Goal: Information Seeking & Learning: Learn about a topic

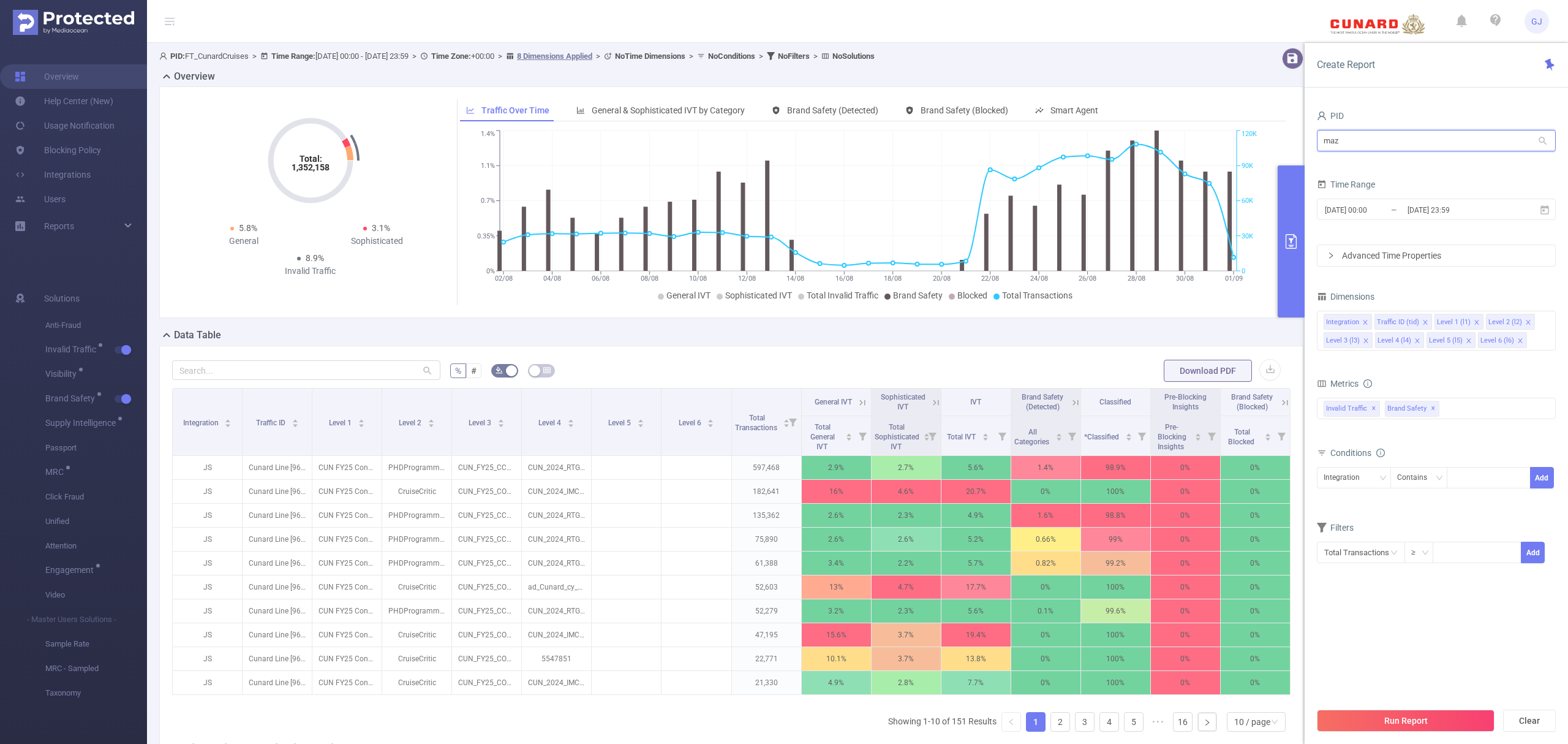
click at [1381, 138] on input "maz" at bounding box center [1436, 141] width 239 height 22
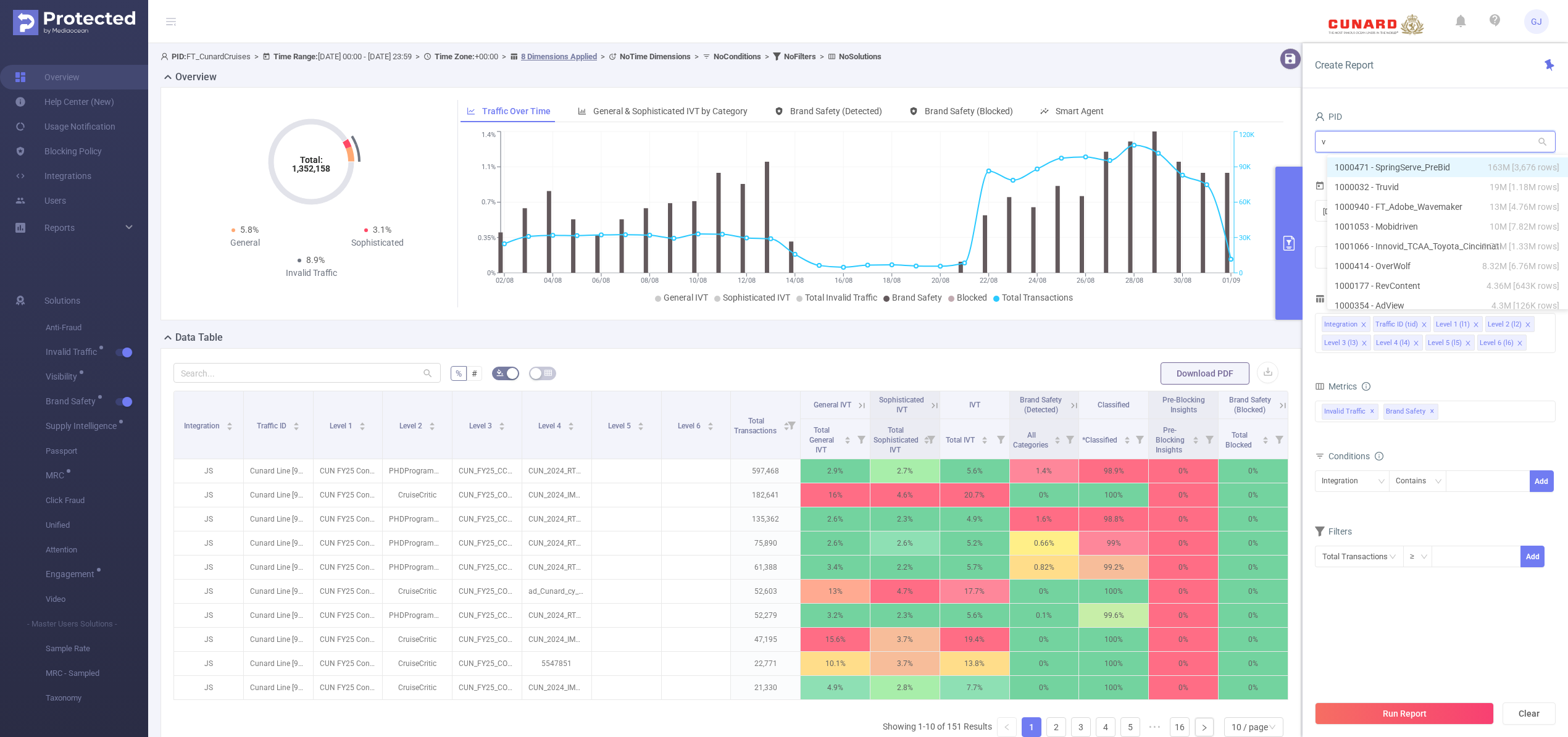
click at [1390, 141] on input "v" at bounding box center [1435, 142] width 240 height 22
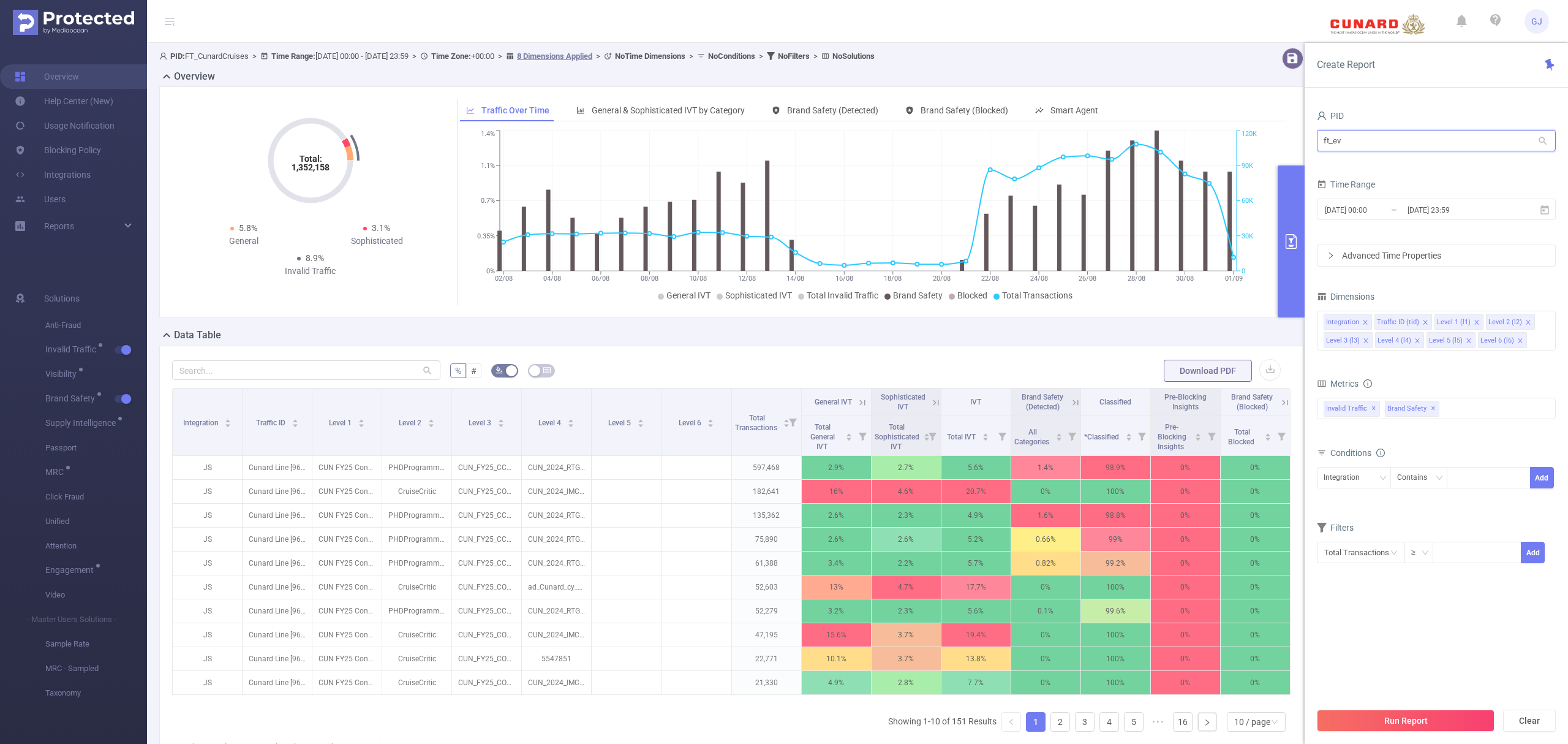
click at [1357, 140] on input "ft_ev" at bounding box center [1436, 141] width 239 height 22
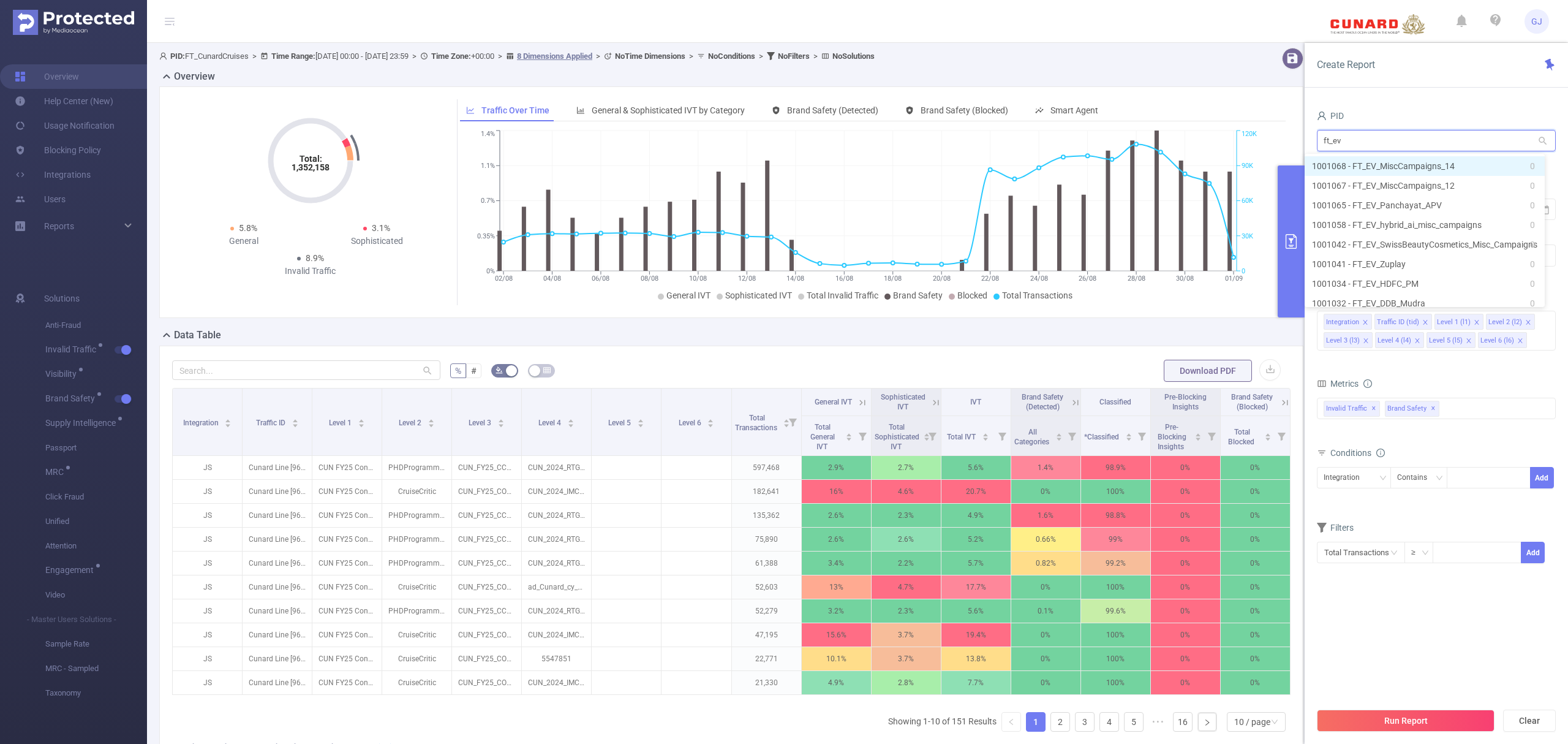
click at [1357, 140] on input "ft_ev" at bounding box center [1436, 141] width 239 height 22
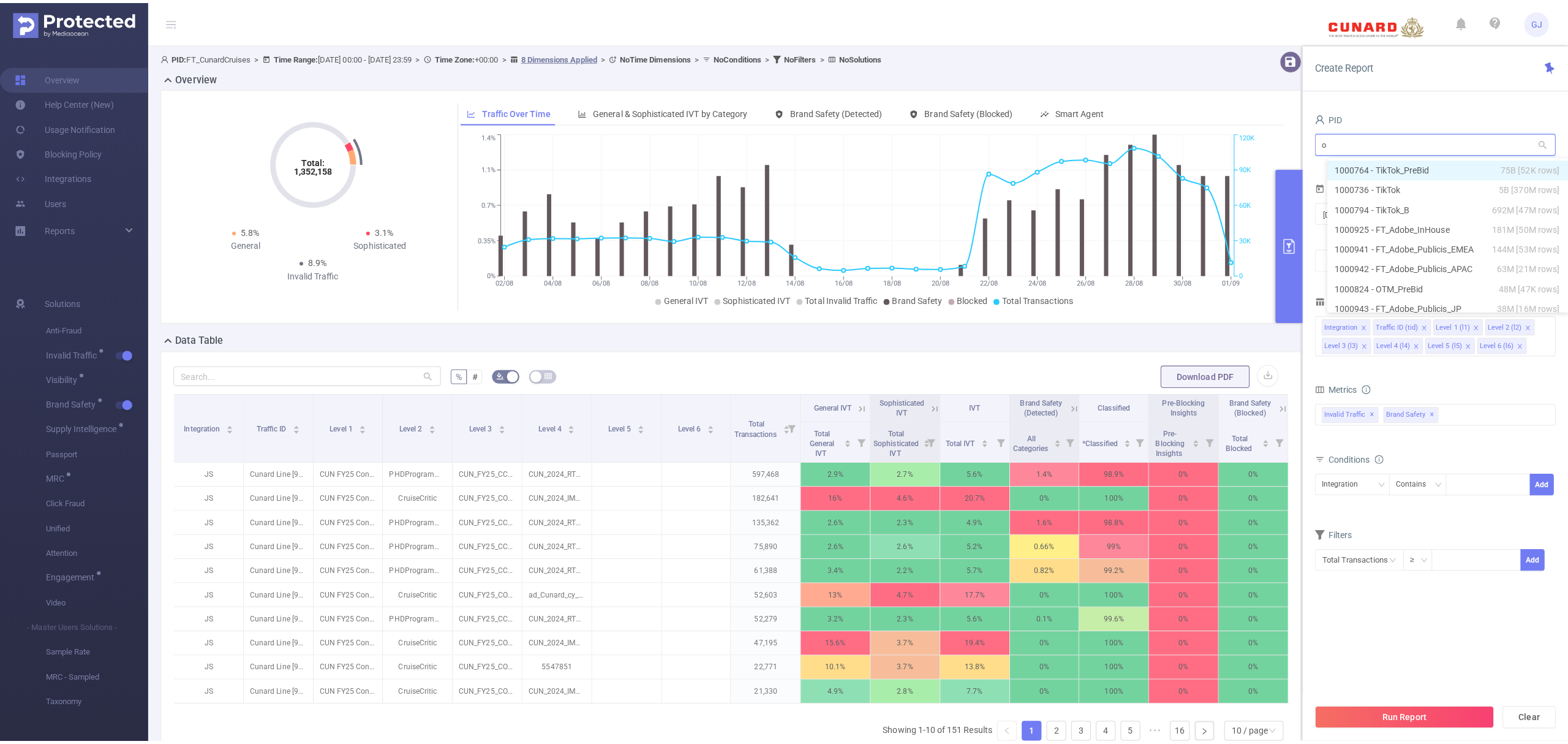
scroll to position [2, 0]
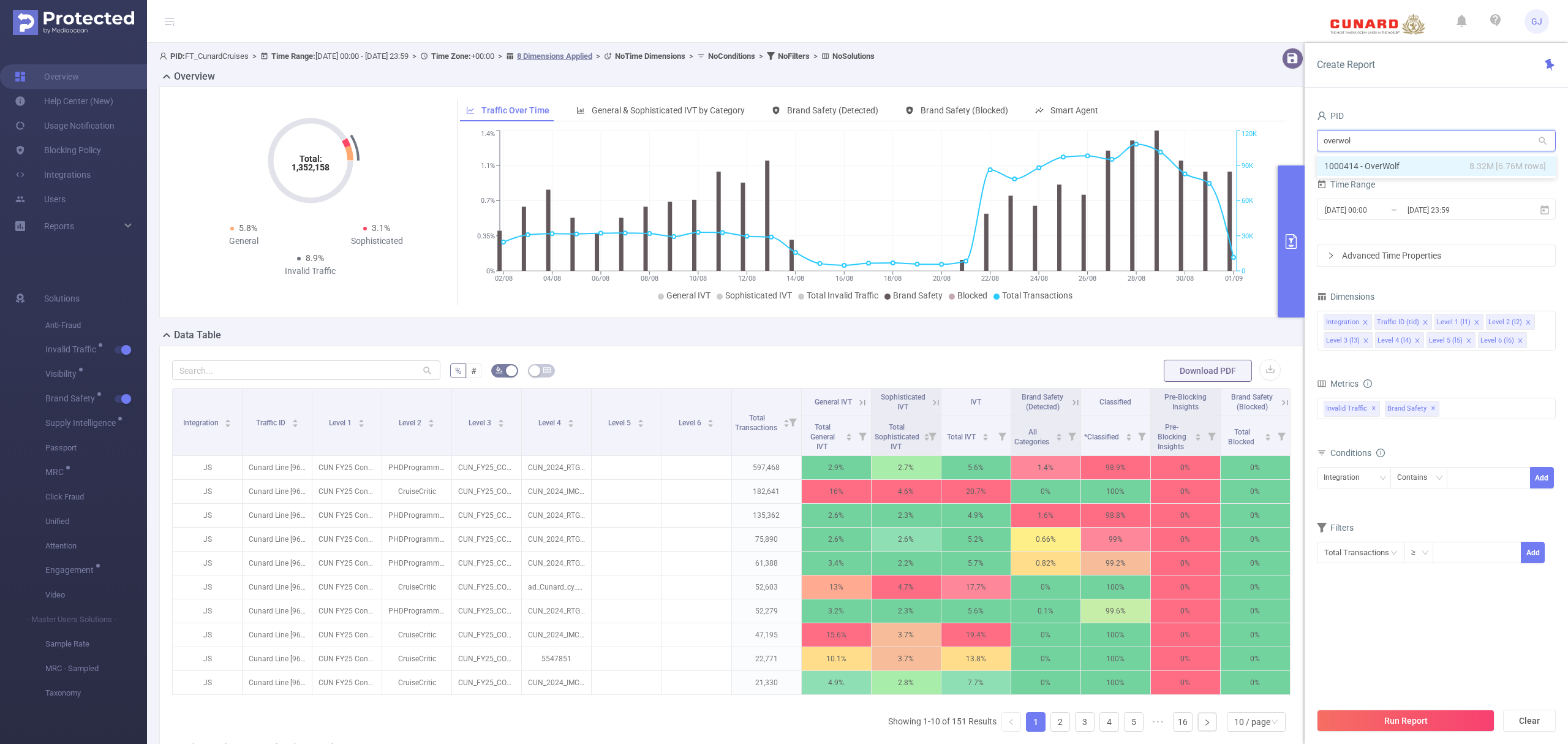
type input "overwolf"
click at [1427, 166] on li "1000414 - OverWolf 8.32M [6.76M rows]" at bounding box center [1436, 166] width 239 height 19
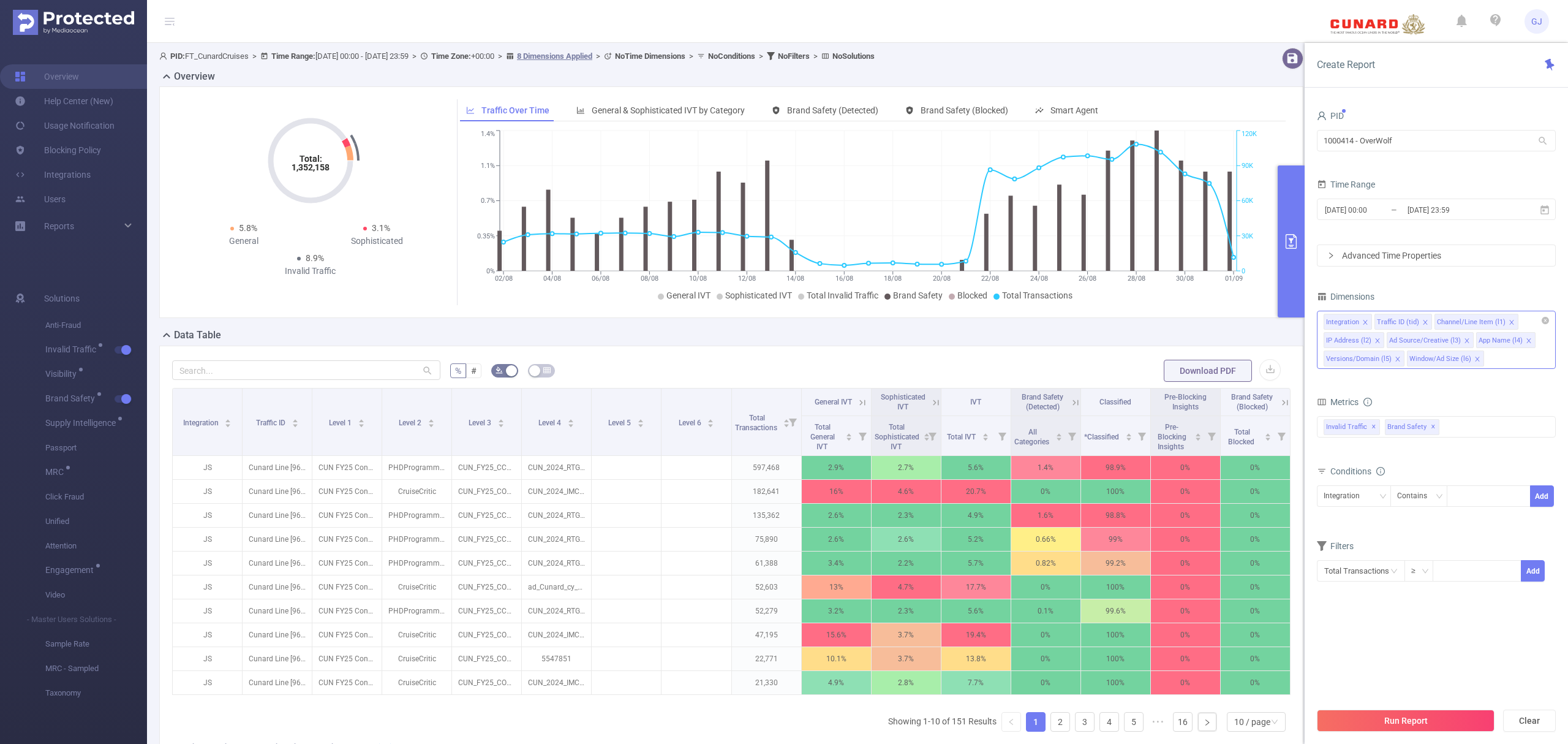
click at [1378, 342] on icon "icon: close" at bounding box center [1378, 341] width 6 height 6
click at [1474, 360] on icon "icon: close" at bounding box center [1477, 359] width 6 height 6
click at [1395, 362] on icon "icon: close" at bounding box center [1398, 359] width 6 height 6
click at [1404, 343] on icon "icon: close" at bounding box center [1403, 341] width 5 height 5
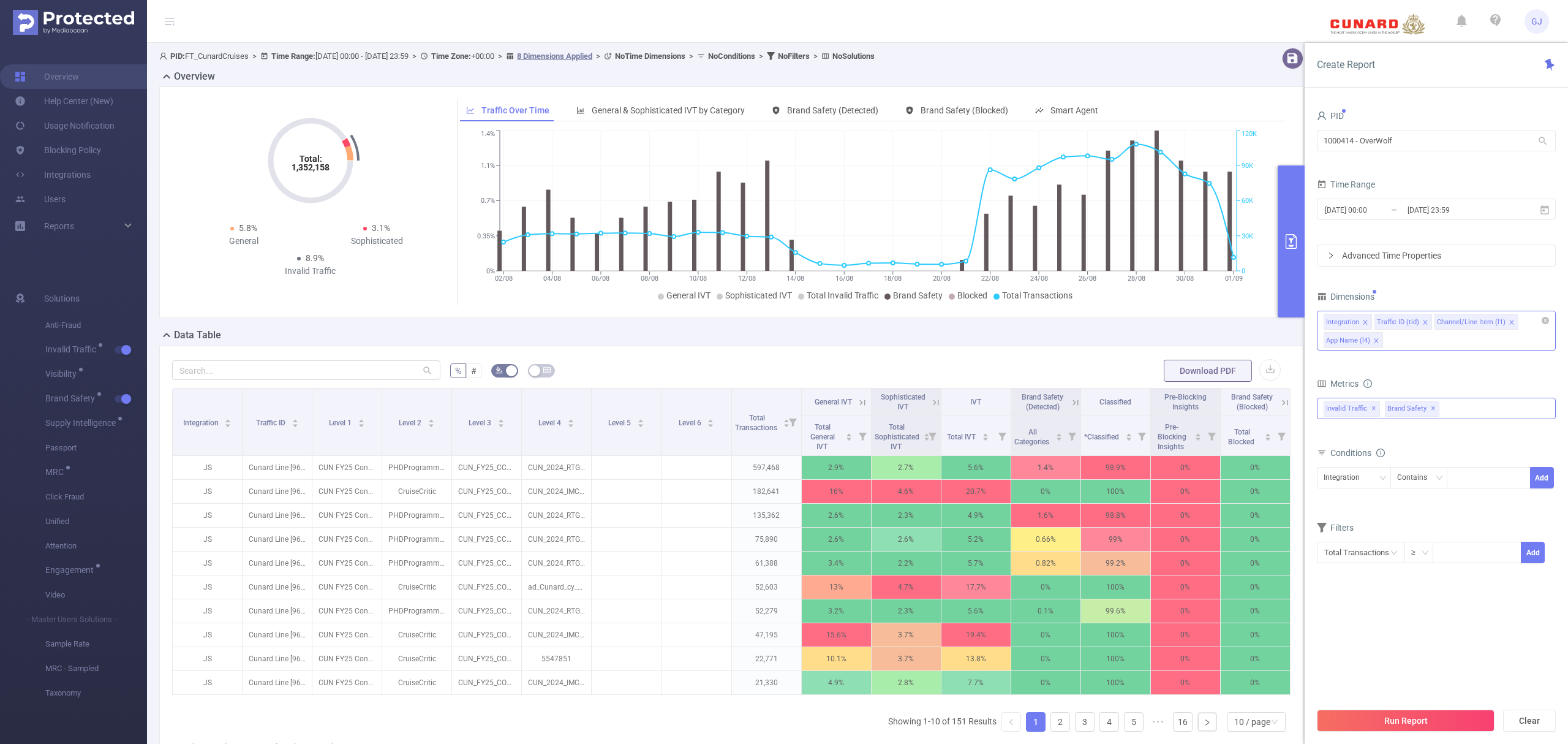
click at [1430, 410] on span "✕" at bounding box center [1433, 408] width 5 height 15
click at [1416, 415] on div "Invalid Traffic ✕" at bounding box center [1436, 409] width 239 height 22
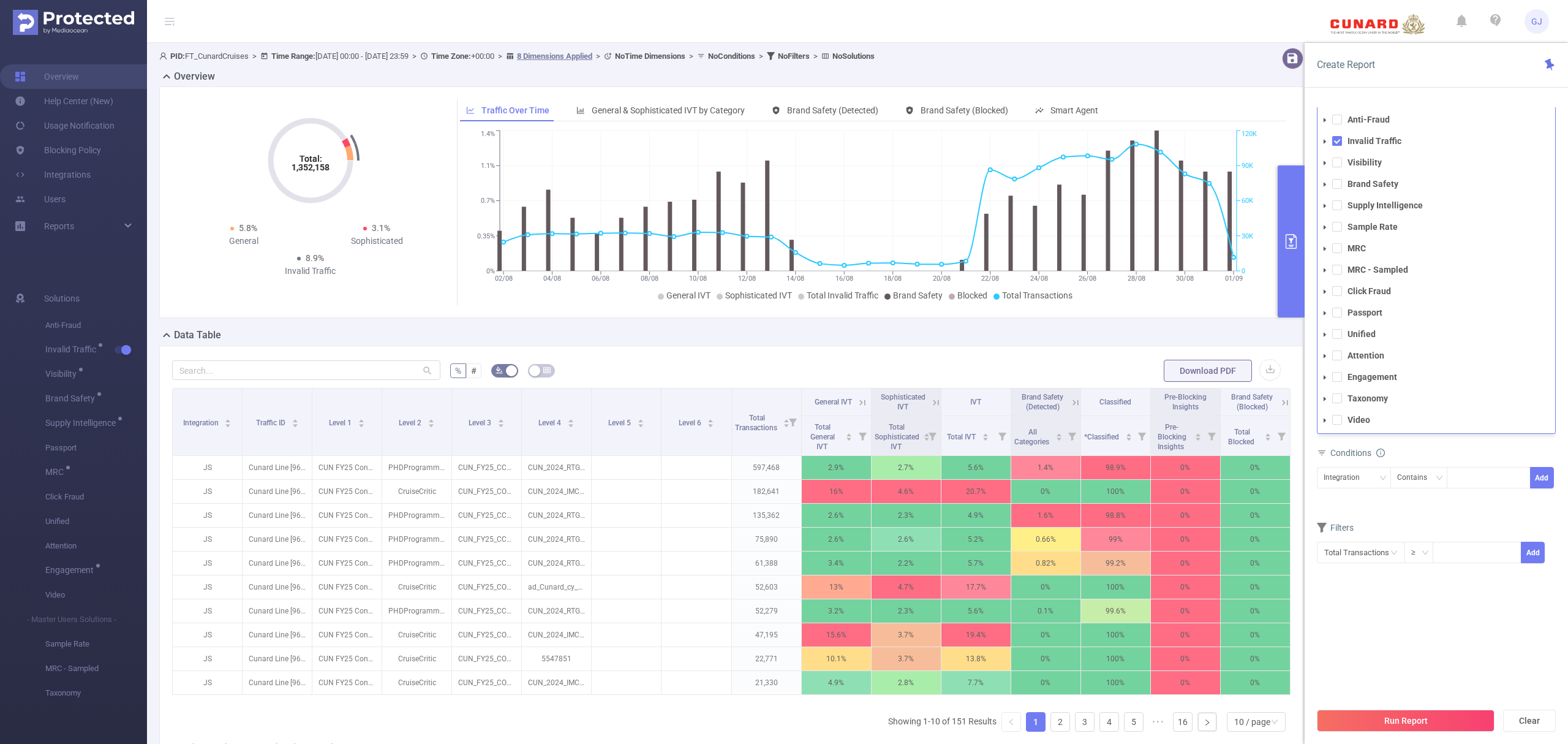
click at [1483, 659] on section "PID 1000414 - OverWolf 1000414 - OverWolf Time Range 2025-08-02 00:00 _ 2025-09…" at bounding box center [1436, 404] width 239 height 594
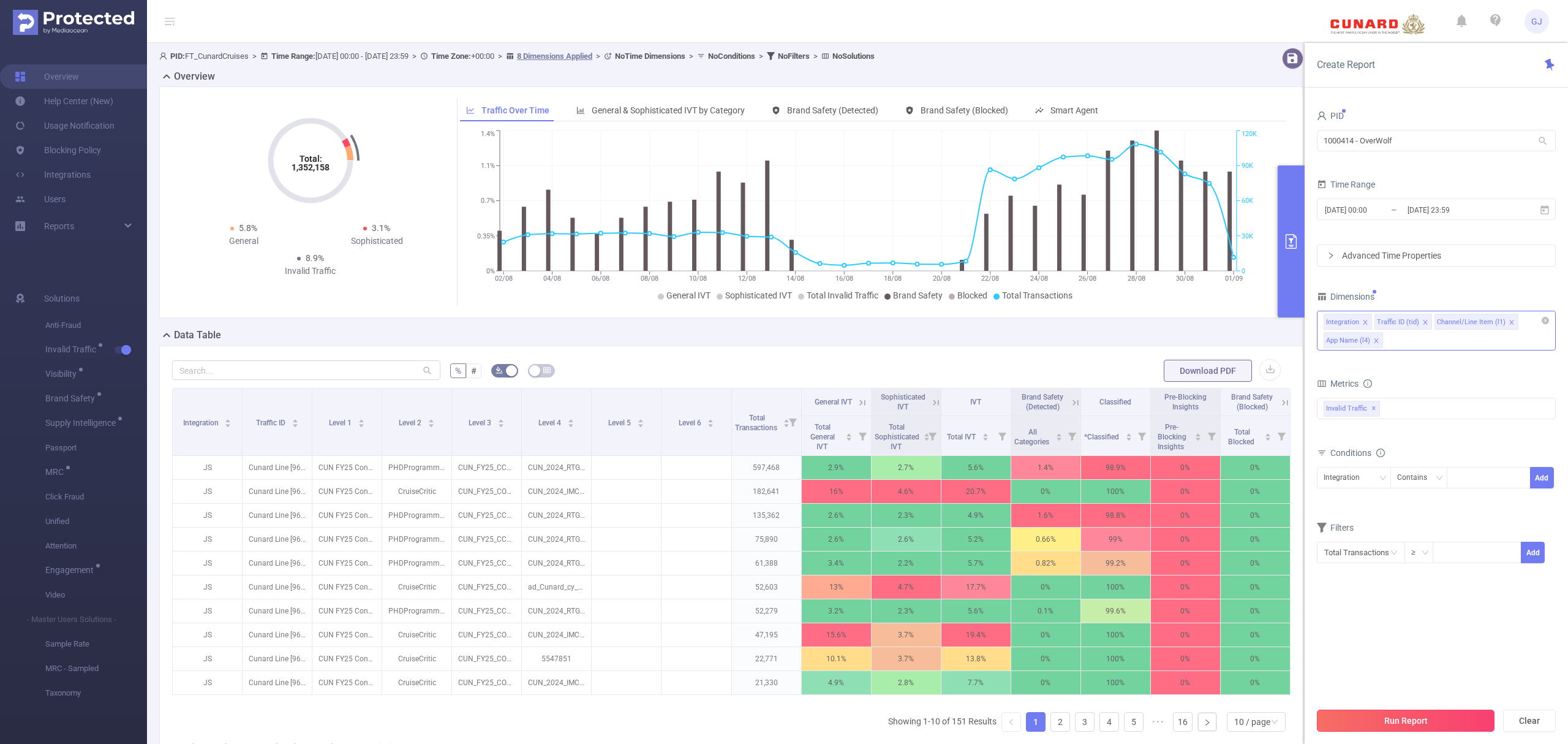
click at [1455, 717] on button "Run Report" at bounding box center [1406, 721] width 178 height 22
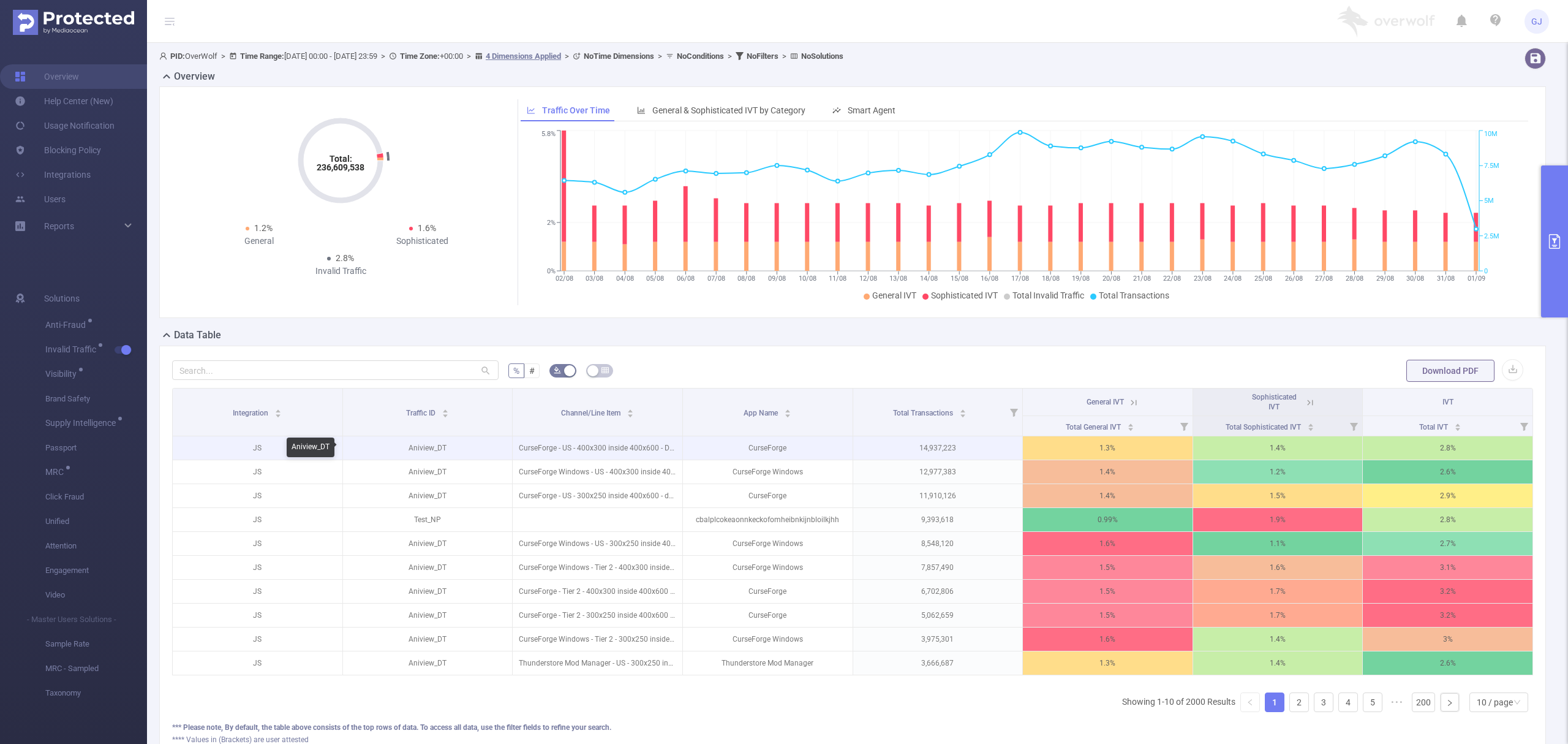
click at [437, 450] on p "Aniview_DT" at bounding box center [427, 448] width 169 height 23
click at [1549, 274] on button "primary" at bounding box center [1554, 241] width 27 height 152
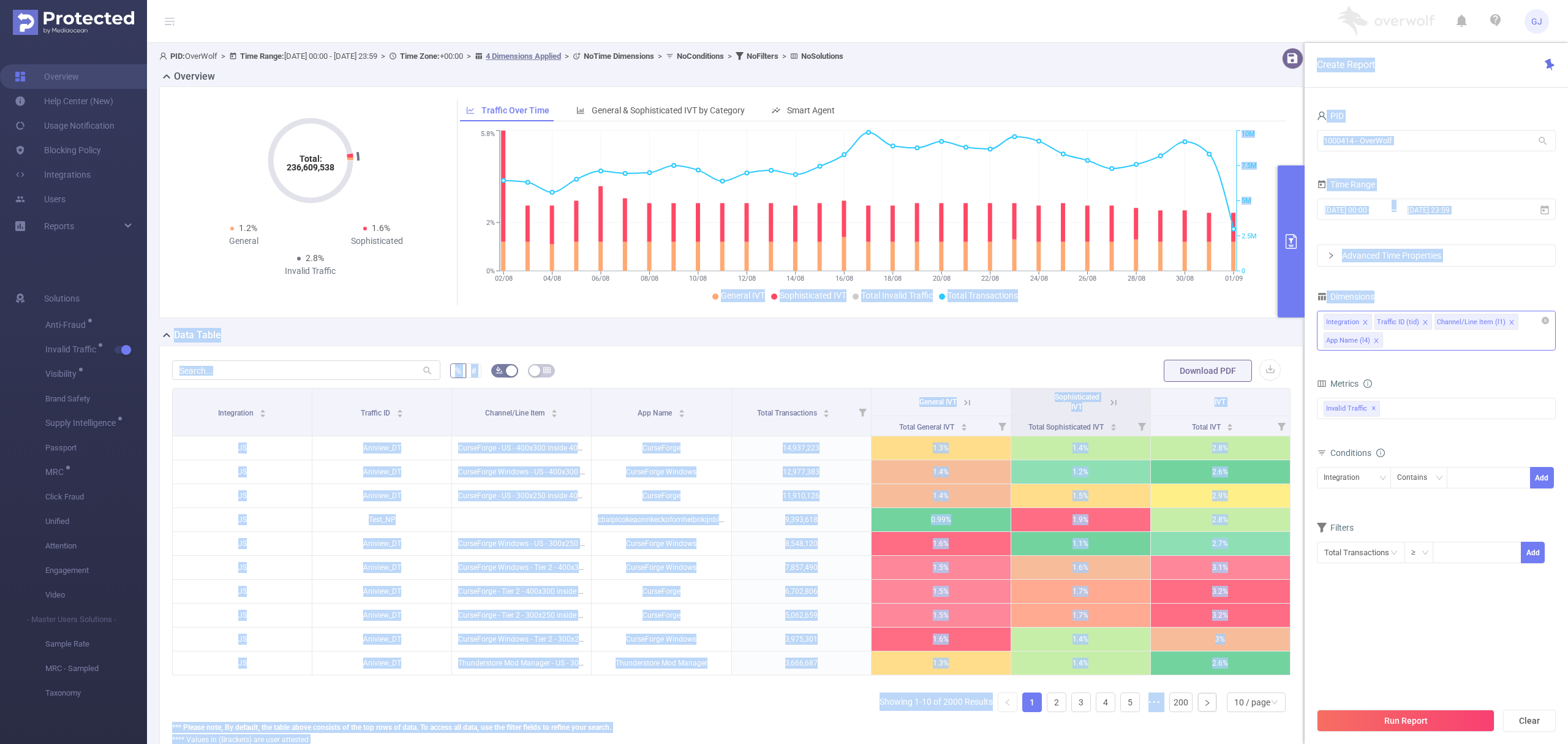
drag, startPoint x: 1272, startPoint y: 253, endPoint x: 1260, endPoint y: 240, distance: 17.7
click at [1264, 245] on section "PID: OverWolf > Time Range: 2025-08-02 00:00 - 2025-09-01 23:59 > Time Zone: +0…" at bounding box center [857, 413] width 1421 height 741
click at [1455, 194] on div "Time Range" at bounding box center [1436, 186] width 239 height 20
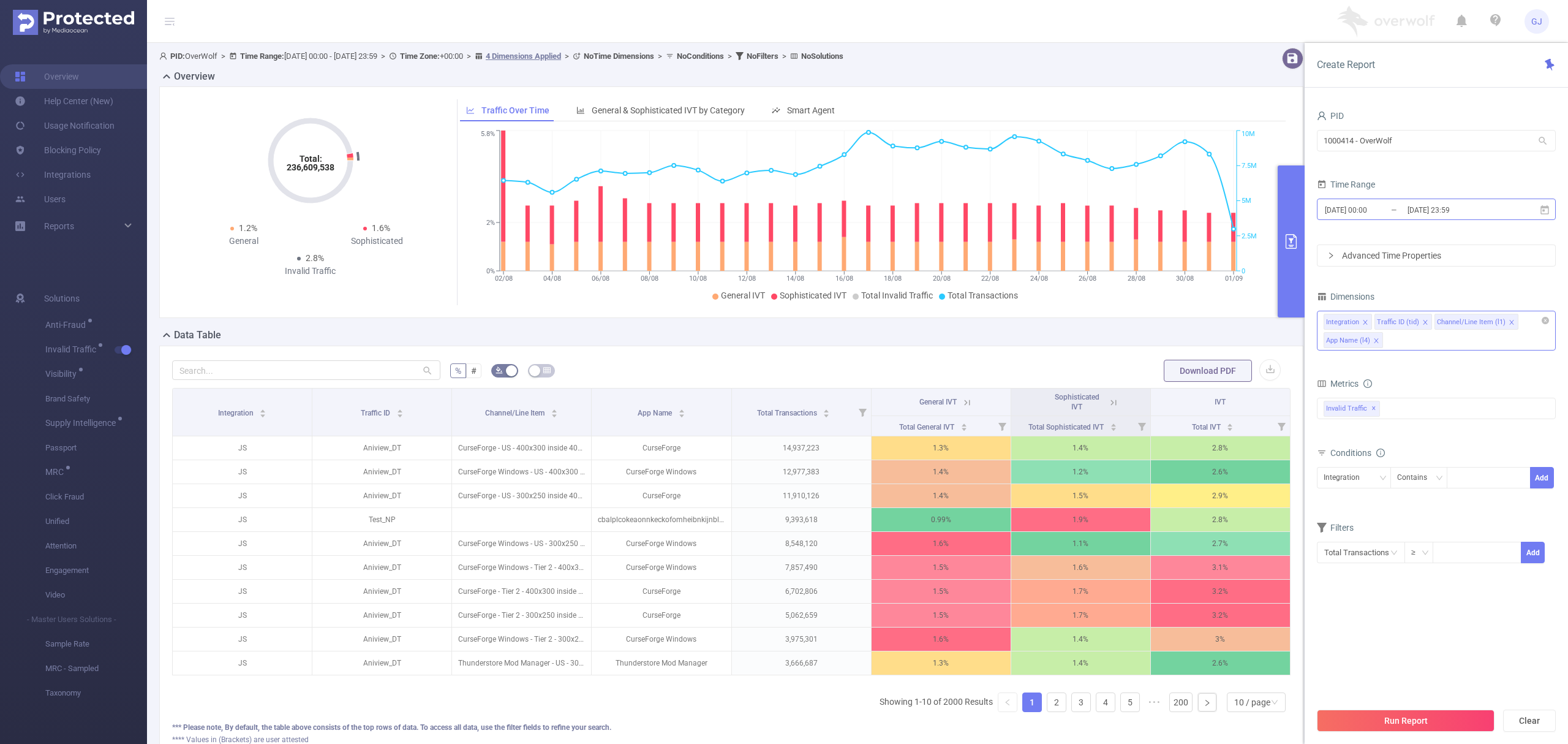
click at [1334, 210] on input "[DATE] 00:00" at bounding box center [1373, 209] width 99 height 16
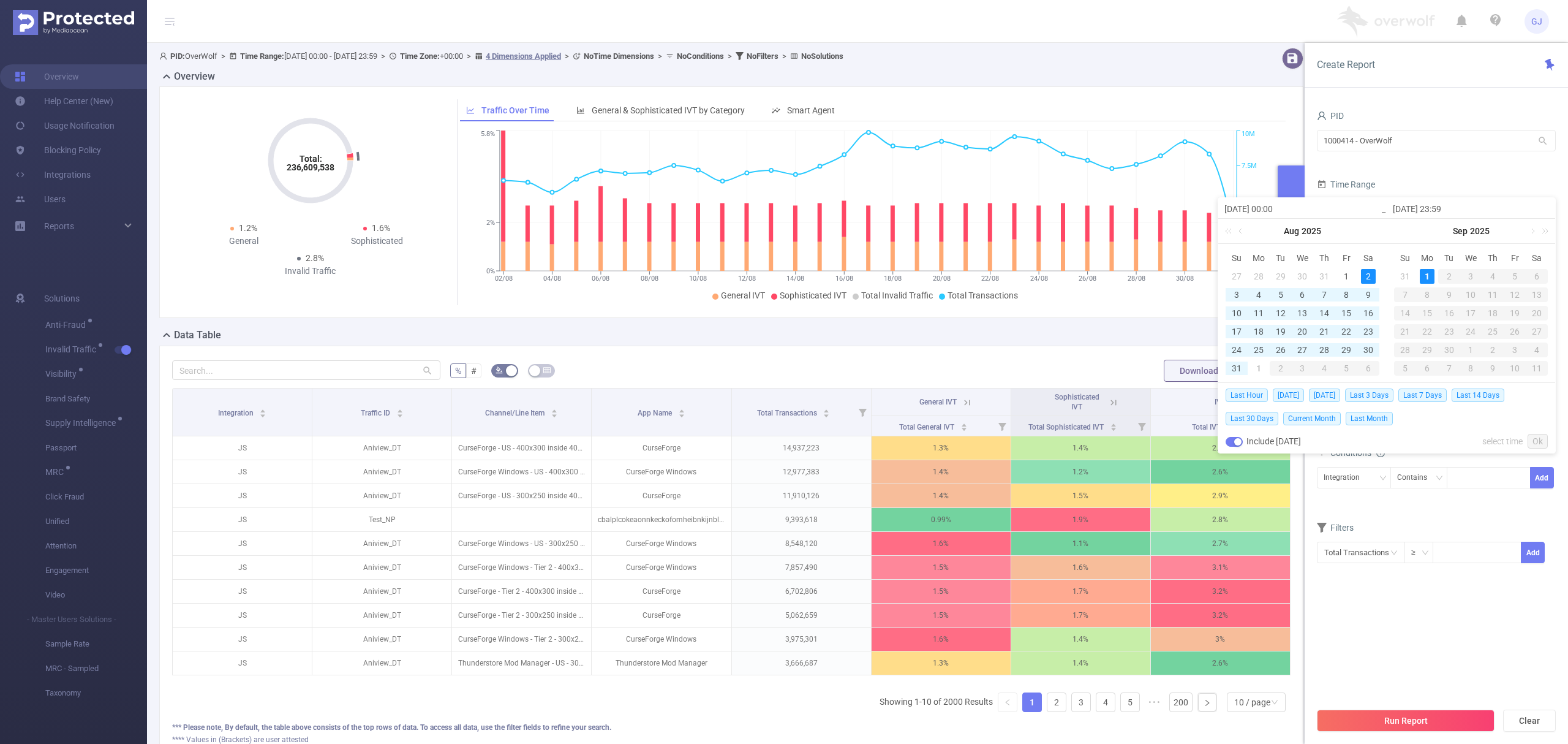
click at [1243, 209] on input "[DATE] 00:00" at bounding box center [1302, 208] width 156 height 15
type input "2024-08-02 00:00"
click at [1538, 442] on link "Ok" at bounding box center [1538, 441] width 20 height 15
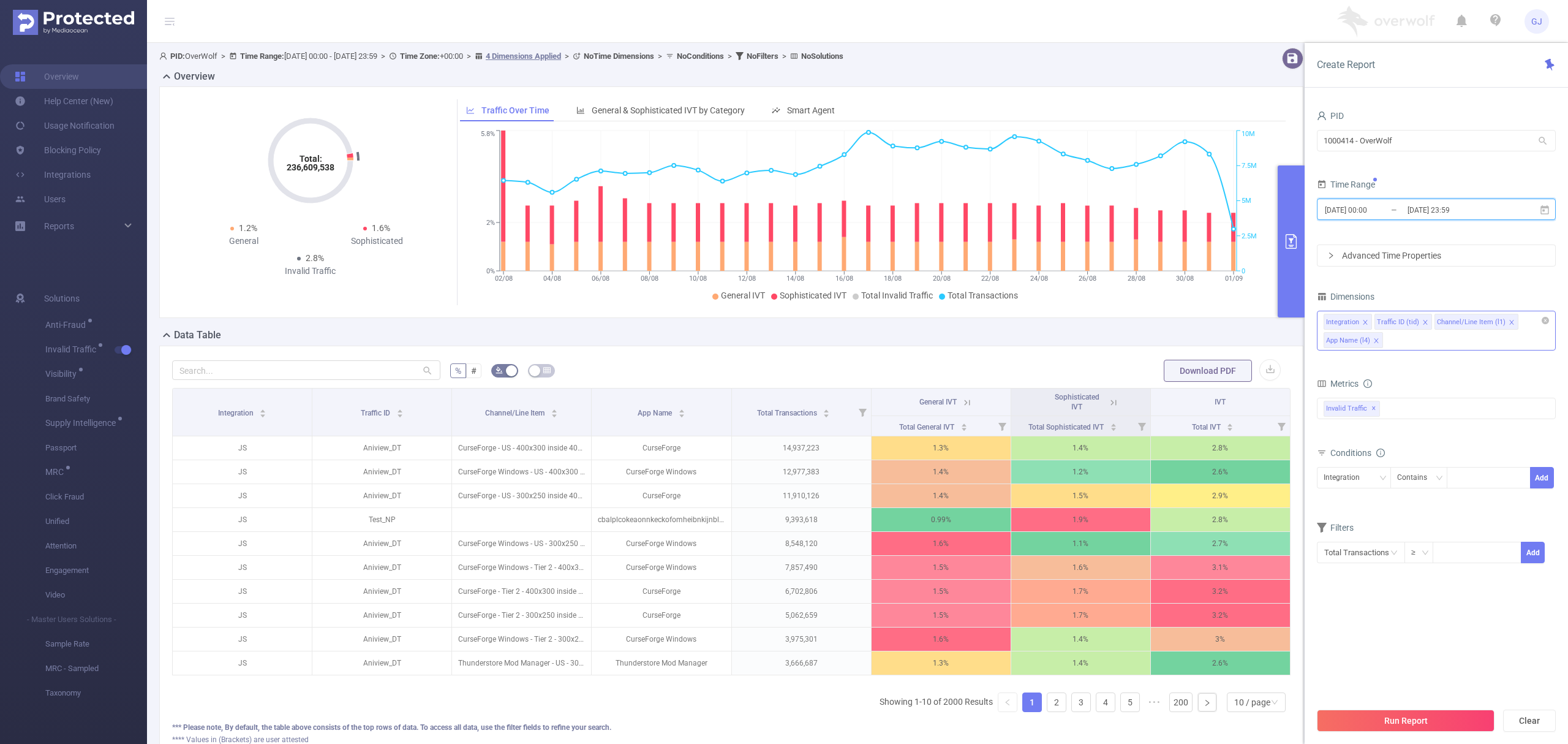
click at [1509, 323] on icon "icon: close" at bounding box center [1511, 323] width 6 height 6
click at [1409, 716] on button "Run Report" at bounding box center [1406, 721] width 178 height 22
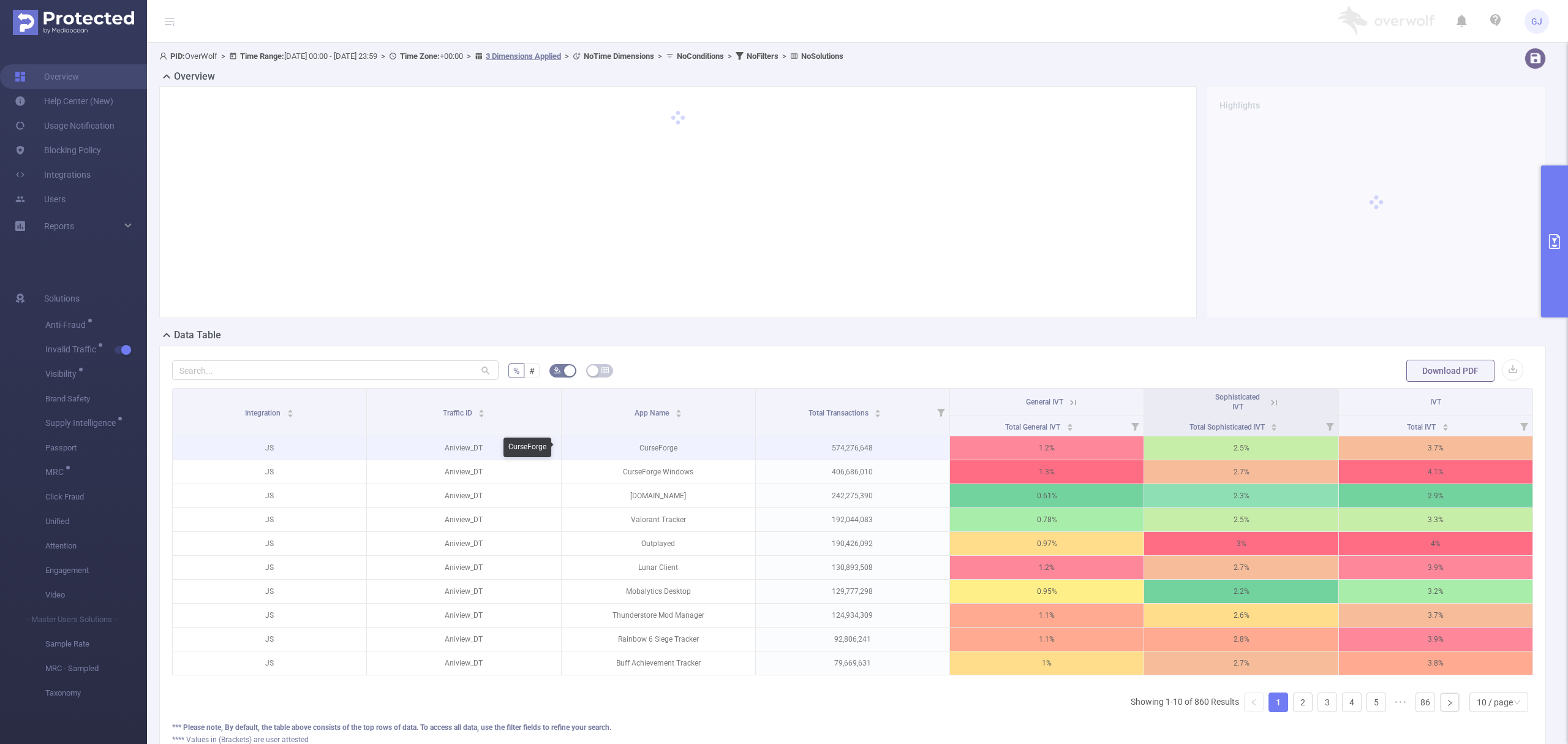
click at [650, 451] on p "CurseForge" at bounding box center [658, 448] width 193 height 23
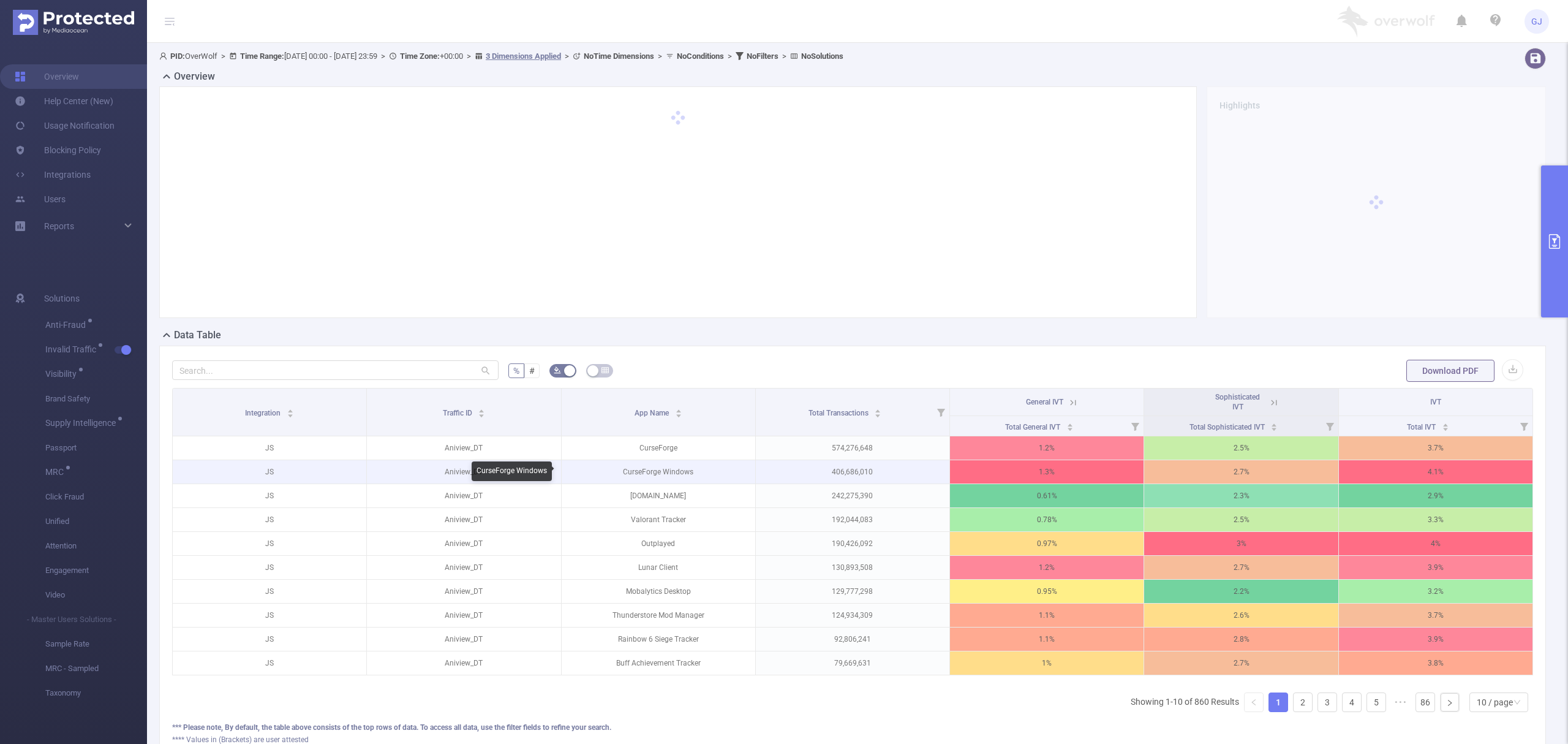
click at [637, 474] on p "CurseForge Windows" at bounding box center [658, 472] width 193 height 23
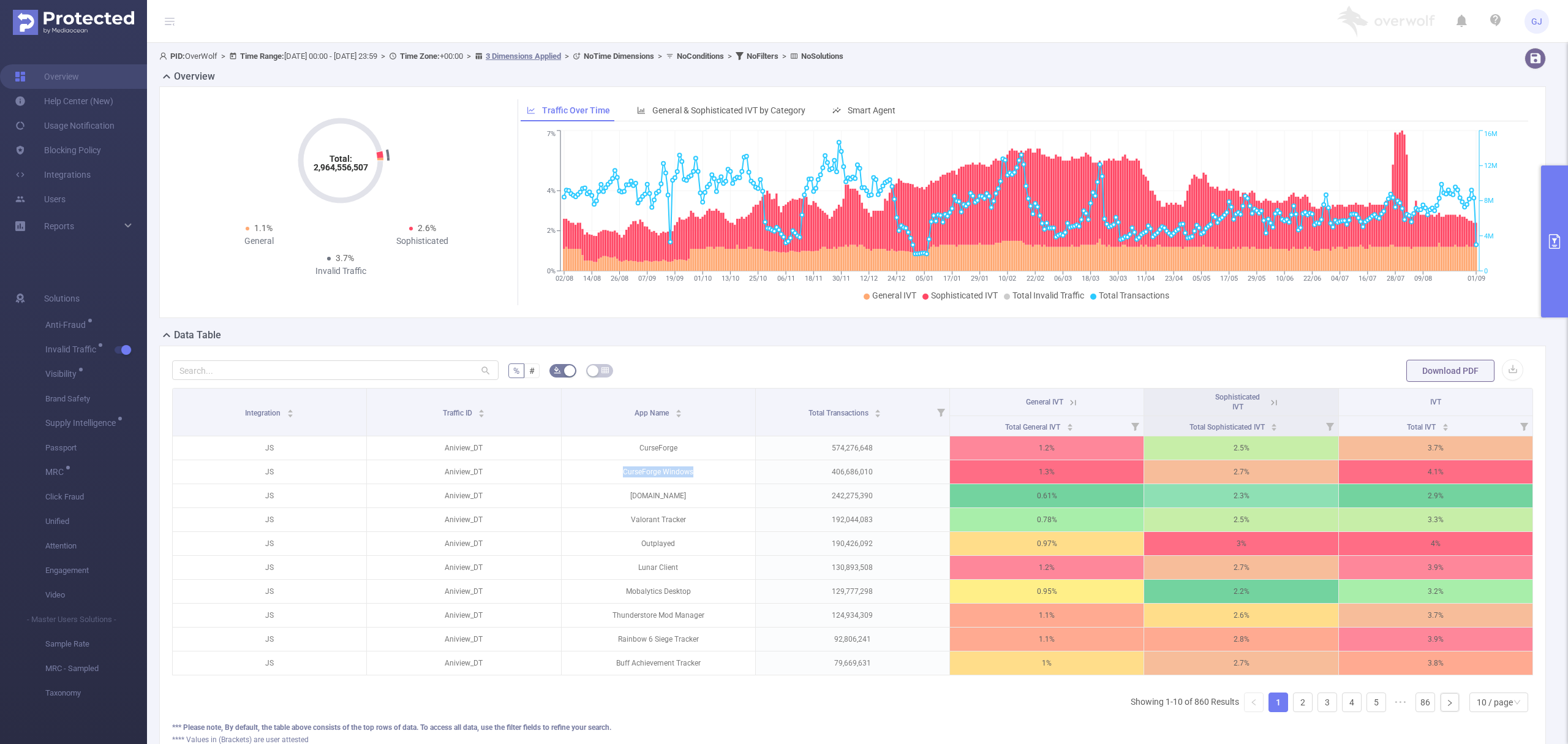
click at [1557, 181] on button "primary" at bounding box center [1554, 241] width 27 height 152
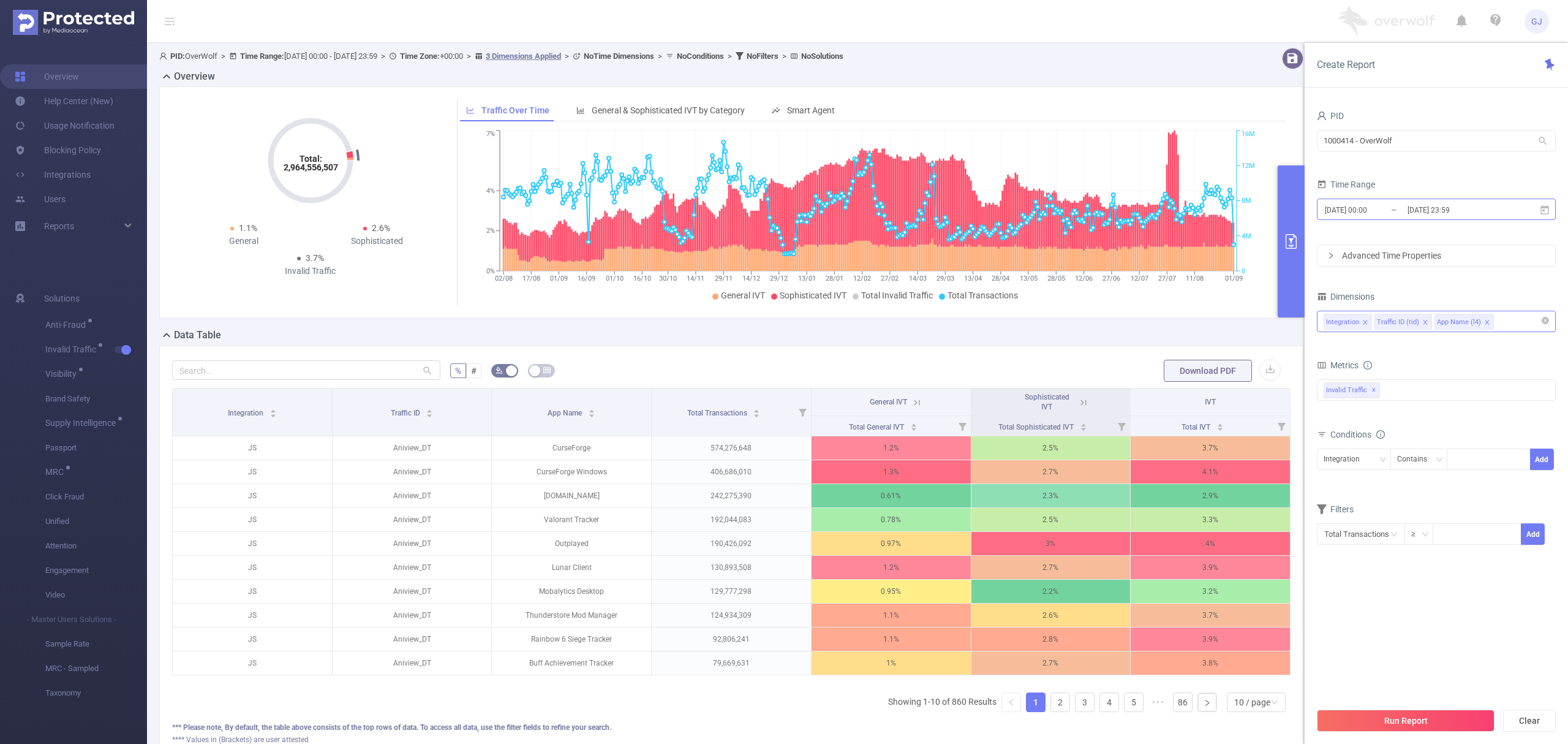
click at [1366, 208] on input "2024-08-02 00:00" at bounding box center [1373, 209] width 99 height 16
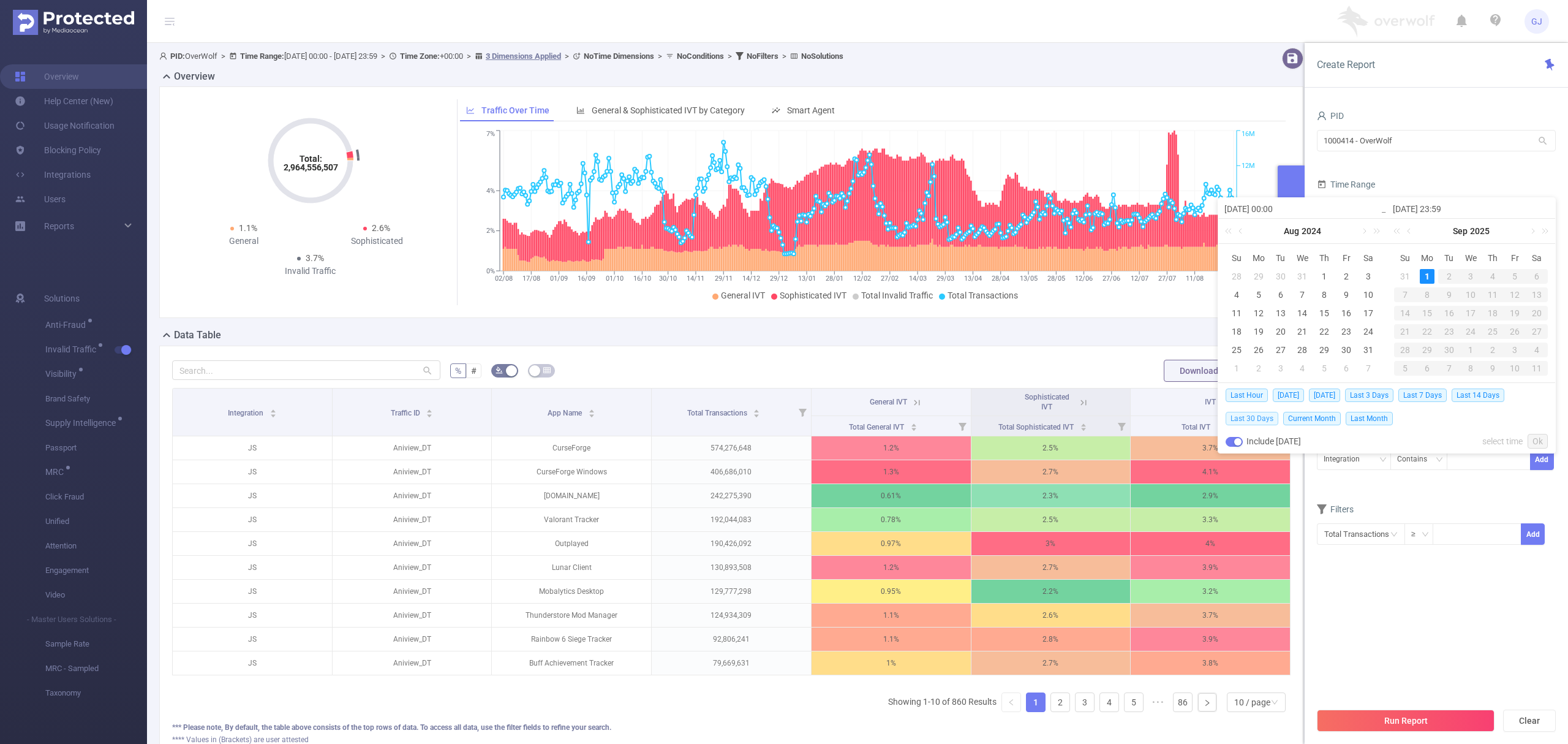
click at [1255, 418] on span "Last 30 Days" at bounding box center [1252, 418] width 53 height 13
type input "[DATE] 00:00"
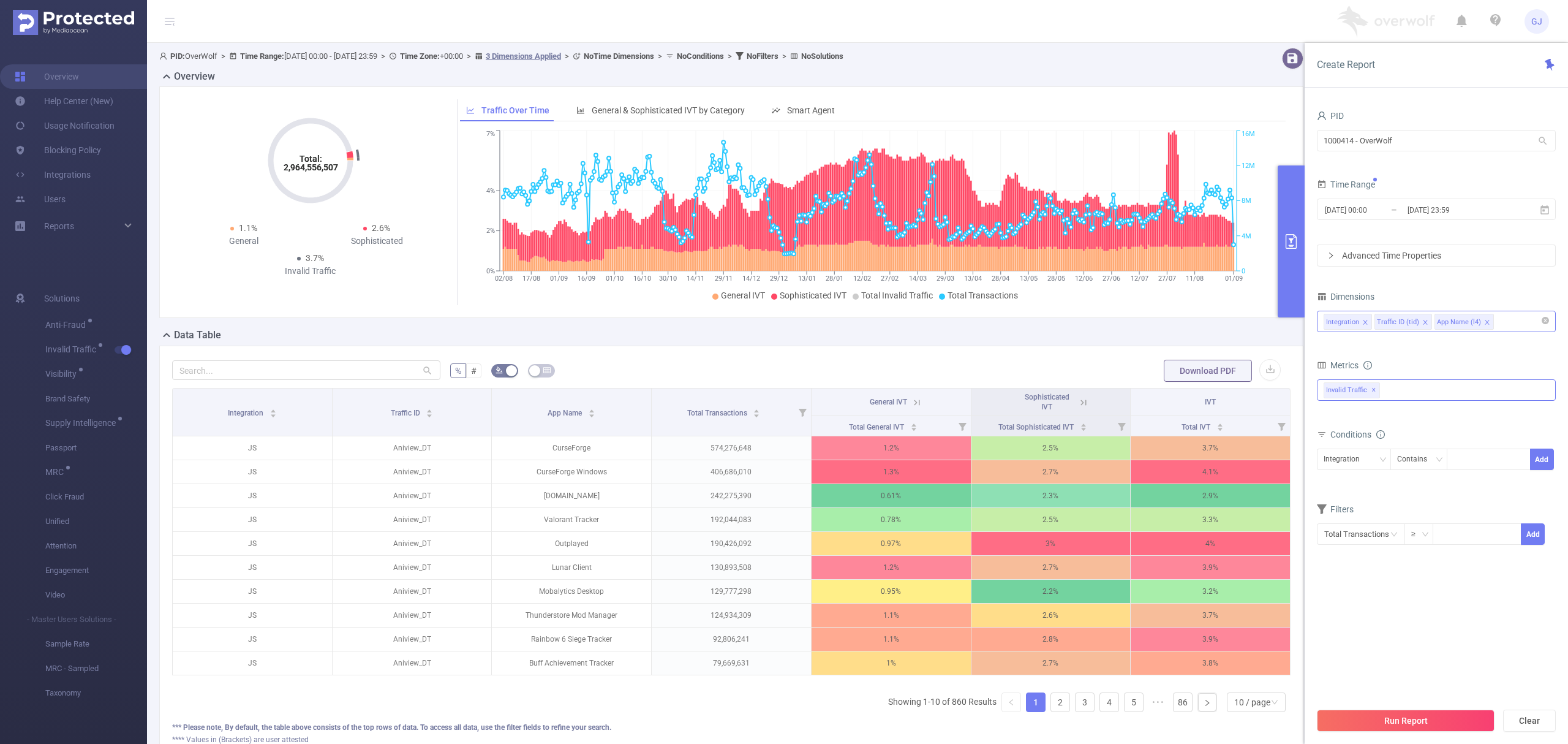
click at [1419, 393] on div "Invalid Traffic ✕ Anti-Fraud Invalid Traffic Visibility Brand Safety Supply Int…" at bounding box center [1436, 390] width 239 height 22
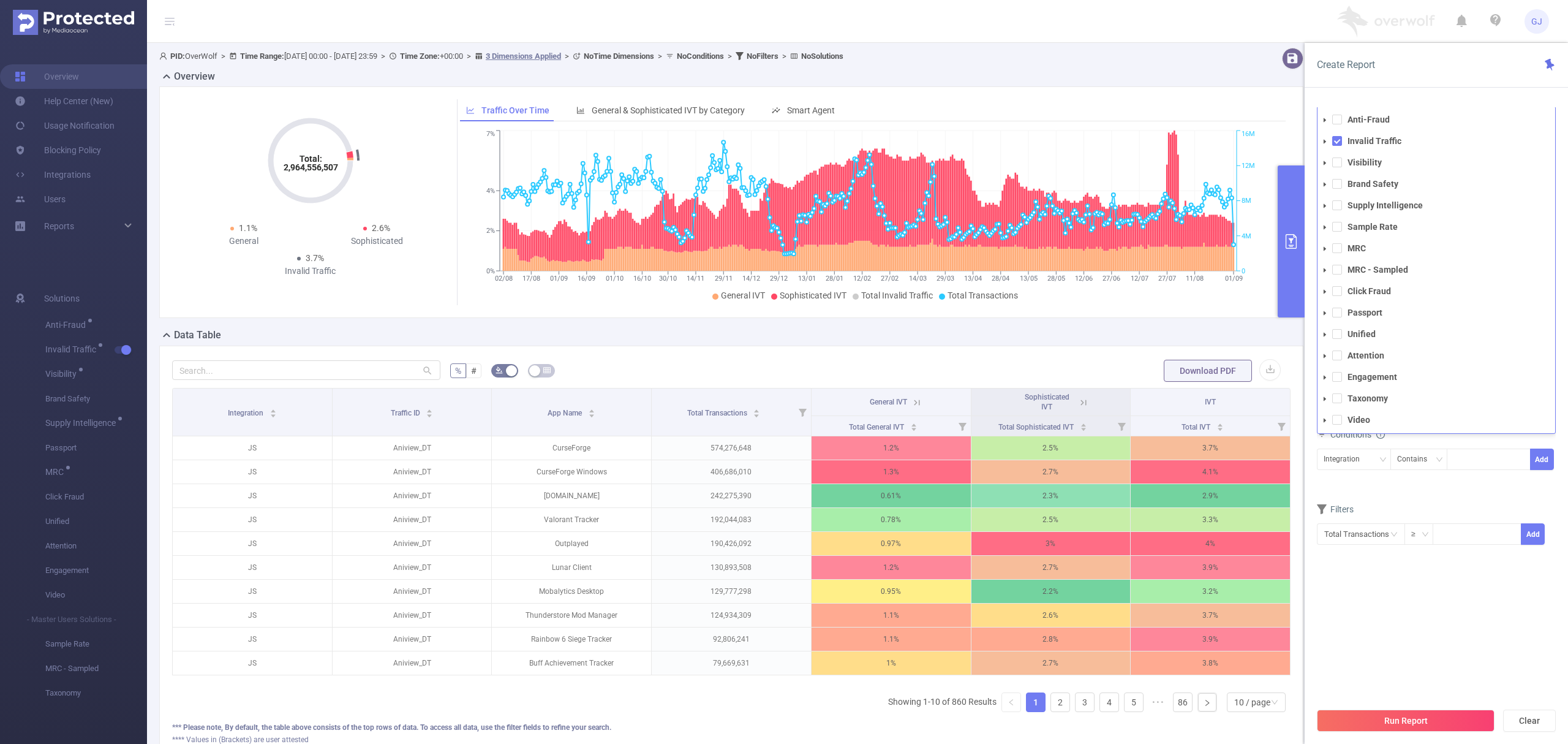
click at [1430, 500] on form "Dimensions Integration Traffic ID (tid) App Name (l4) Metrics total Total Gener…" at bounding box center [1436, 424] width 239 height 273
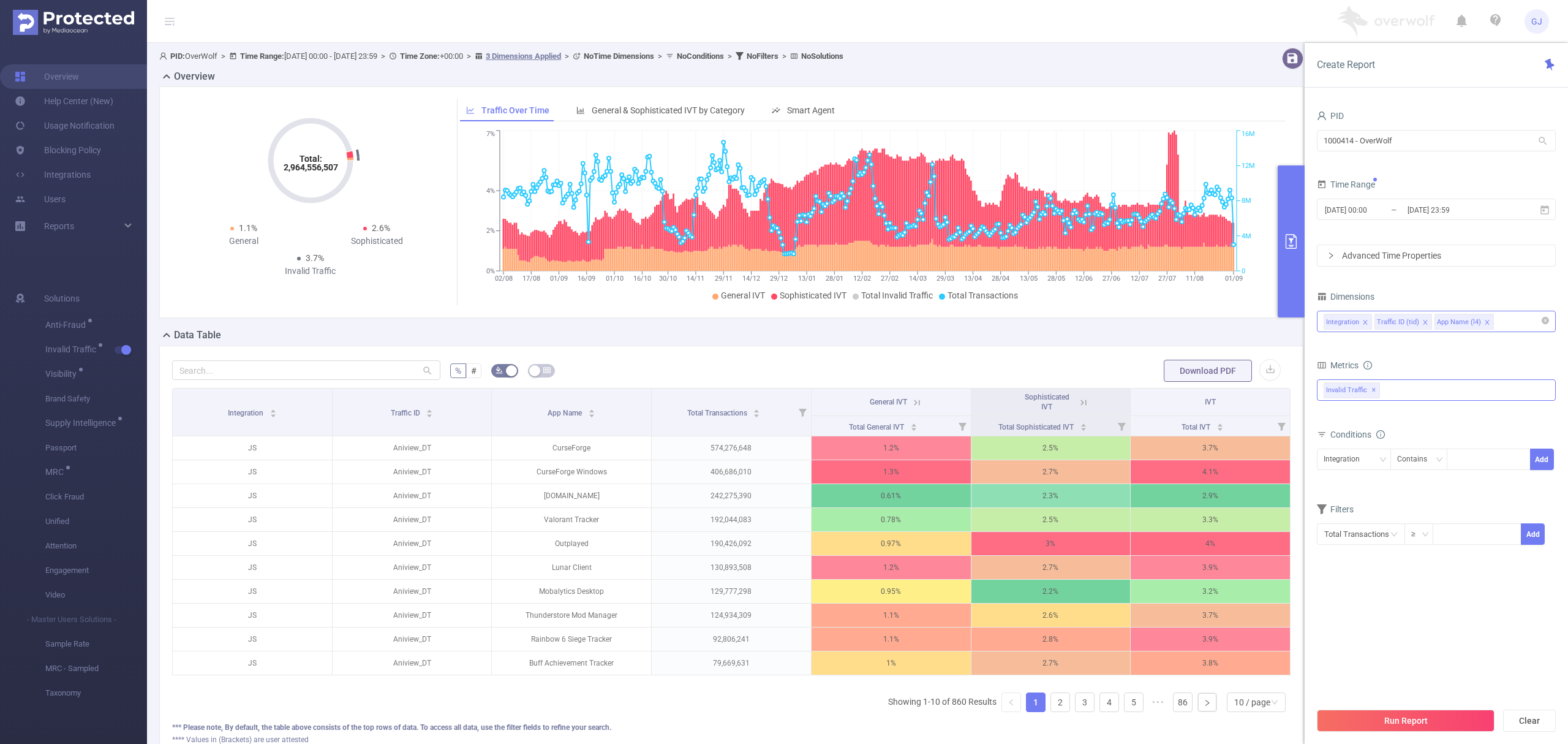
click at [1441, 391] on div "Invalid Traffic ✕ Anti-Fraud Invalid Traffic Visibility Brand Safety Supply Int…" at bounding box center [1436, 390] width 239 height 22
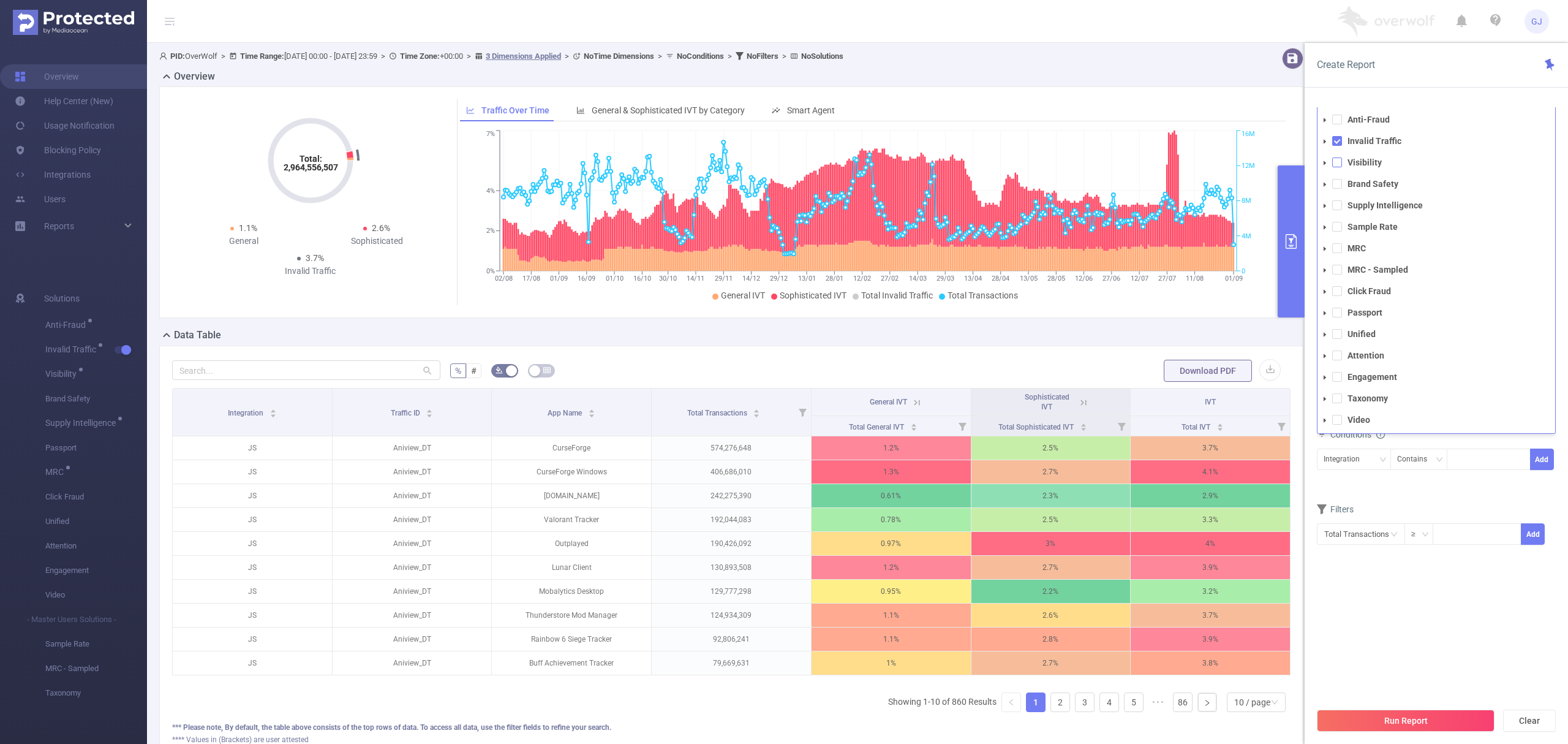
click at [1340, 162] on span at bounding box center [1336, 162] width 10 height 10
click at [1456, 510] on div "Filters" at bounding box center [1436, 511] width 239 height 20
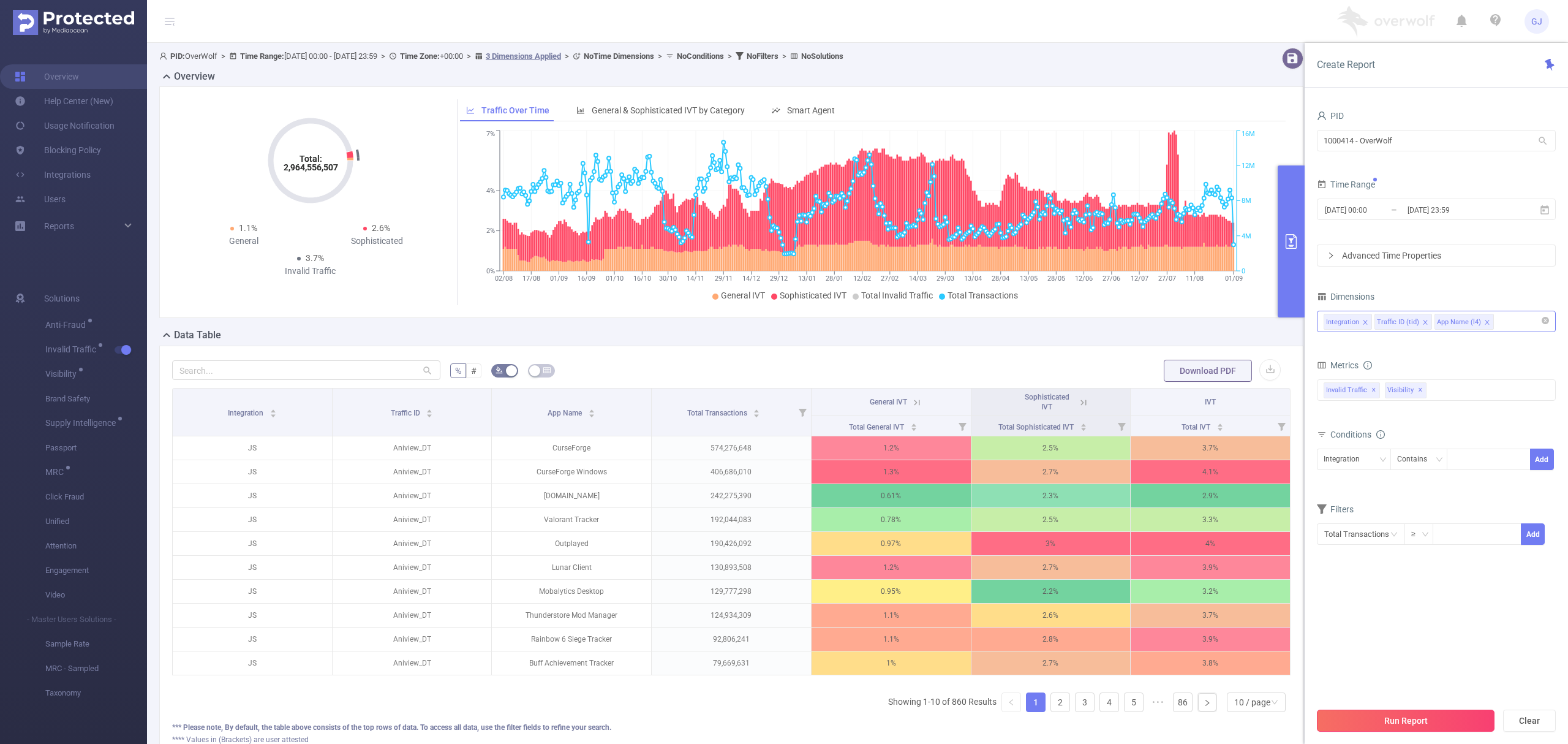
click at [1462, 719] on button "Run Report" at bounding box center [1406, 721] width 178 height 22
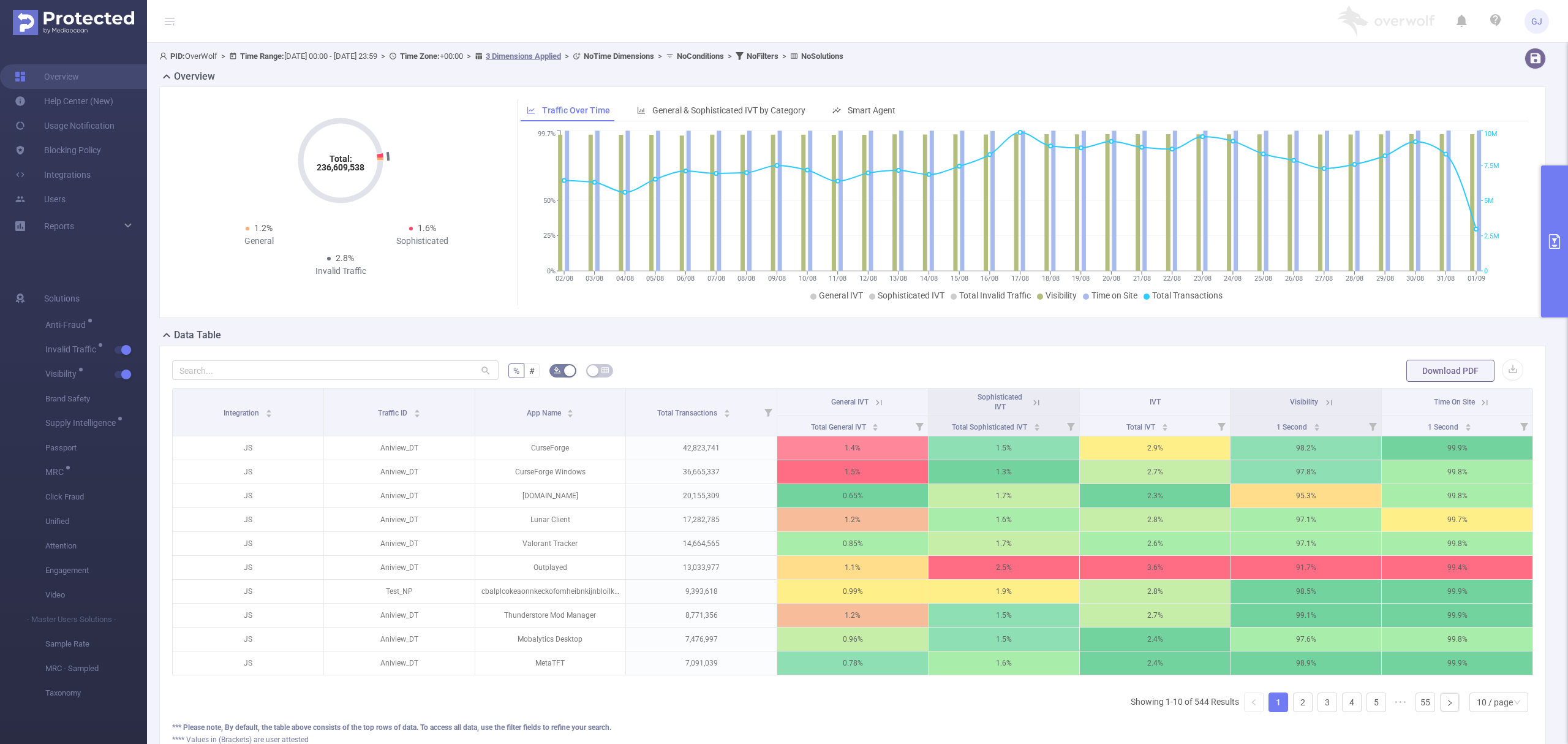
click at [1546, 190] on button "primary" at bounding box center [1554, 241] width 27 height 152
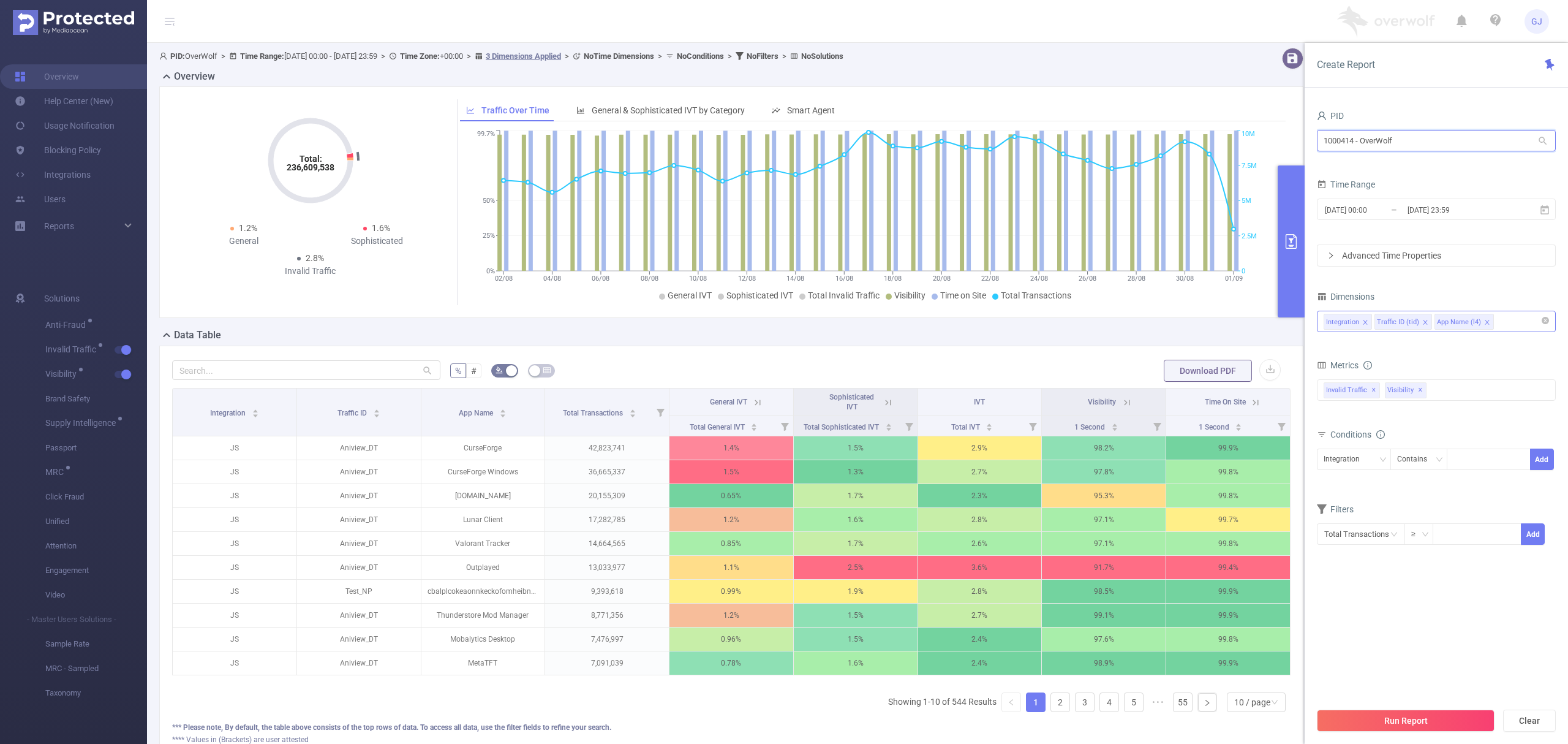
click at [1369, 138] on input "1000414 - OverWolf" at bounding box center [1436, 141] width 239 height 22
type input "play"
click at [1431, 169] on li "1000587 - PlayWorks_CTV 1.3M [34K rows]" at bounding box center [1436, 166] width 239 height 19
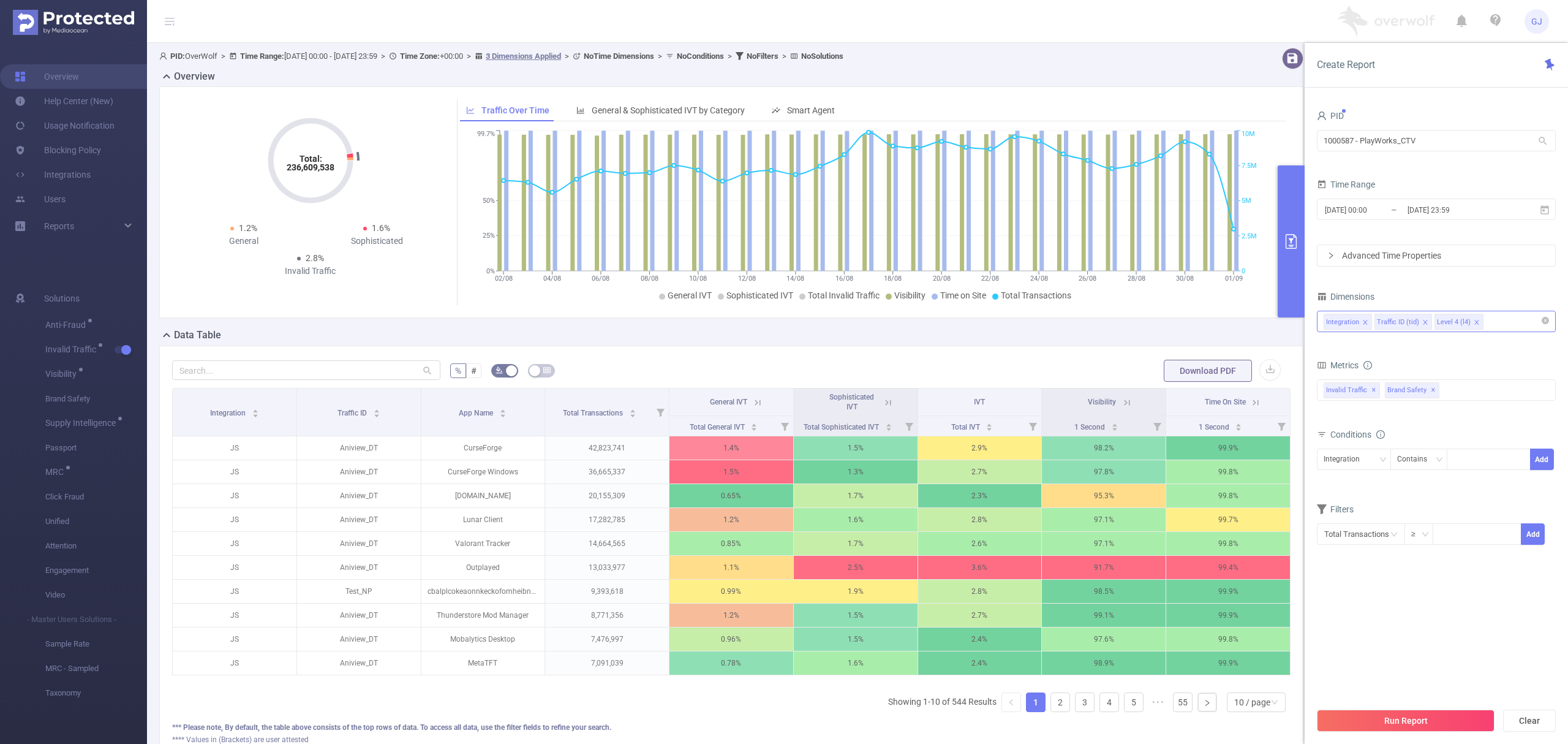
click at [1463, 716] on button "Run Report" at bounding box center [1406, 721] width 178 height 22
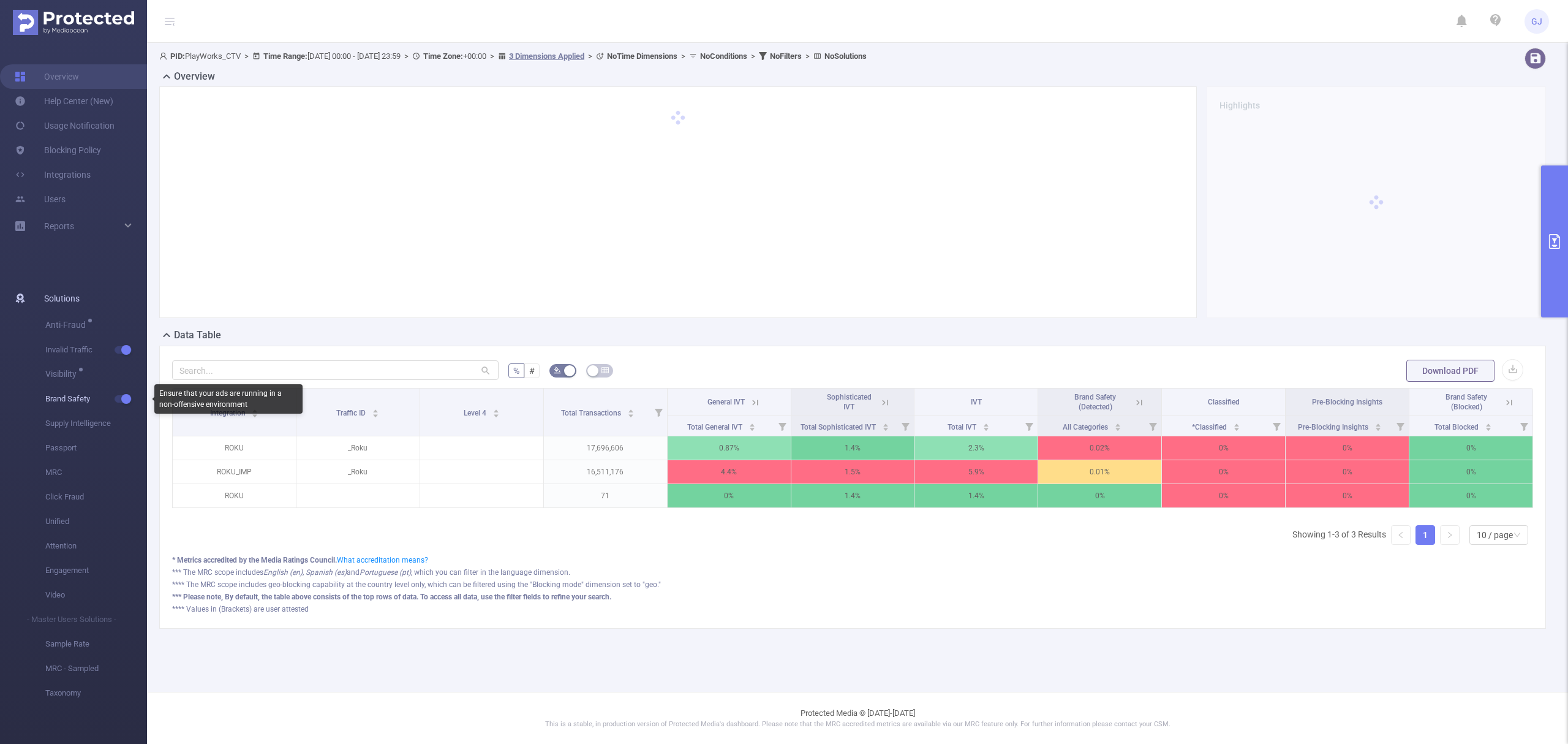
click at [126, 402] on button "button" at bounding box center [123, 398] width 17 height 7
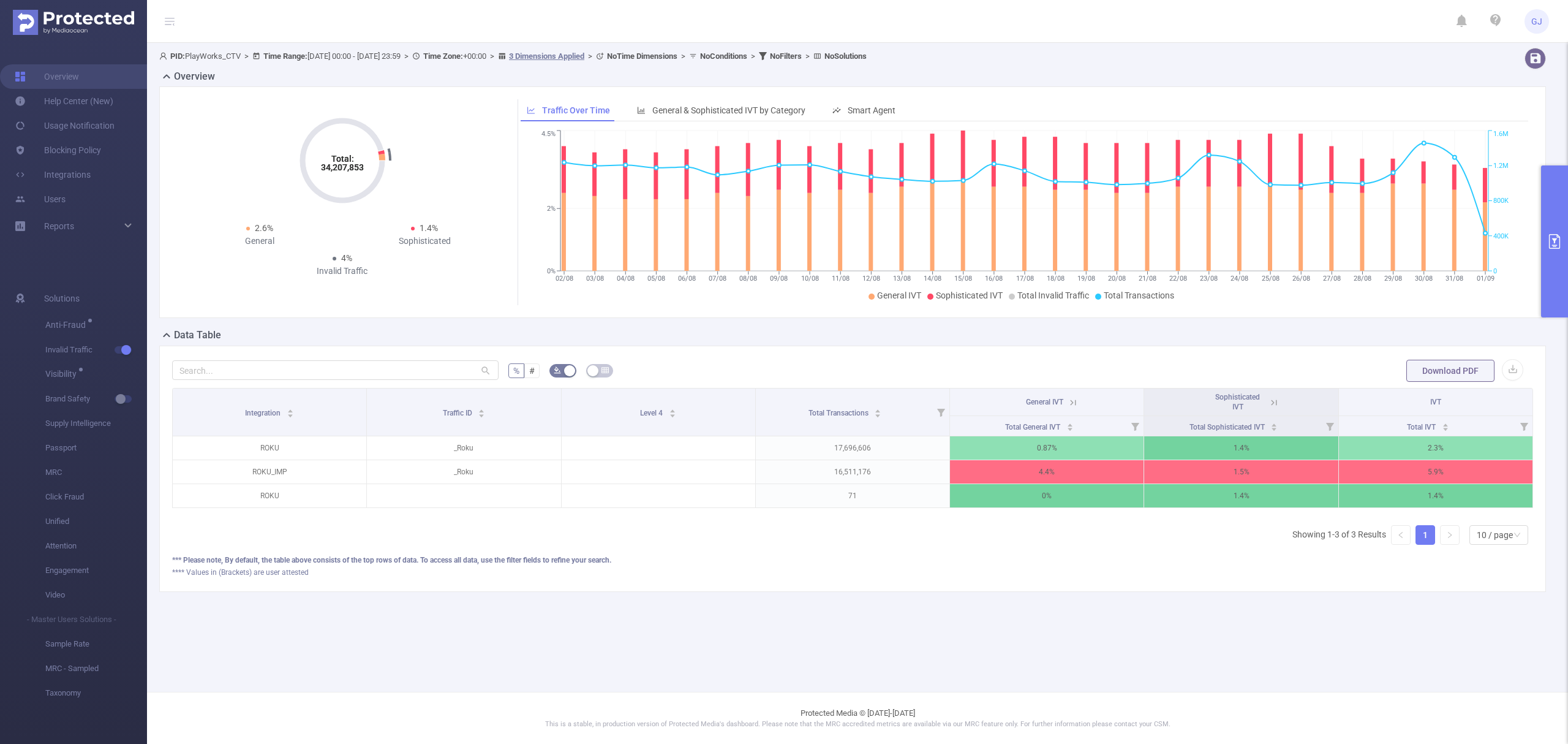
click at [1549, 189] on button "primary" at bounding box center [1554, 241] width 27 height 152
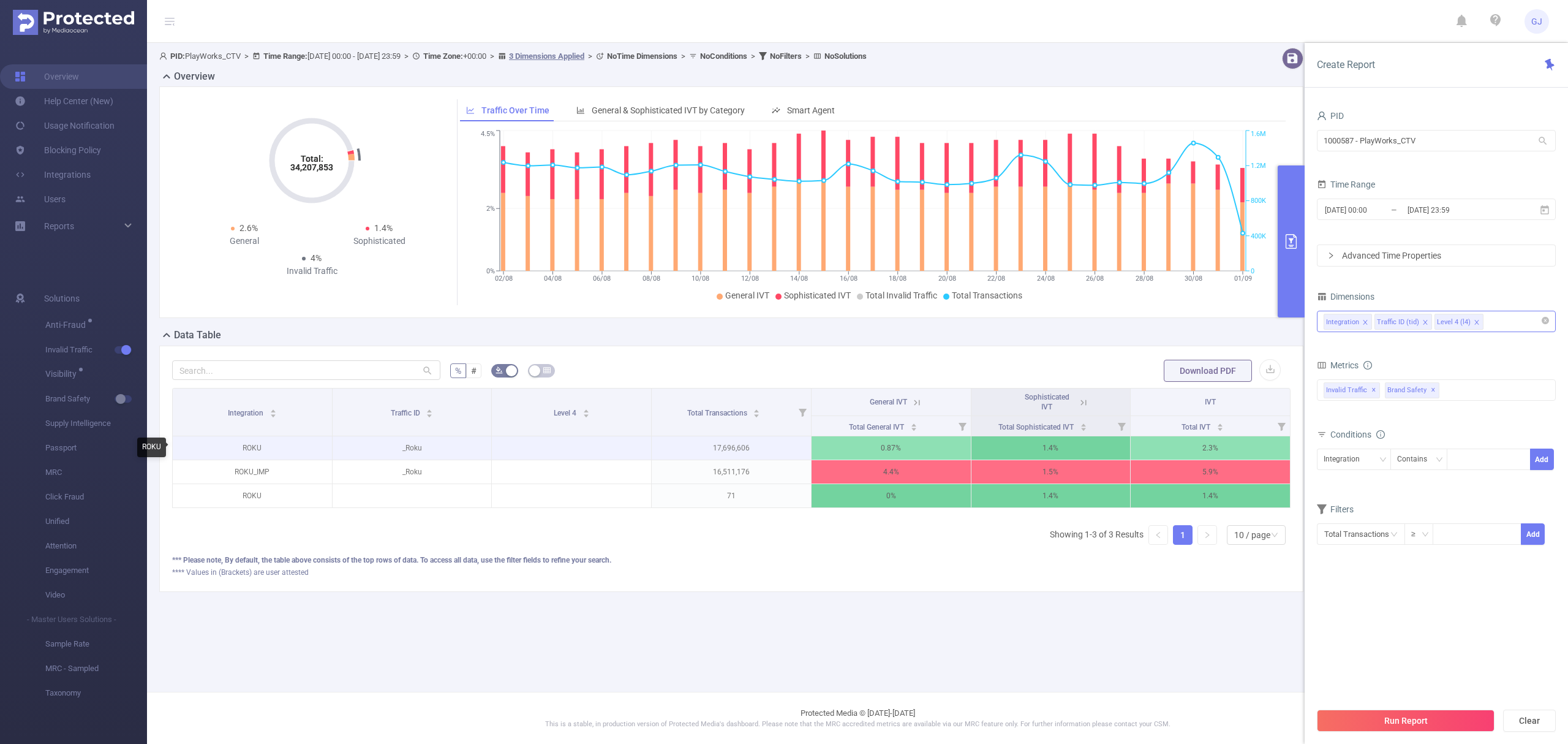
click at [256, 451] on p "ROKU" at bounding box center [252, 448] width 159 height 23
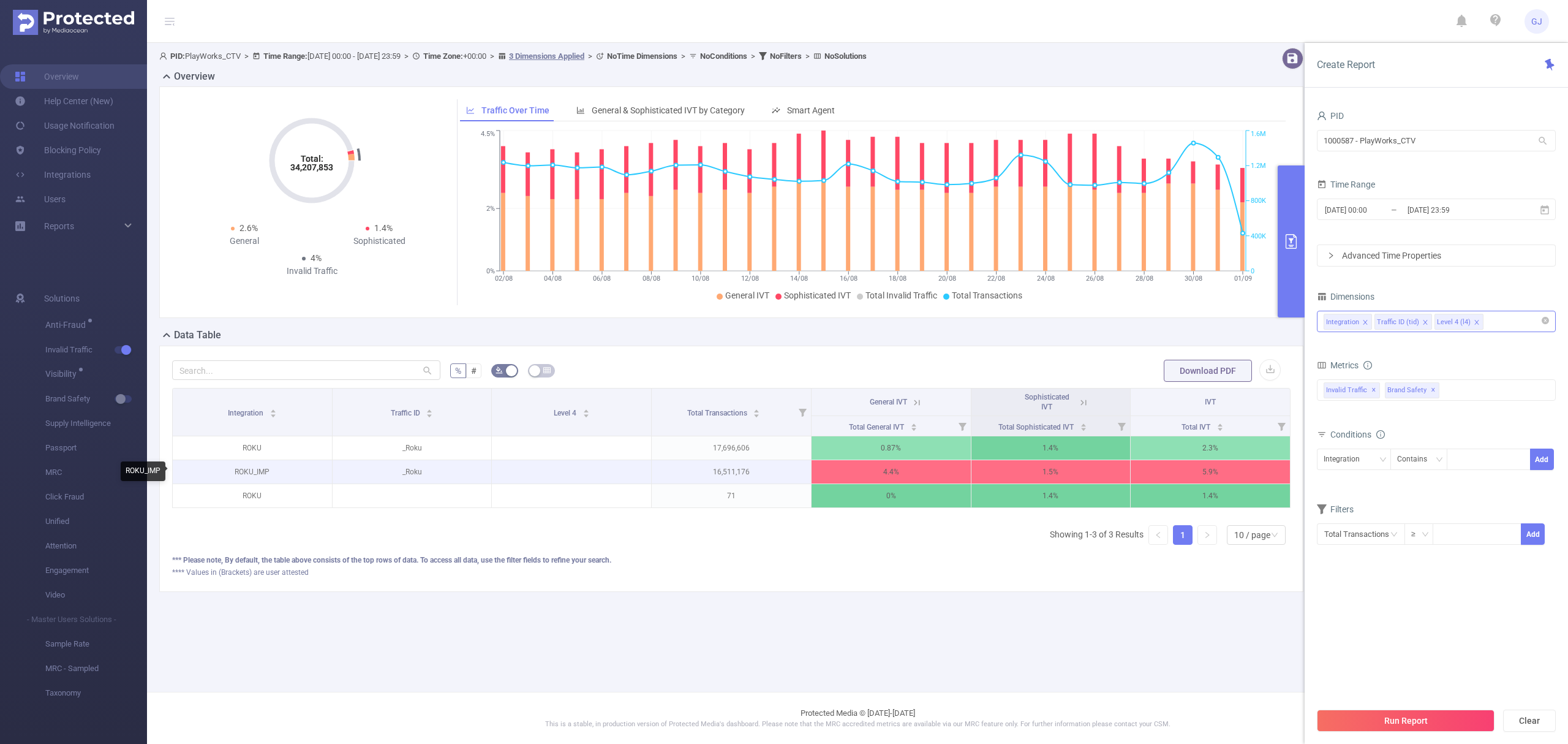
click at [260, 472] on p "ROKU_IMP" at bounding box center [252, 472] width 159 height 23
click at [261, 471] on p "ROKU_IMP" at bounding box center [252, 472] width 159 height 23
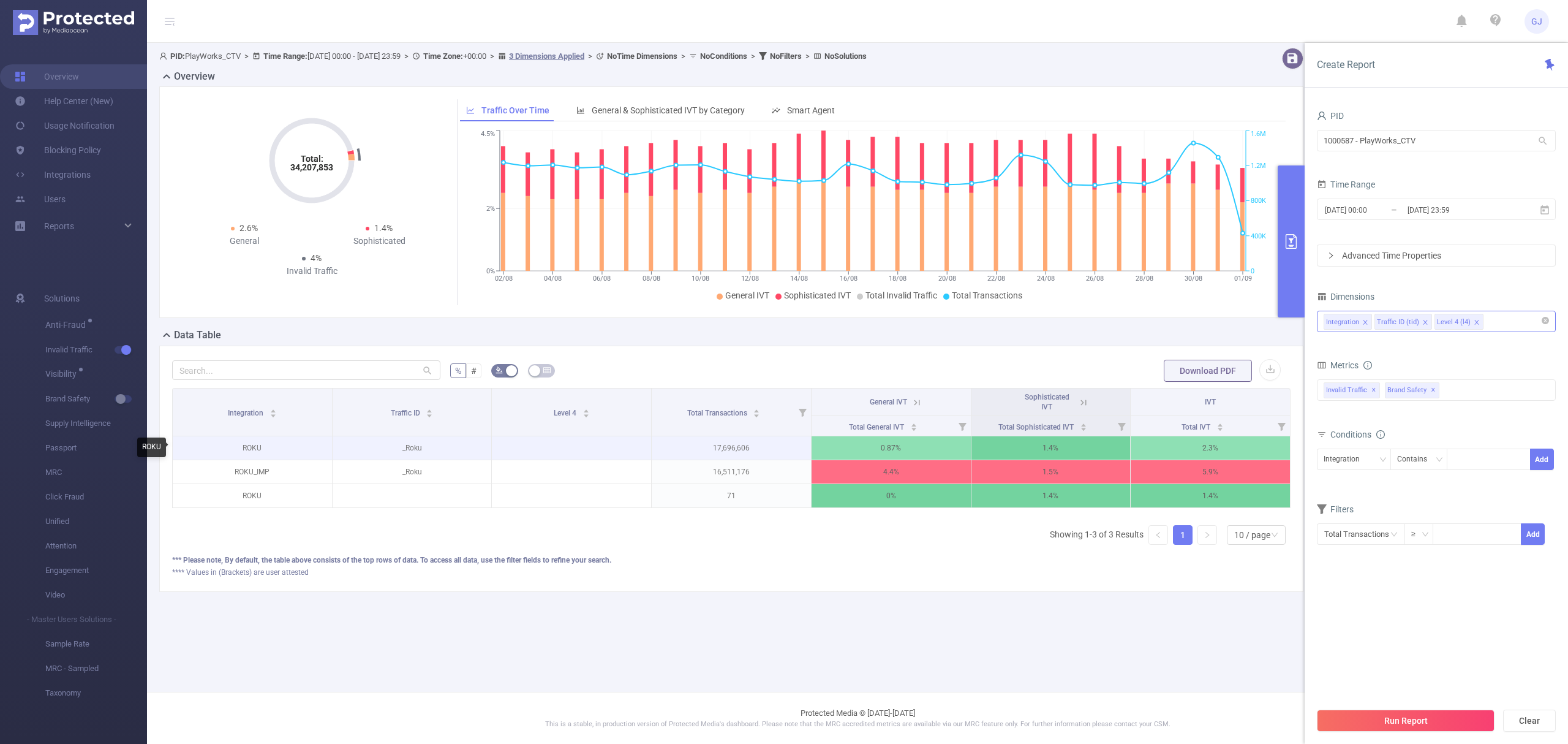
click at [253, 451] on p "ROKU" at bounding box center [252, 448] width 159 height 23
click at [253, 451] on p "ROKU" at bounding box center [252, 448] width 159 height 23
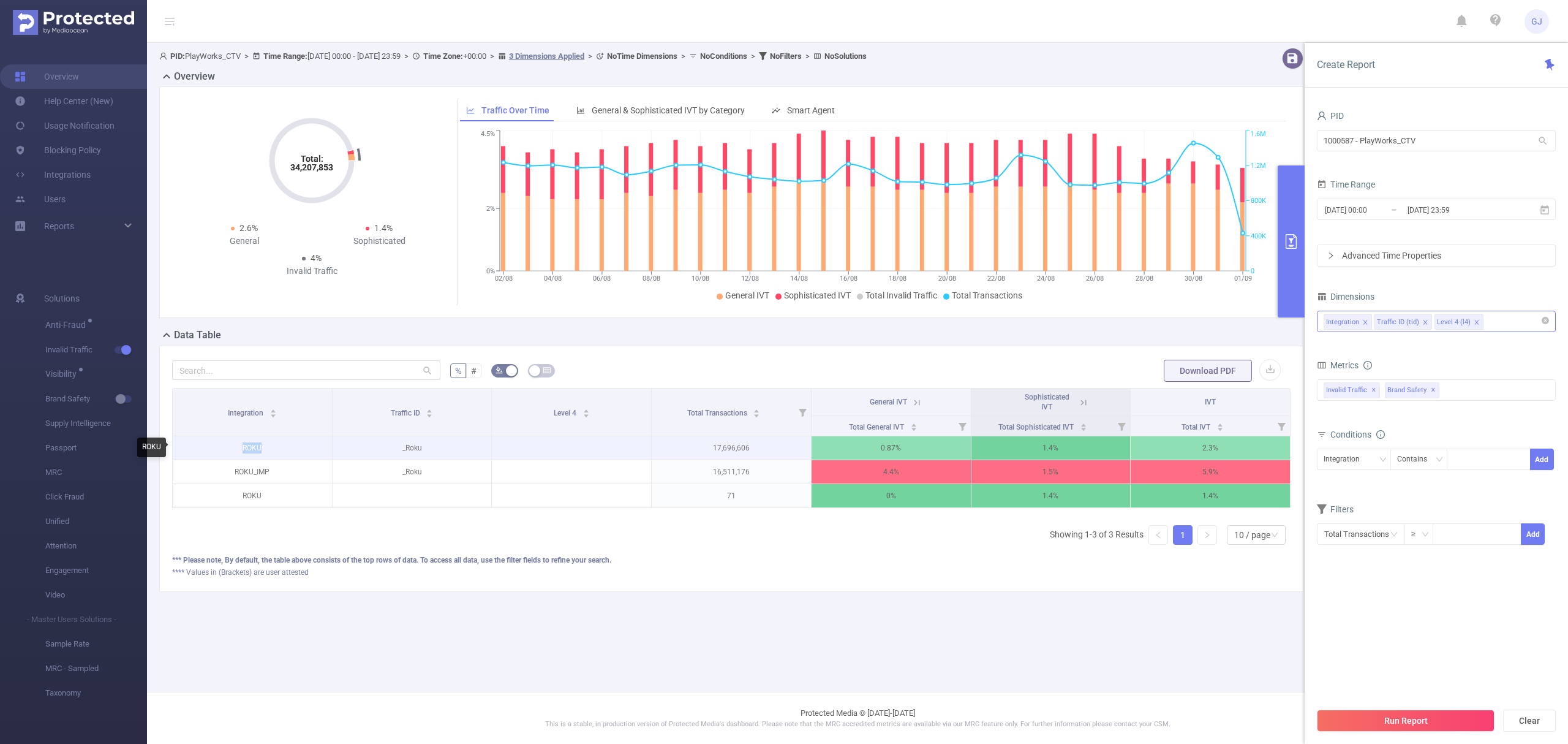
click at [253, 451] on p "ROKU" at bounding box center [252, 448] width 159 height 23
click at [253, 449] on p "ROKU" at bounding box center [252, 448] width 159 height 23
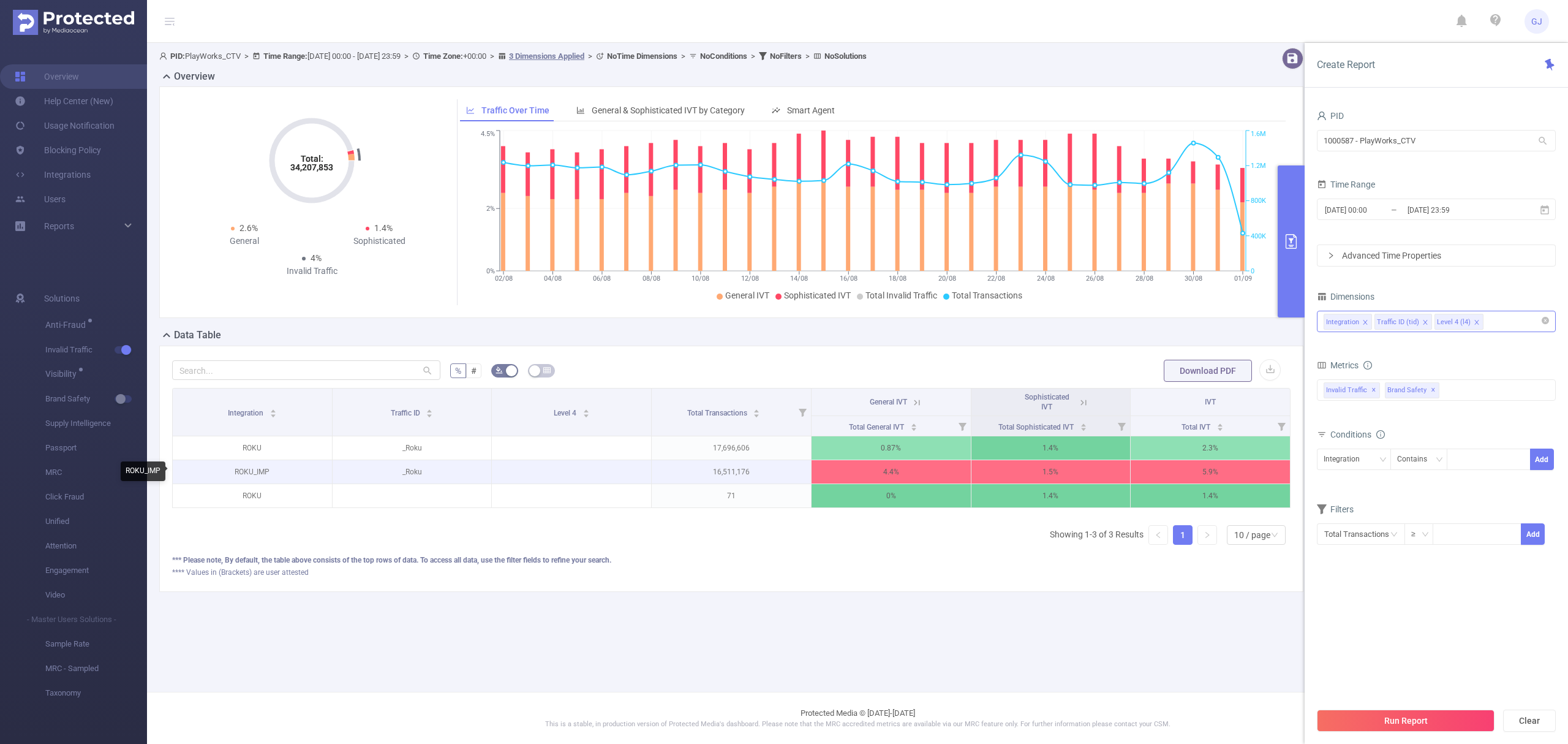
click at [253, 469] on p "ROKU_IMP" at bounding box center [252, 472] width 159 height 23
click at [918, 397] on icon at bounding box center [915, 402] width 15 height 12
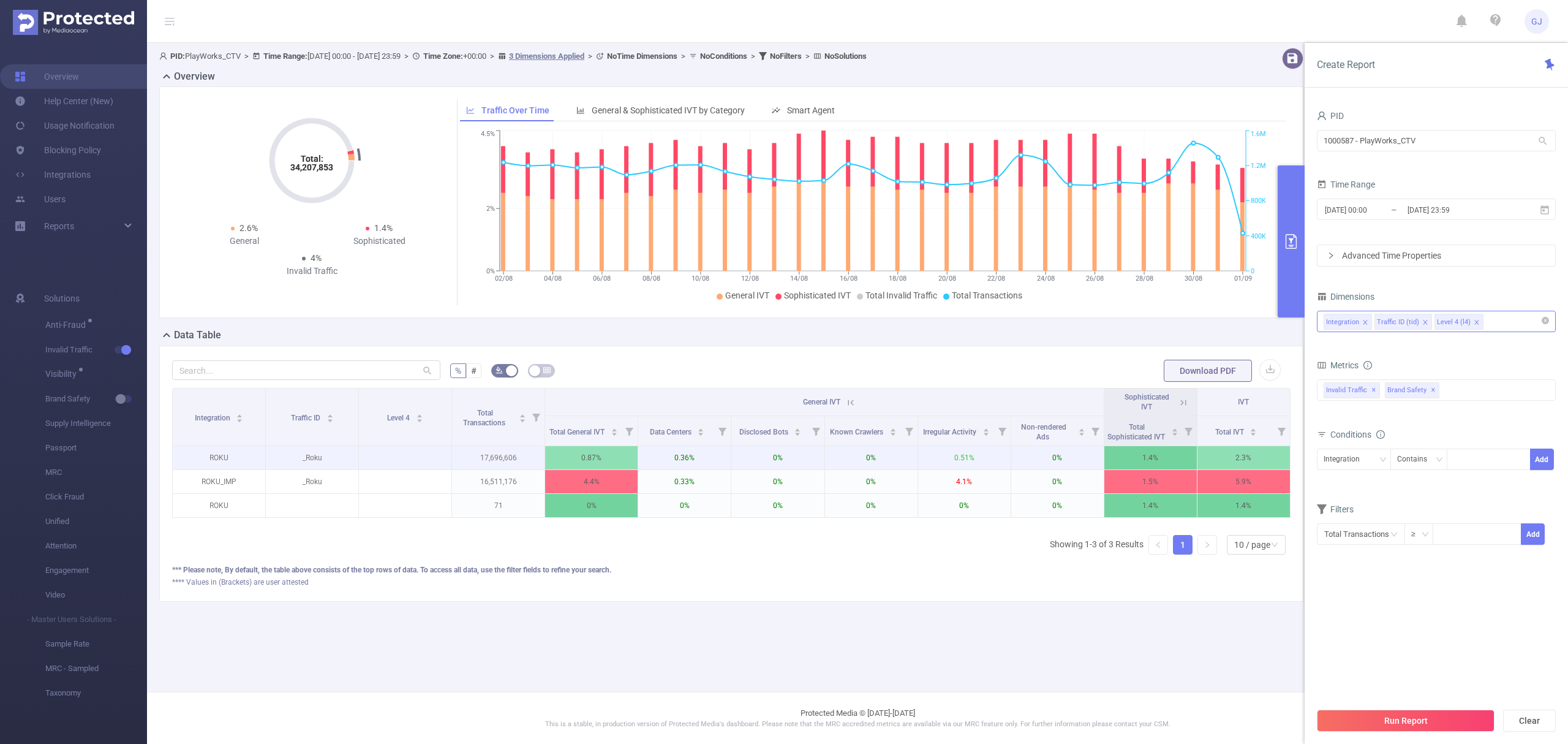
click at [504, 470] on p "17,696,606" at bounding box center [498, 458] width 92 height 23
drag, startPoint x: 461, startPoint y: 493, endPoint x: 564, endPoint y: 491, distance: 103.0
click at [466, 491] on p "16,511,176" at bounding box center [498, 482] width 92 height 23
click at [217, 493] on p "ROKU_IMP" at bounding box center [218, 482] width 92 height 23
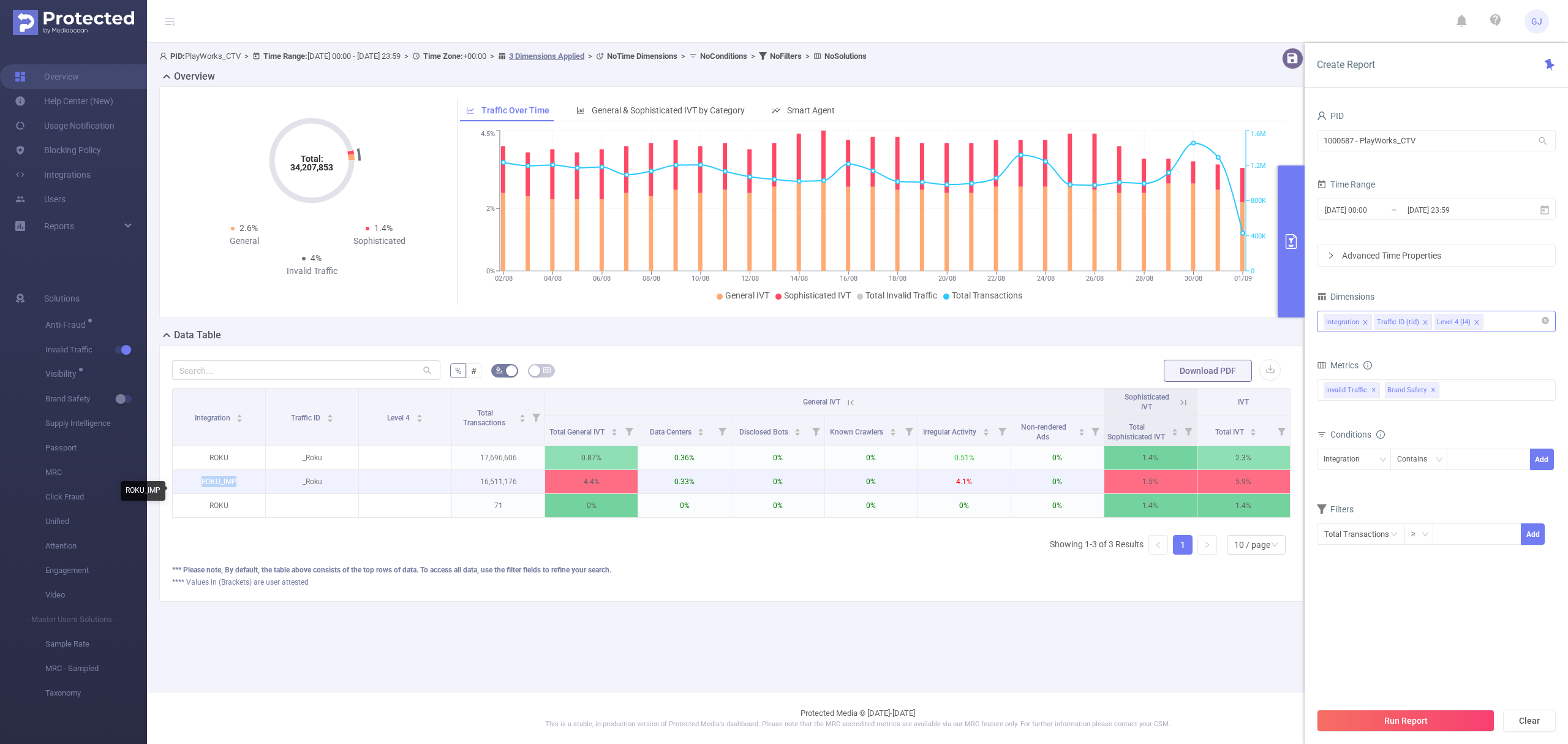
click at [217, 493] on p "ROKU_IMP" at bounding box center [218, 482] width 92 height 23
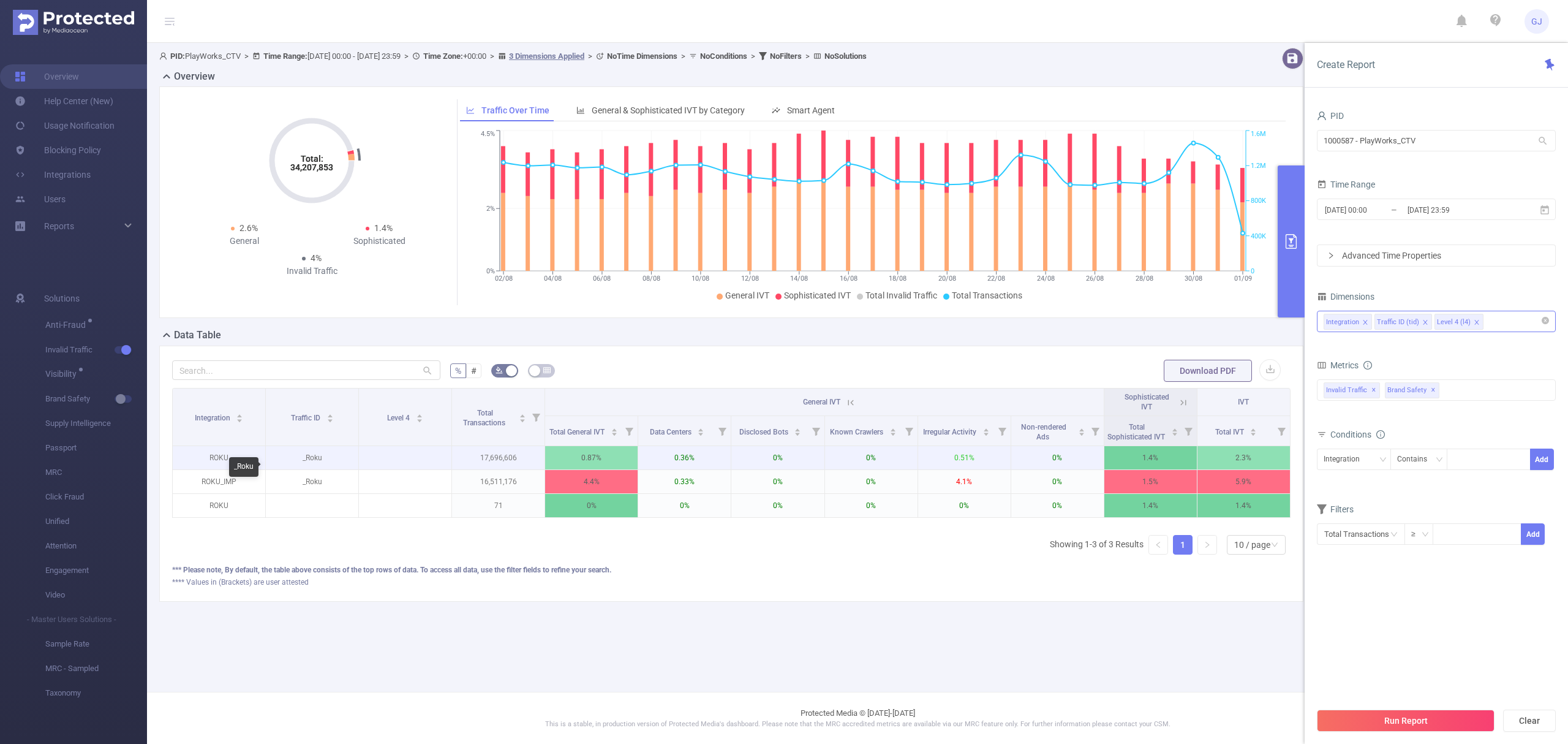
click at [317, 466] on p "_Roku" at bounding box center [312, 458] width 92 height 23
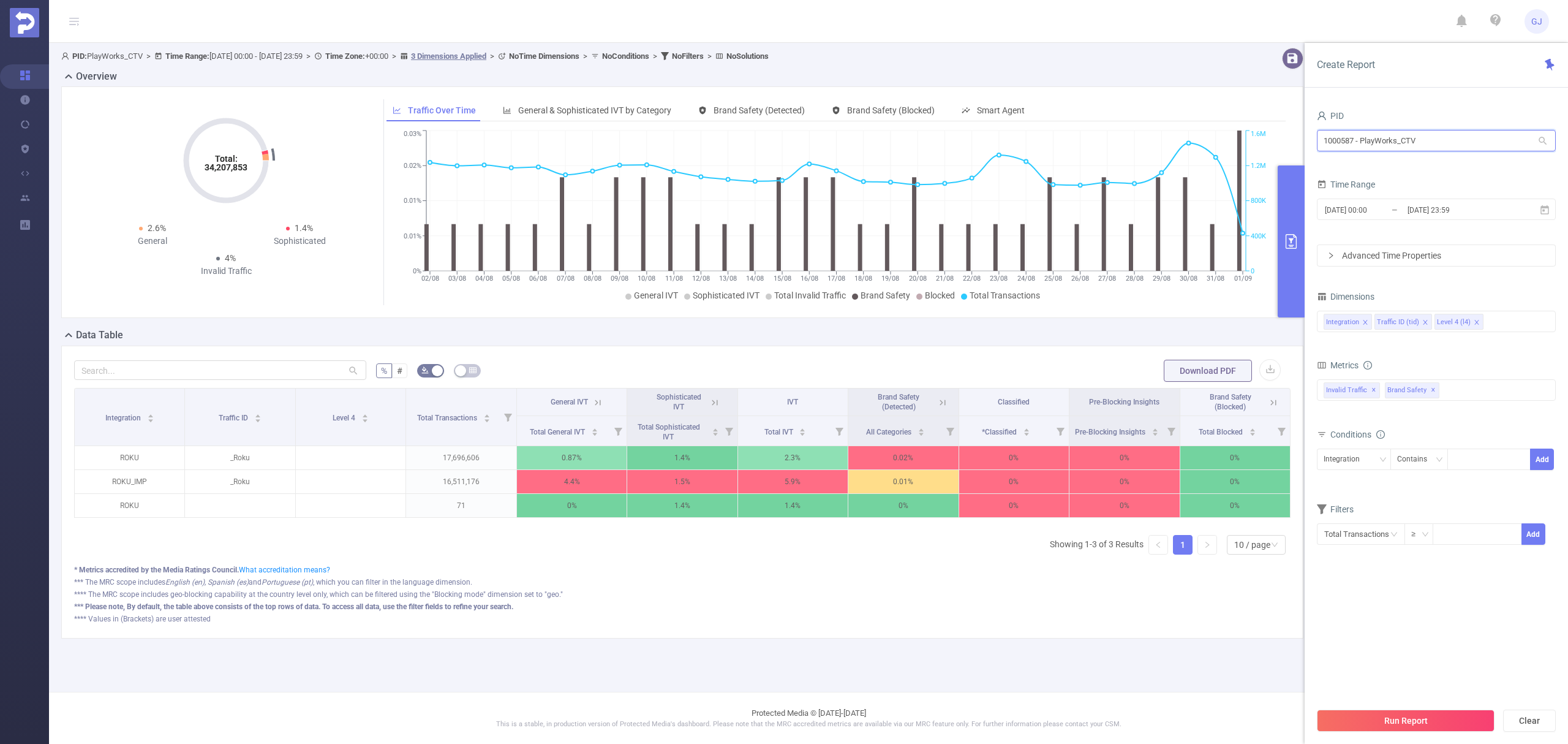
click at [1402, 135] on input "1000587 - PlayWorks_CTV" at bounding box center [1436, 141] width 239 height 22
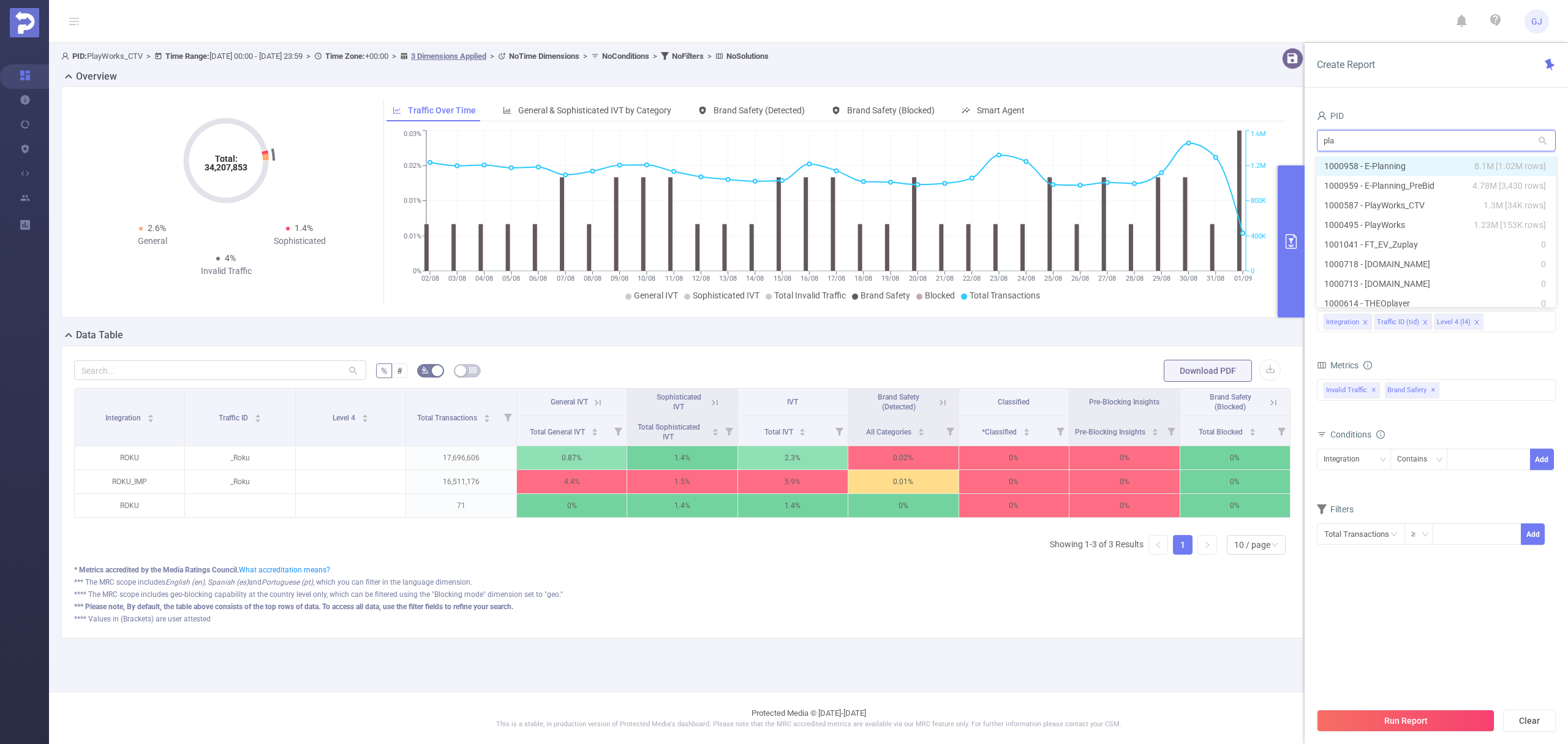
type input "play"
click at [1409, 183] on li "1000495 - PlayWorks 1.23M [153K rows]" at bounding box center [1436, 185] width 239 height 19
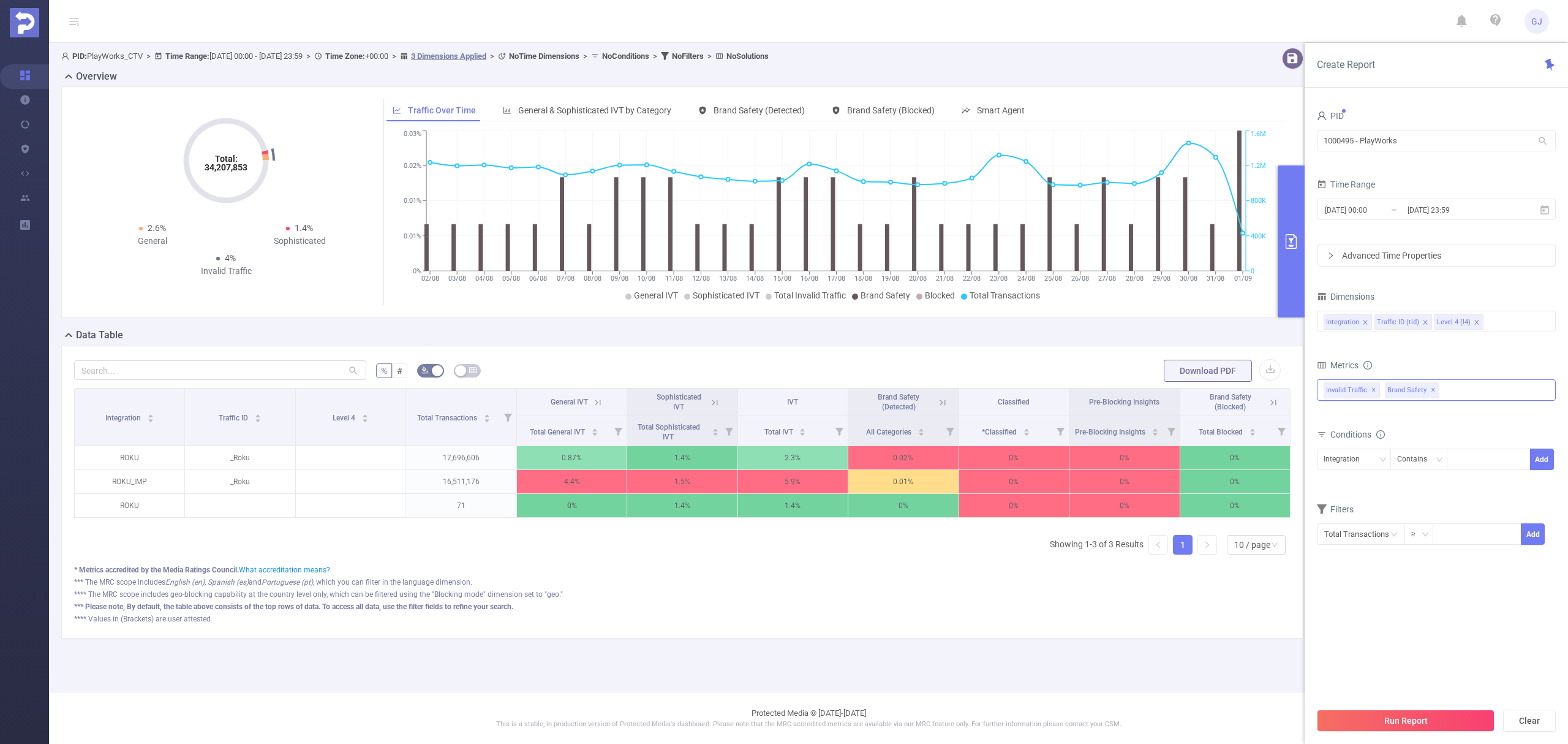
click at [1430, 389] on span "✕" at bounding box center [1433, 390] width 5 height 15
click at [1461, 712] on button "Run Report" at bounding box center [1406, 721] width 178 height 22
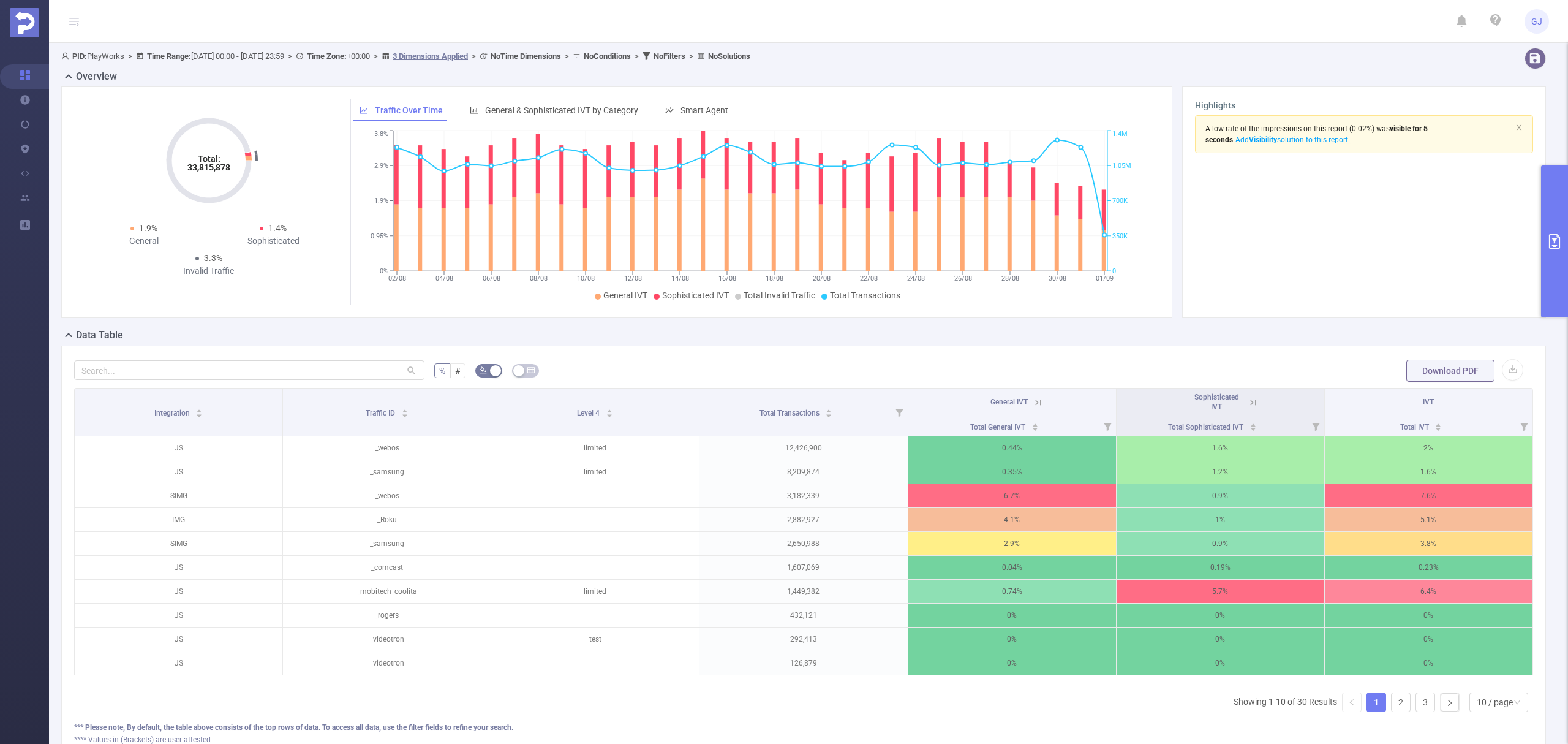
click at [520, 334] on div "Data Table" at bounding box center [808, 337] width 1494 height 17
click at [232, 542] on b "SIMG" at bounding box center [232, 540] width 22 height 10
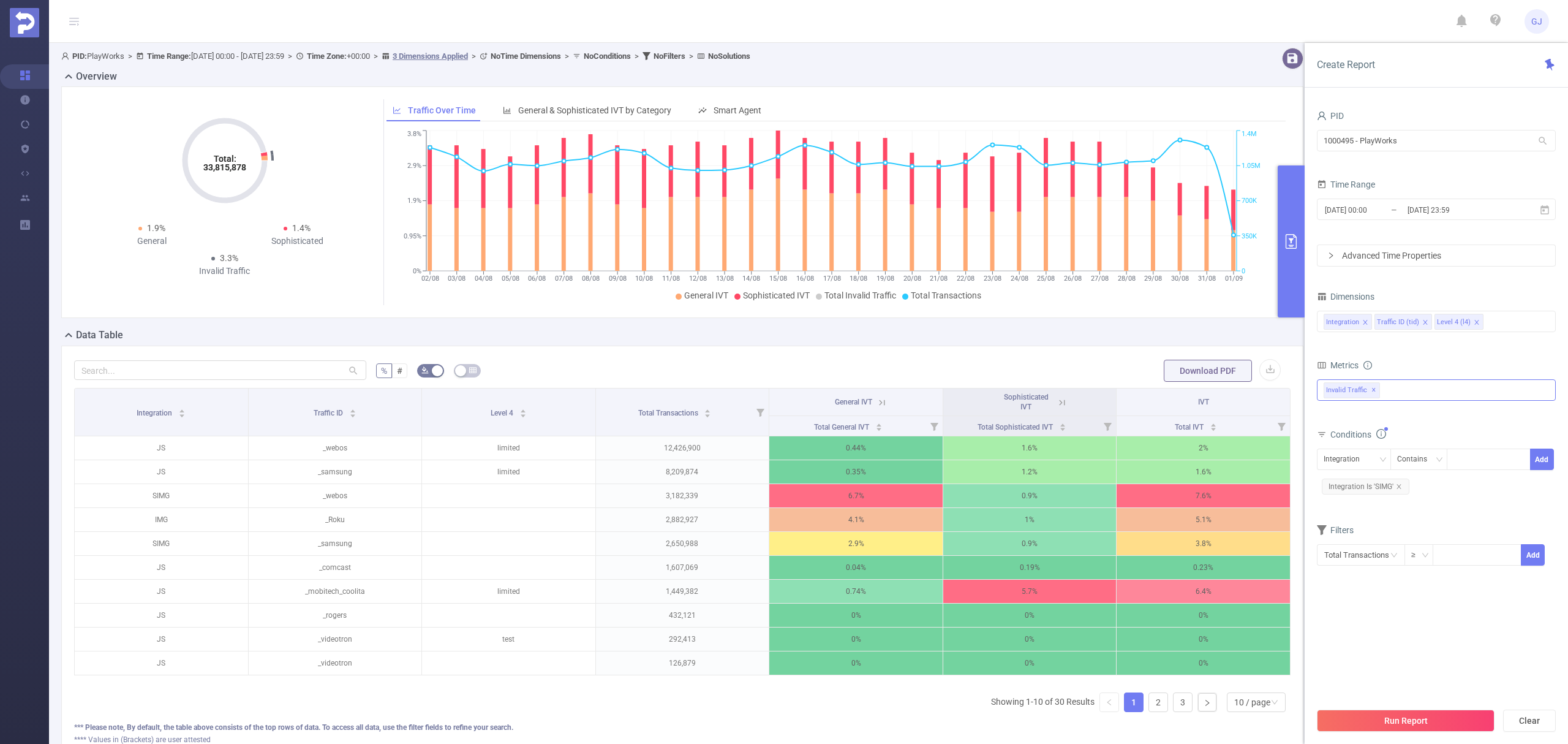
click at [1365, 718] on button "Run Report" at bounding box center [1406, 721] width 178 height 22
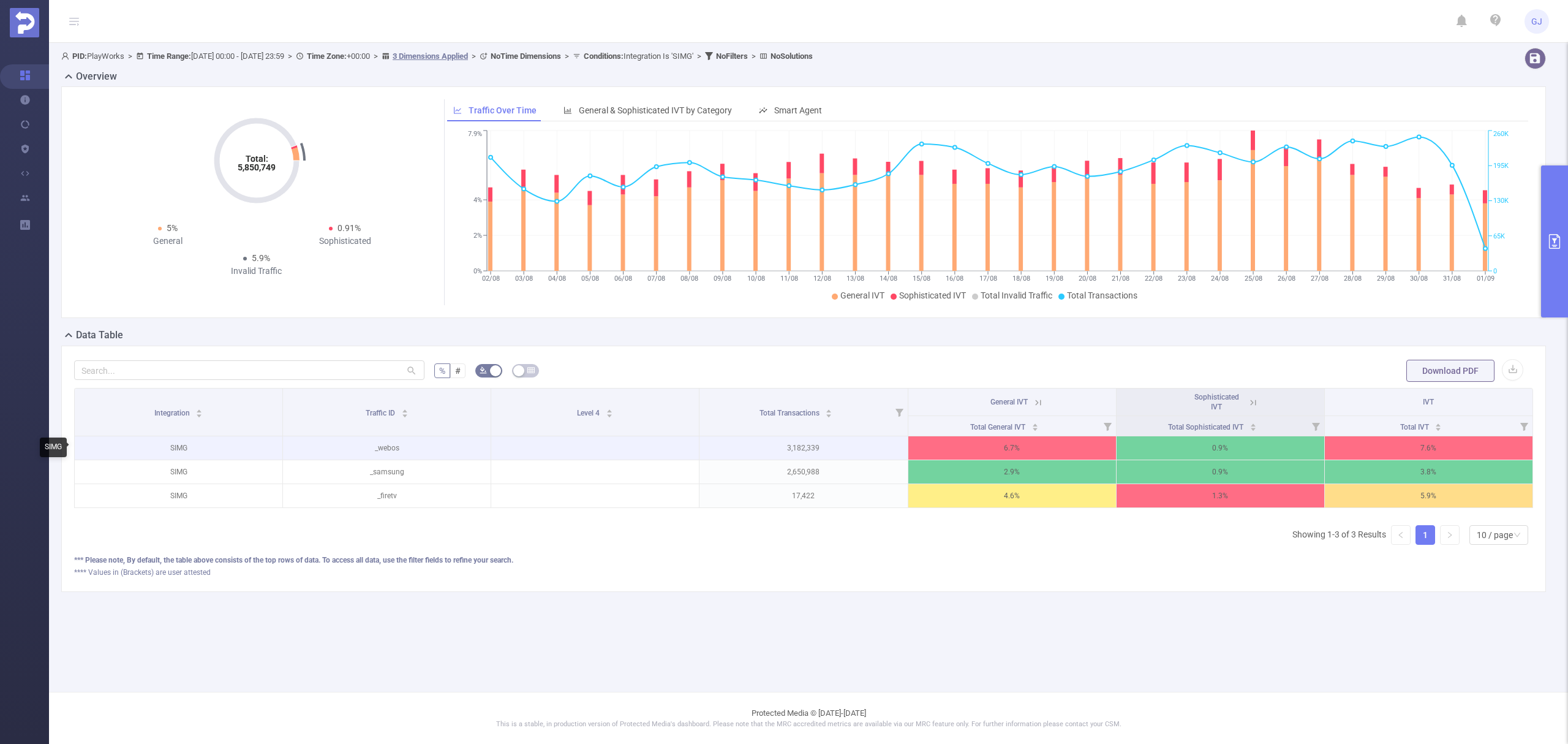
click at [179, 449] on p "SIMG" at bounding box center [178, 448] width 207 height 23
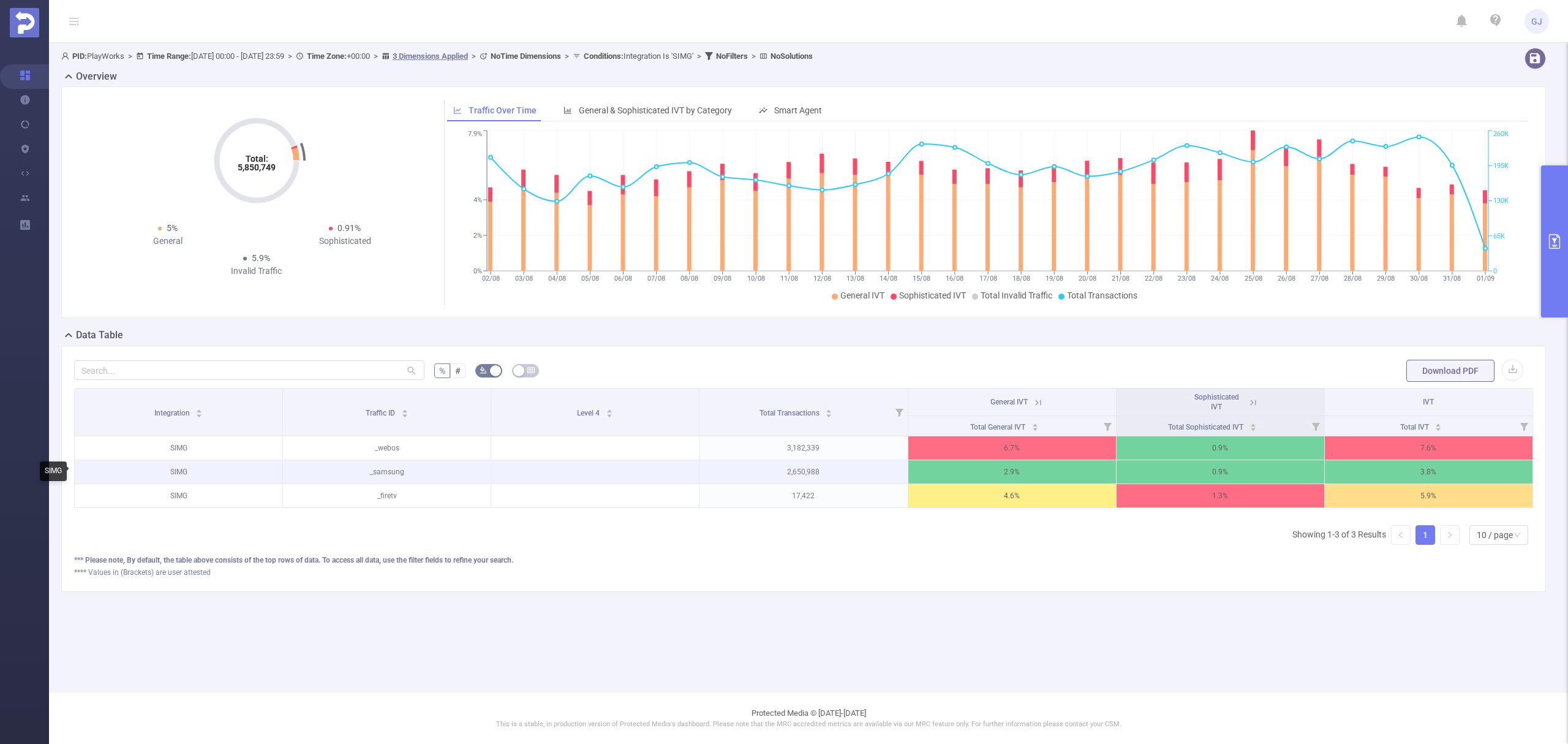
click at [179, 473] on p "SIMG" at bounding box center [178, 472] width 207 height 23
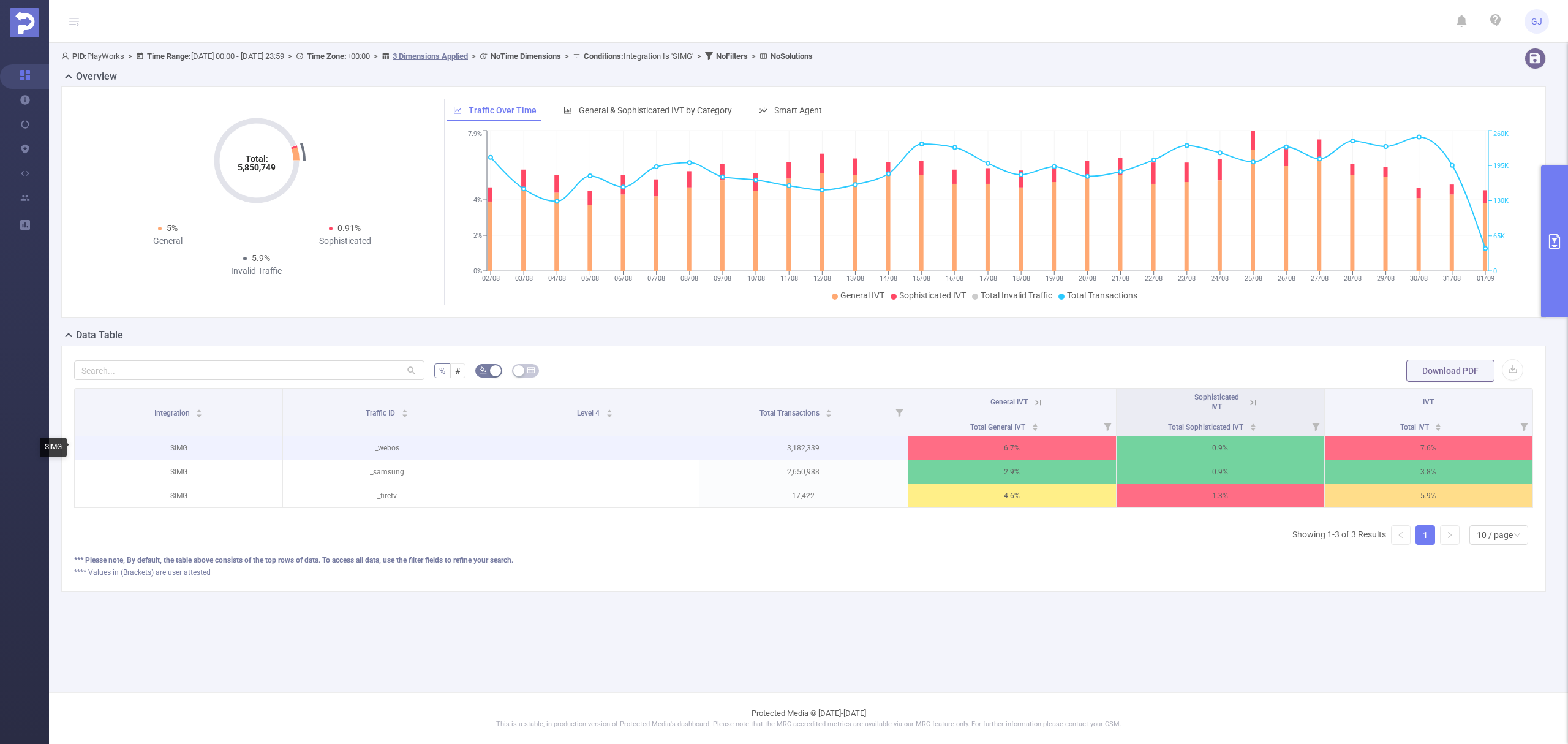
click at [179, 452] on p "SIMG" at bounding box center [178, 448] width 207 height 23
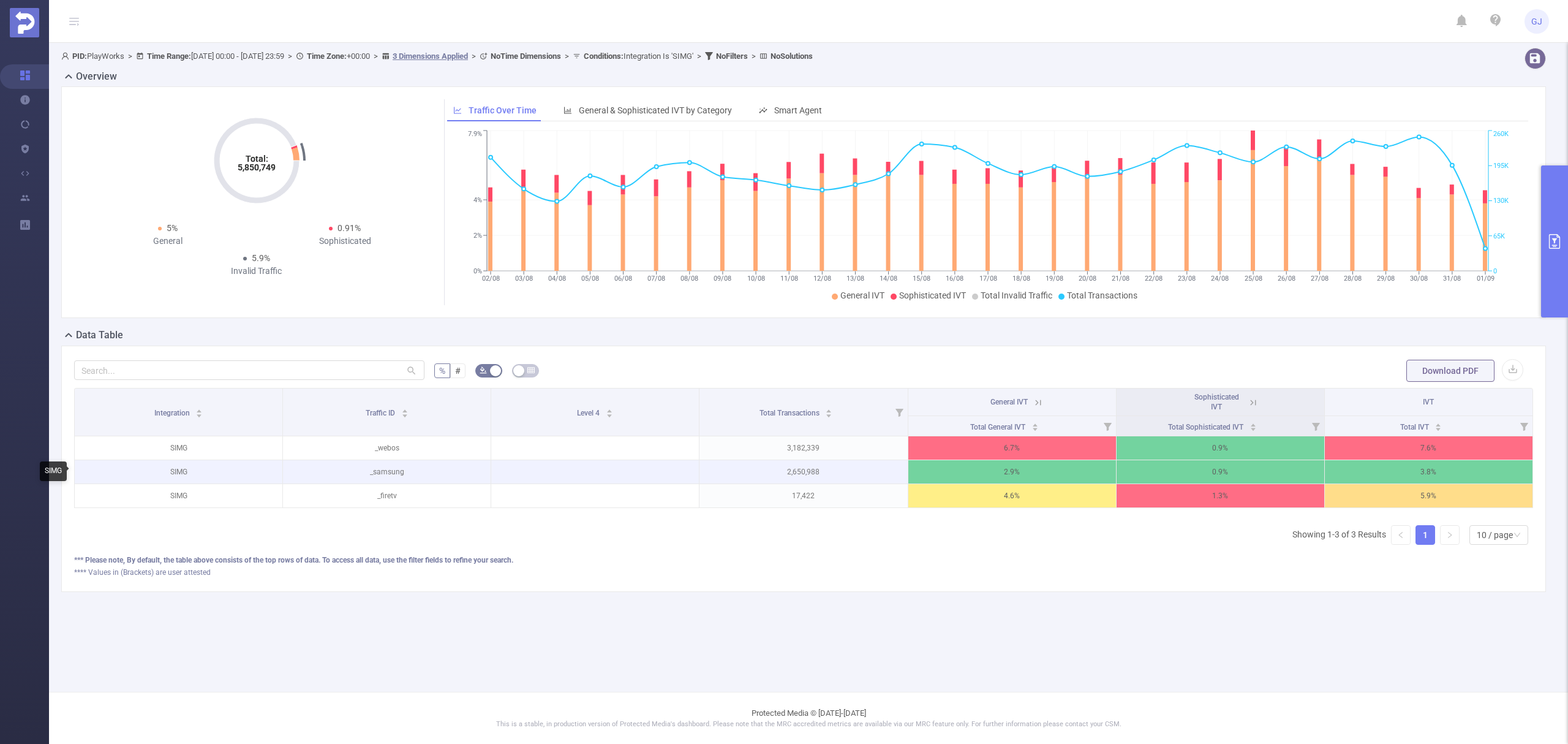
click at [179, 473] on p "SIMG" at bounding box center [178, 472] width 207 height 23
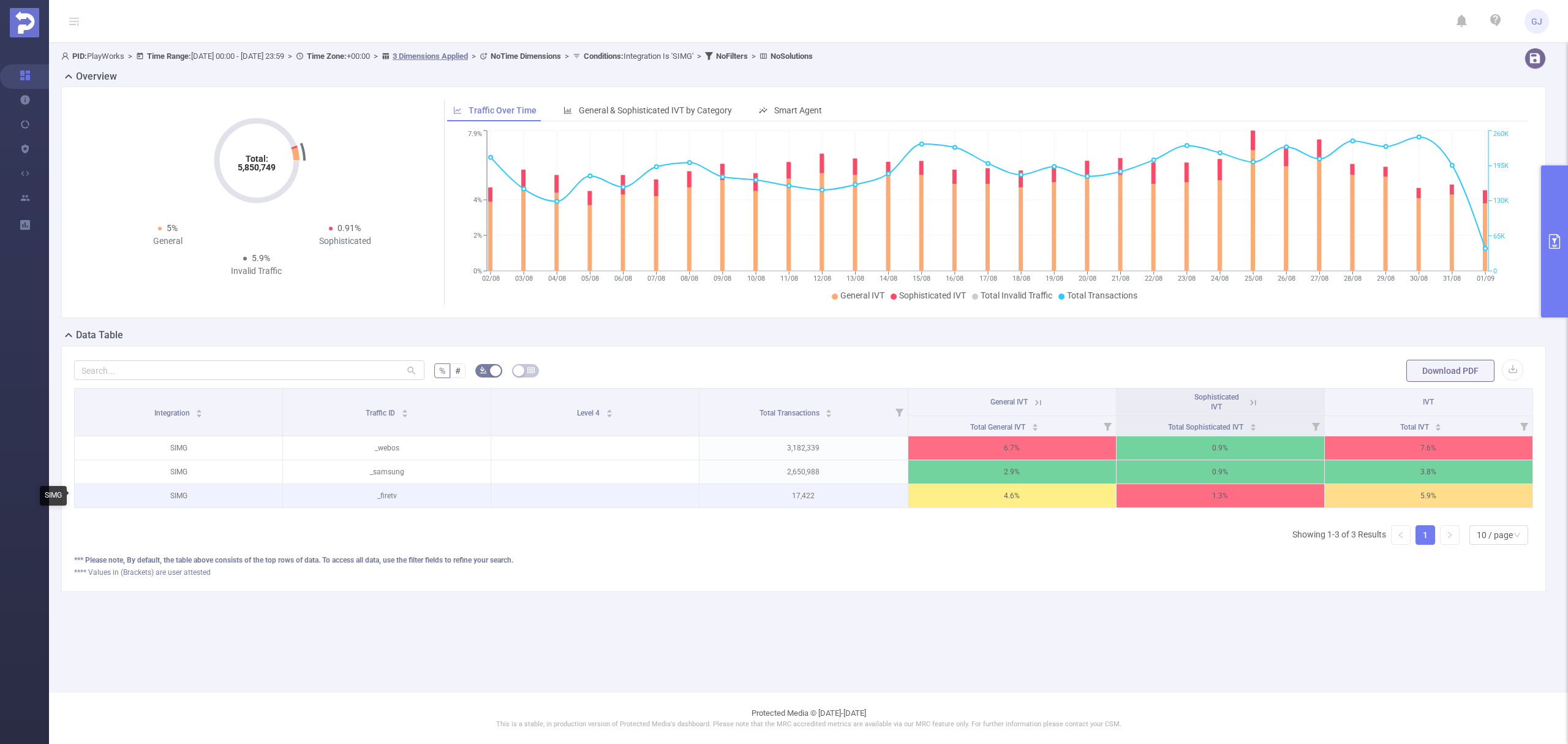
click at [178, 493] on p "SIMG" at bounding box center [178, 496] width 207 height 23
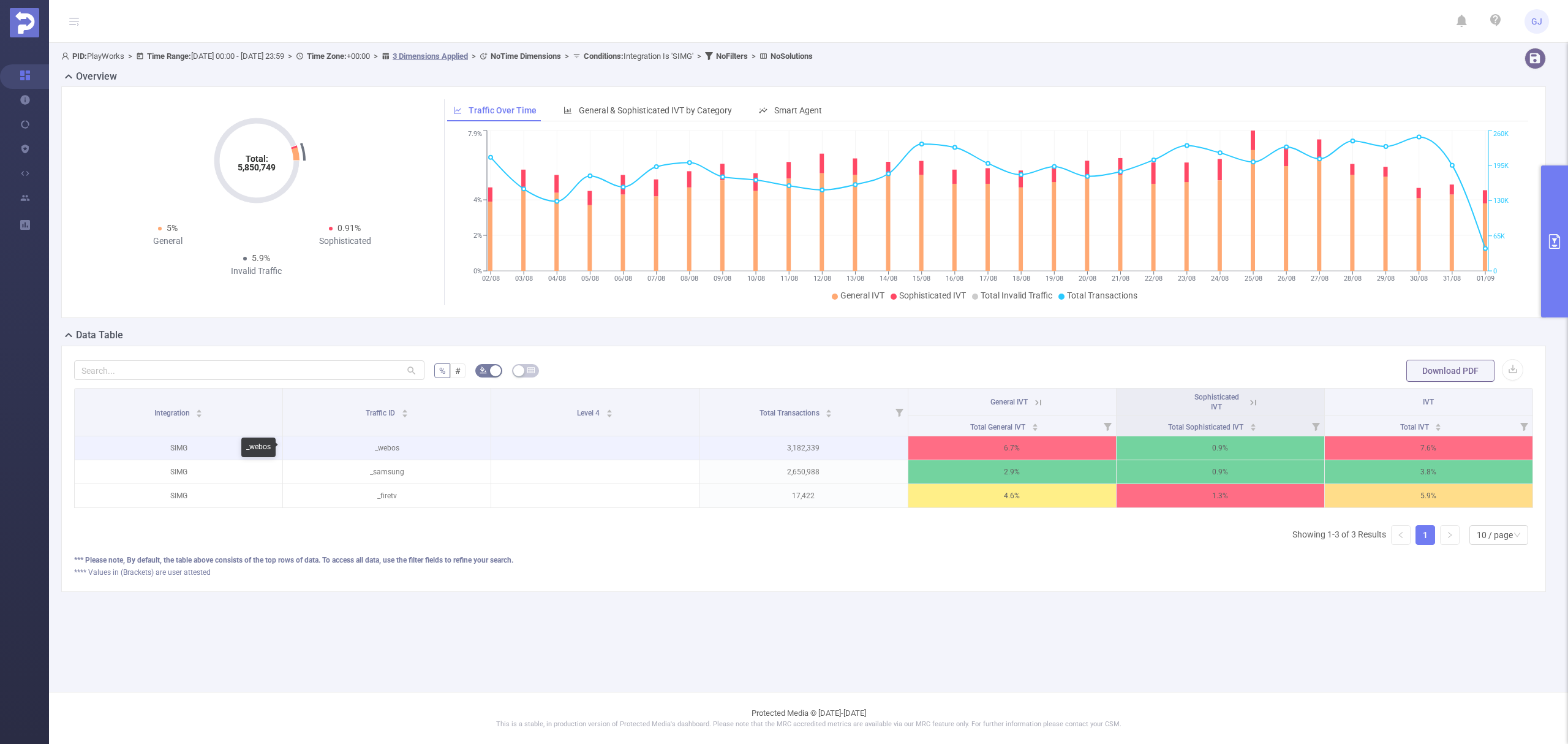
click at [386, 449] on p "_webos" at bounding box center [386, 448] width 207 height 23
click at [385, 447] on p "_webos" at bounding box center [386, 448] width 207 height 23
click at [383, 447] on p "_webos" at bounding box center [386, 448] width 207 height 23
click at [382, 451] on p "_webos" at bounding box center [386, 448] width 207 height 23
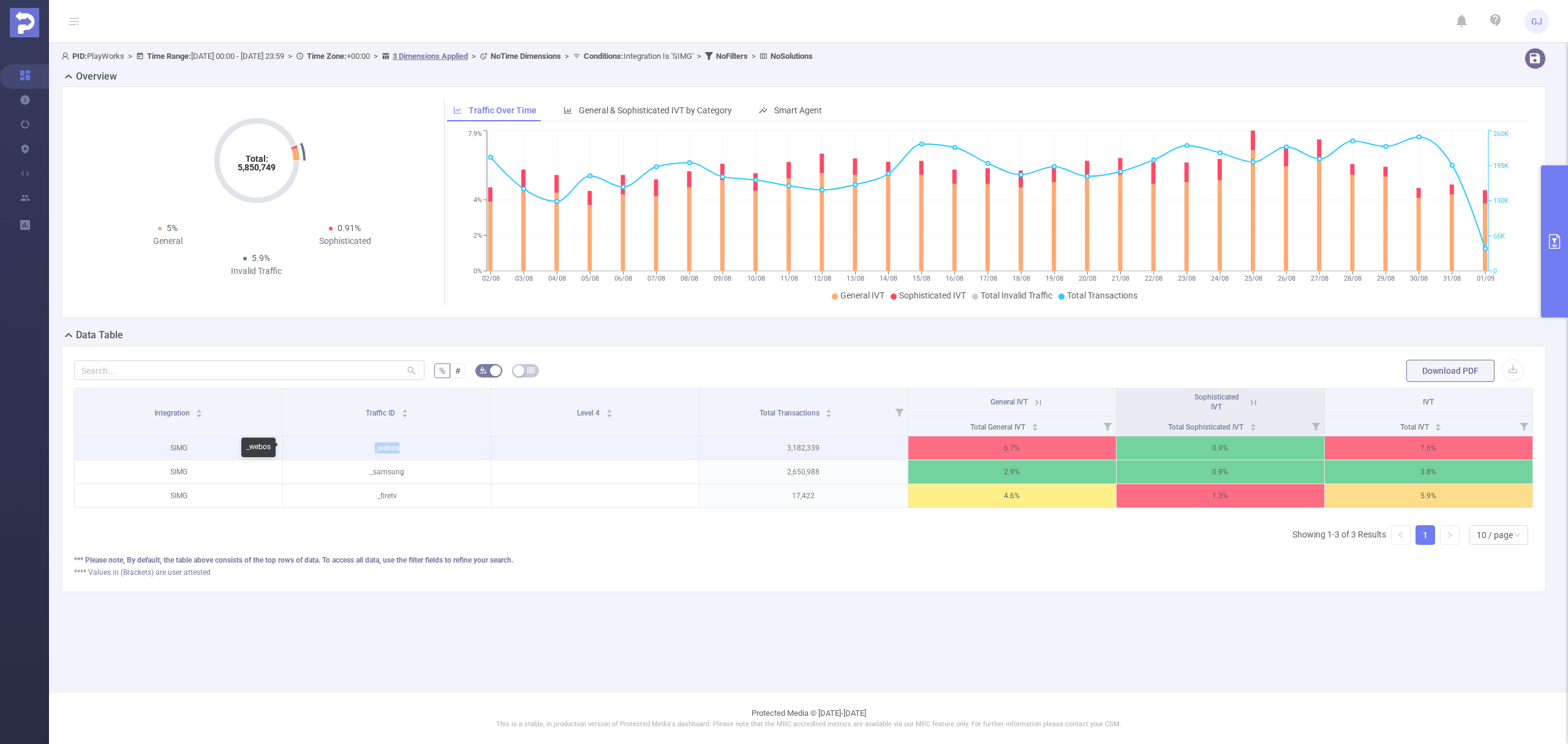
click at [382, 451] on p "_webos" at bounding box center [386, 448] width 207 height 23
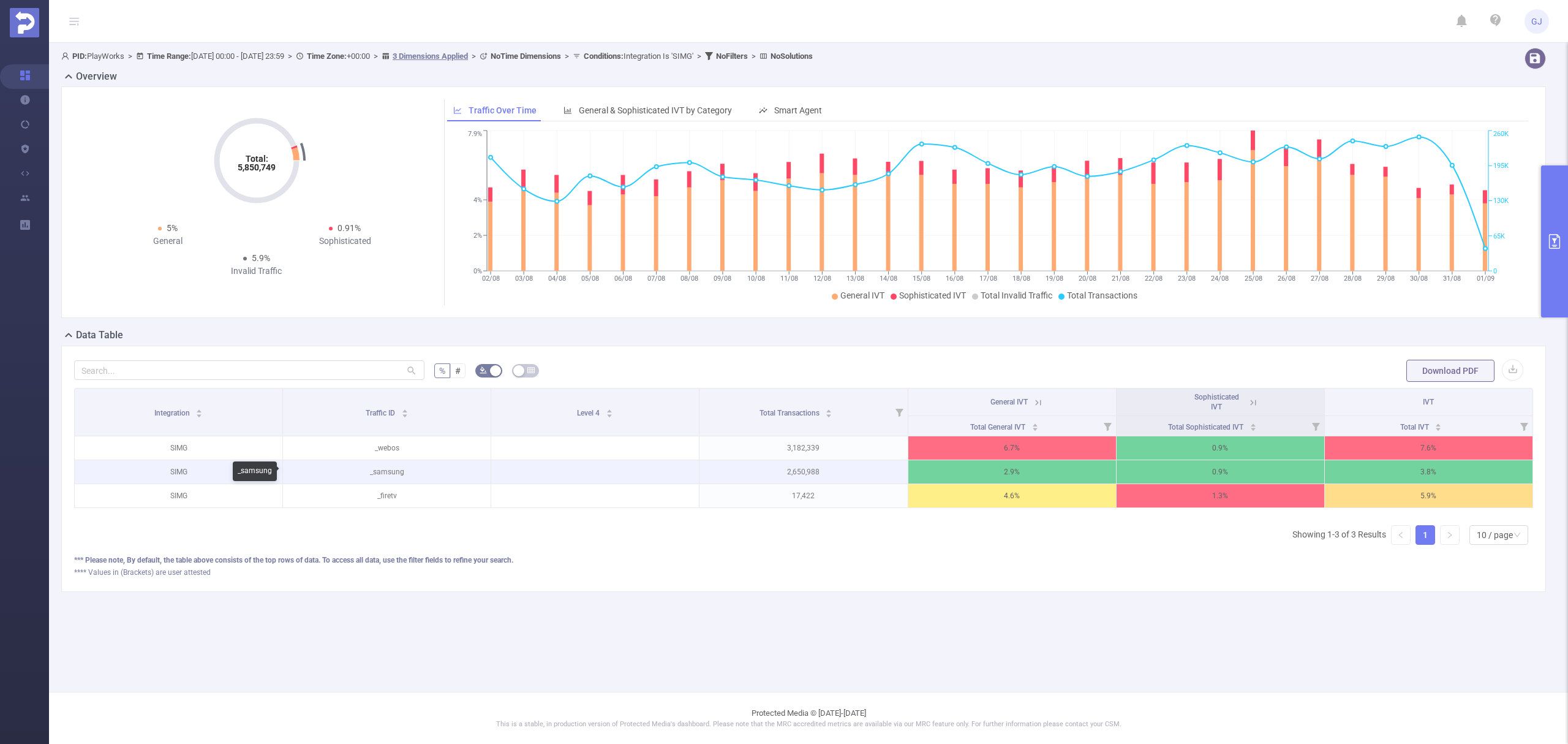
click at [390, 469] on p "_samsung" at bounding box center [386, 472] width 207 height 23
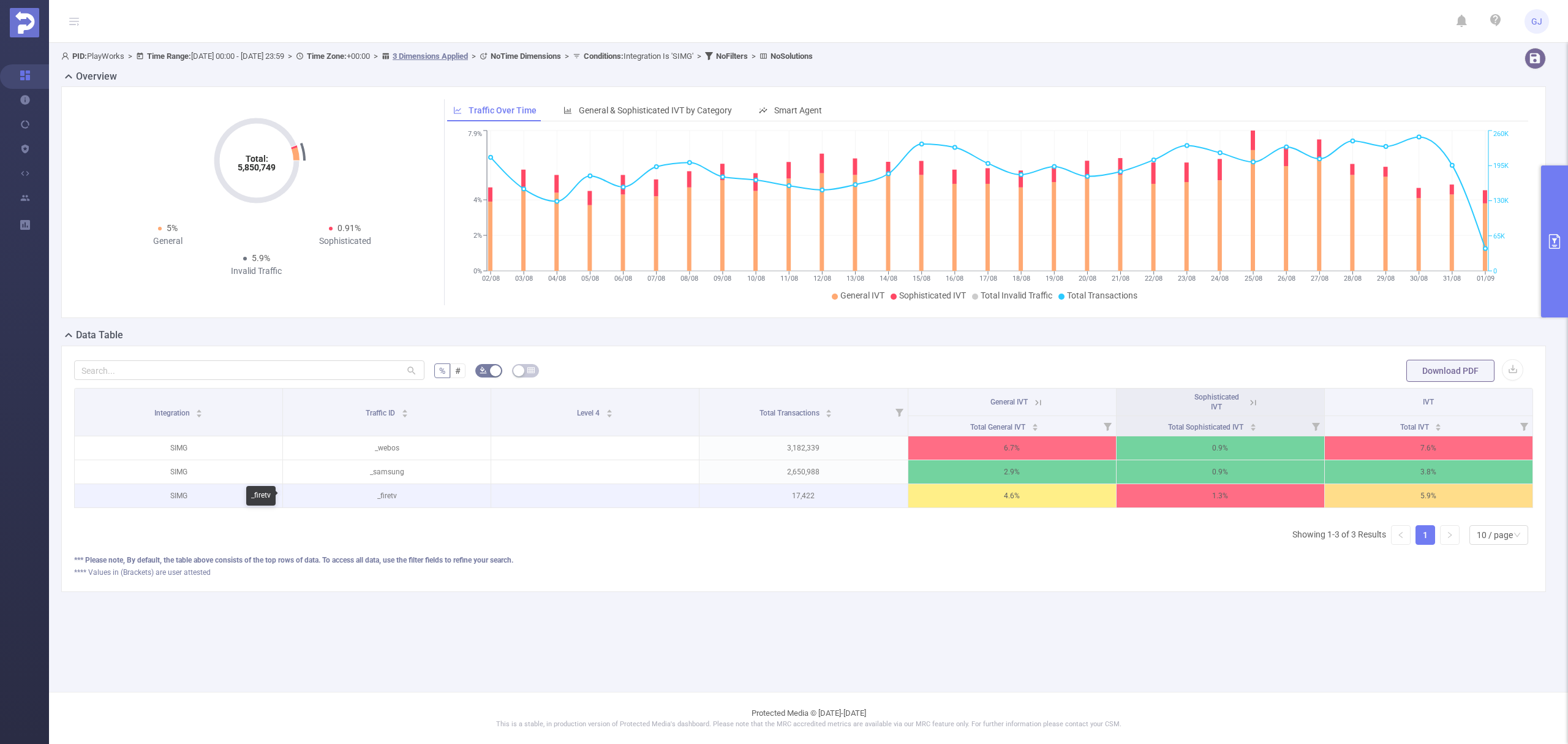
click at [387, 501] on p "_firetv" at bounding box center [386, 496] width 207 height 23
click at [1039, 404] on icon at bounding box center [1038, 403] width 11 height 11
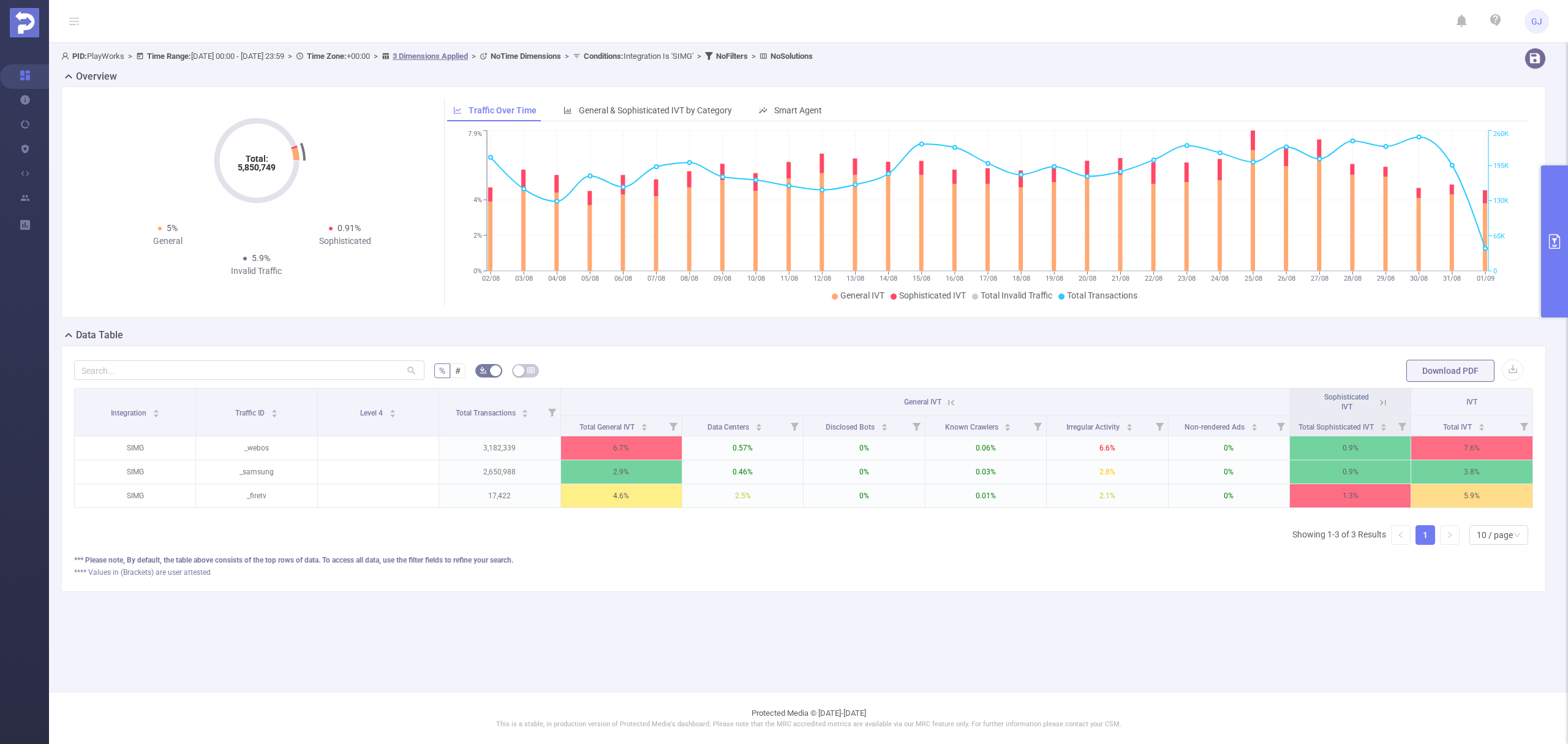
click at [1559, 271] on button "primary" at bounding box center [1554, 241] width 27 height 152
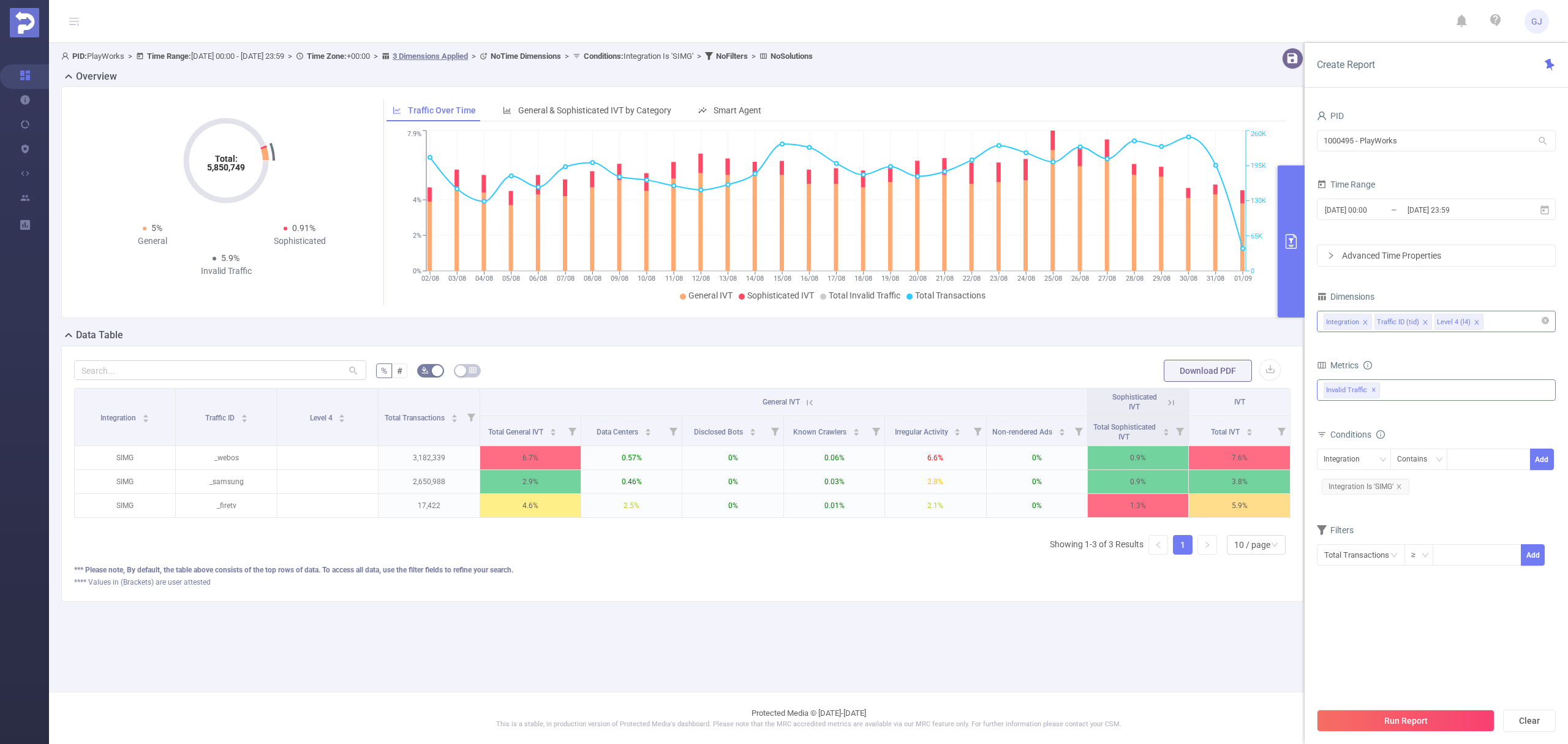
click at [1509, 324] on div "Integration Traffic ID (tid) Level 4 (l4)" at bounding box center [1436, 321] width 225 height 20
click at [1430, 449] on li "Passport" at bounding box center [1436, 449] width 238 height 19
click at [1476, 674] on section "PID 1000495 - PlayWorks 1000495 - PlayWorks Time Range 2025-08-02 00:00 _ 2025-…" at bounding box center [1436, 404] width 239 height 594
click at [1468, 721] on button "Run Report" at bounding box center [1406, 721] width 178 height 22
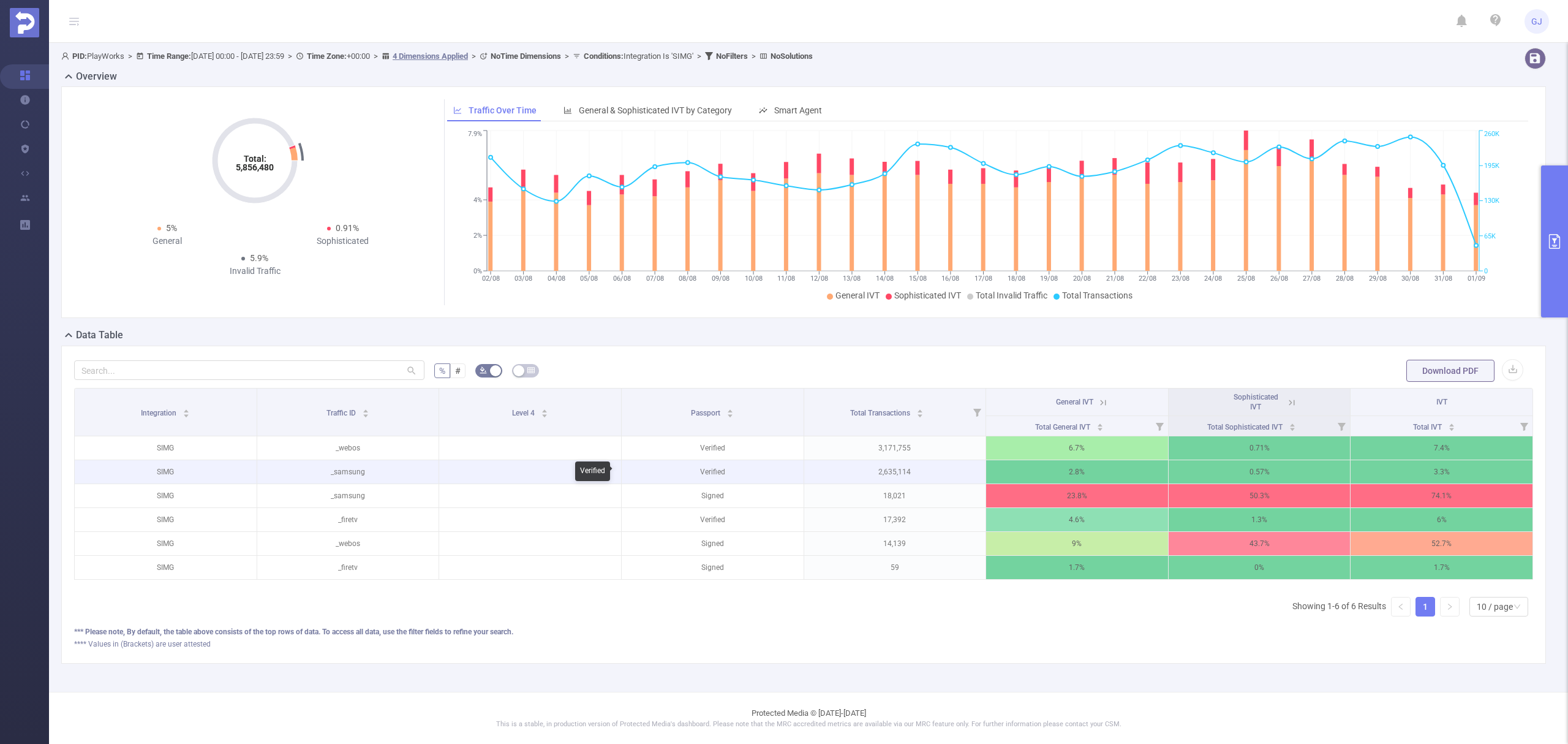
click at [709, 473] on p "Verified" at bounding box center [713, 472] width 182 height 23
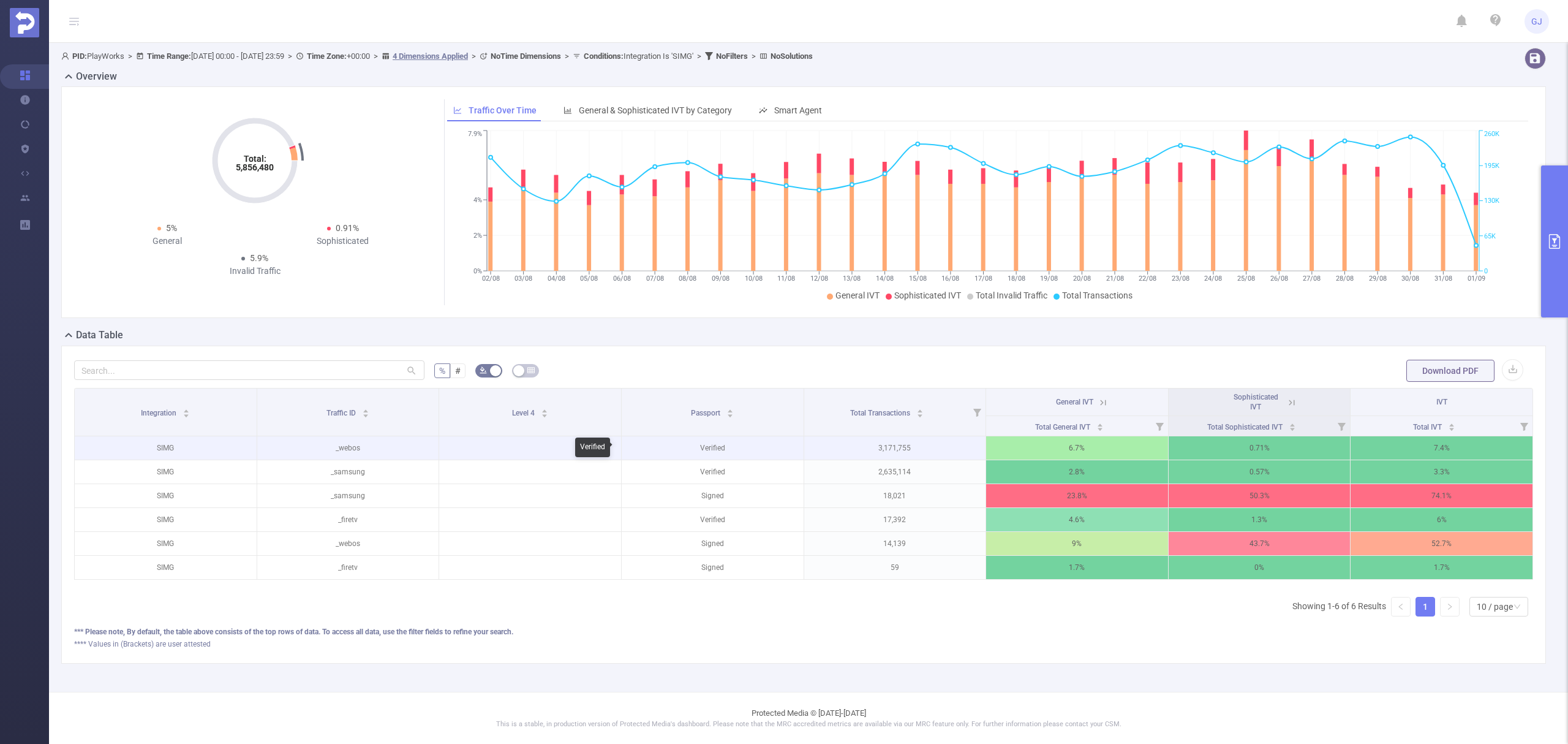
click at [709, 446] on p "Verified" at bounding box center [713, 448] width 182 height 23
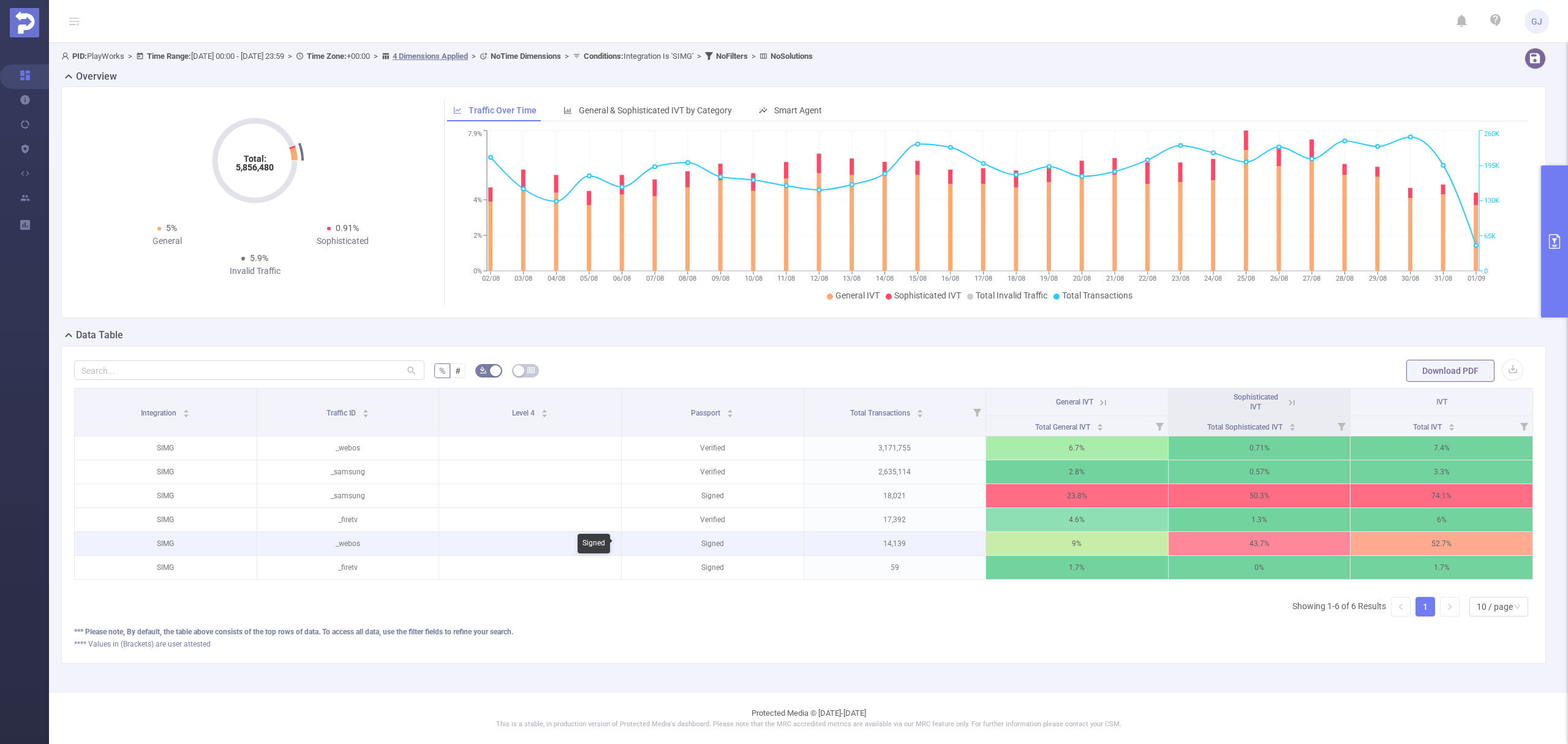
click at [713, 542] on p "Signed" at bounding box center [713, 543] width 182 height 23
click at [713, 540] on p "Signed" at bounding box center [713, 543] width 182 height 23
click at [713, 522] on p "Verified" at bounding box center [713, 519] width 182 height 23
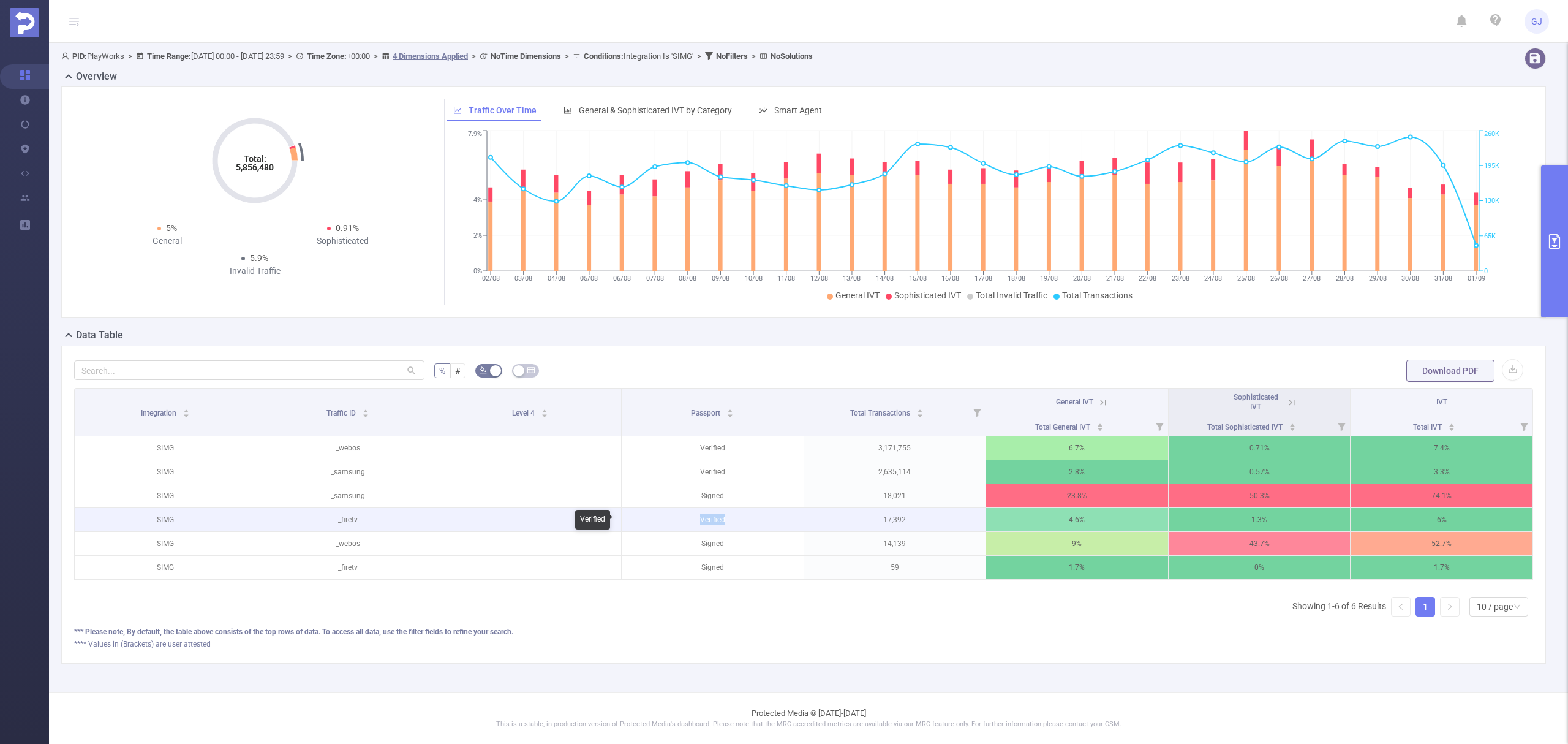
click at [713, 522] on p "Verified" at bounding box center [713, 519] width 182 height 23
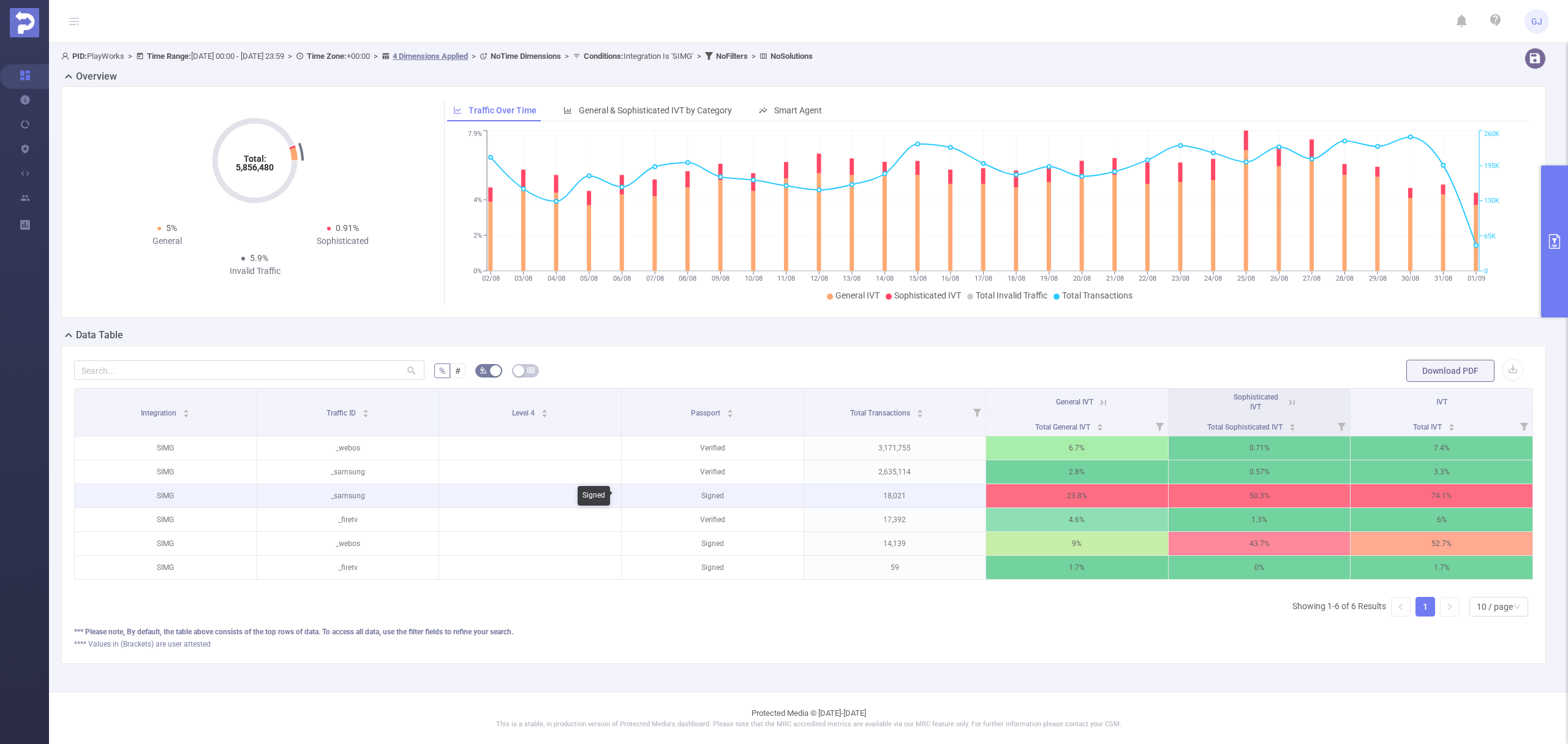
click at [716, 503] on p "Signed" at bounding box center [713, 496] width 182 height 23
click at [716, 498] on p "Signed" at bounding box center [713, 496] width 182 height 23
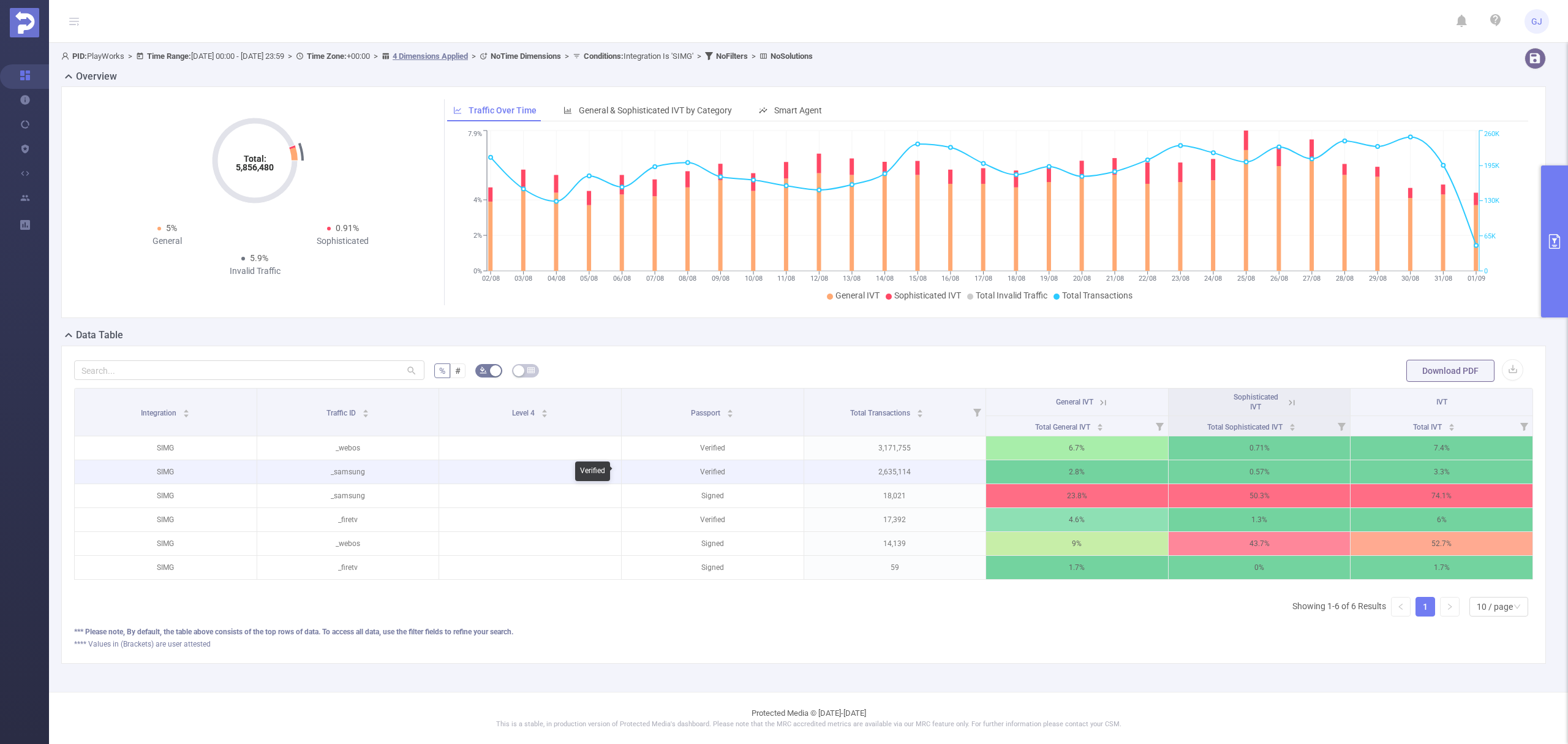
click at [713, 474] on p "Verified" at bounding box center [713, 472] width 182 height 23
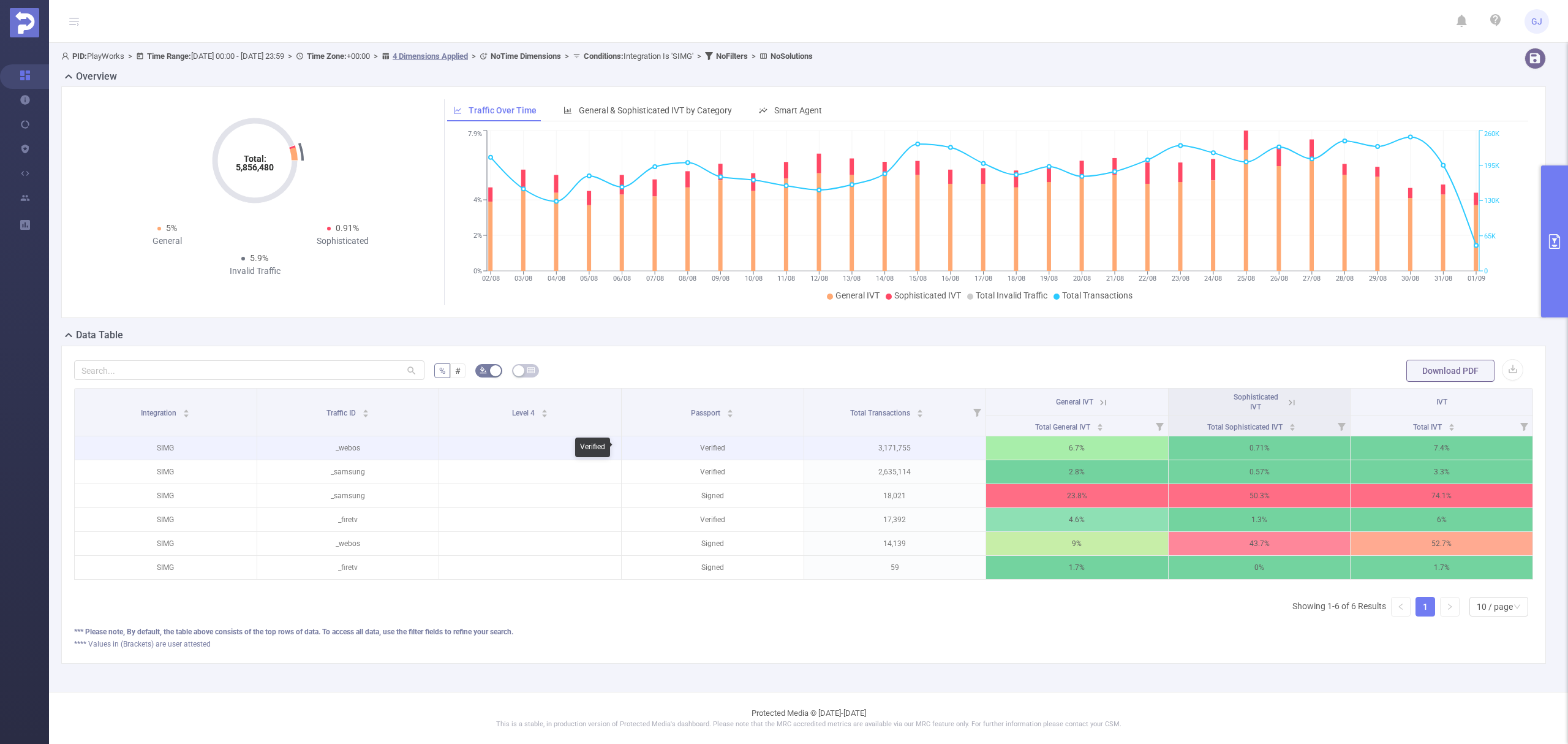
click at [713, 452] on p "Verified" at bounding box center [713, 448] width 182 height 23
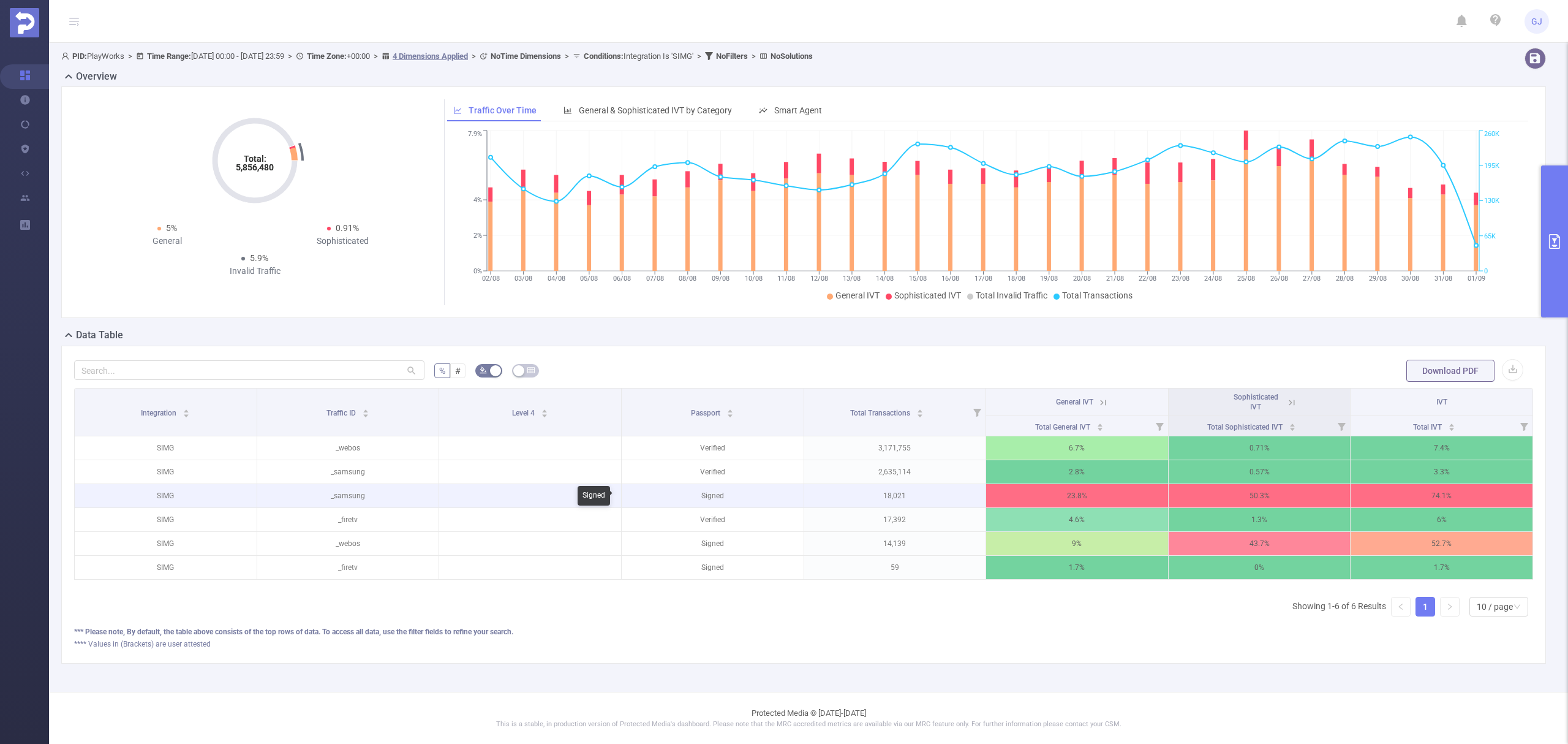
click at [713, 496] on p "Signed" at bounding box center [713, 496] width 182 height 23
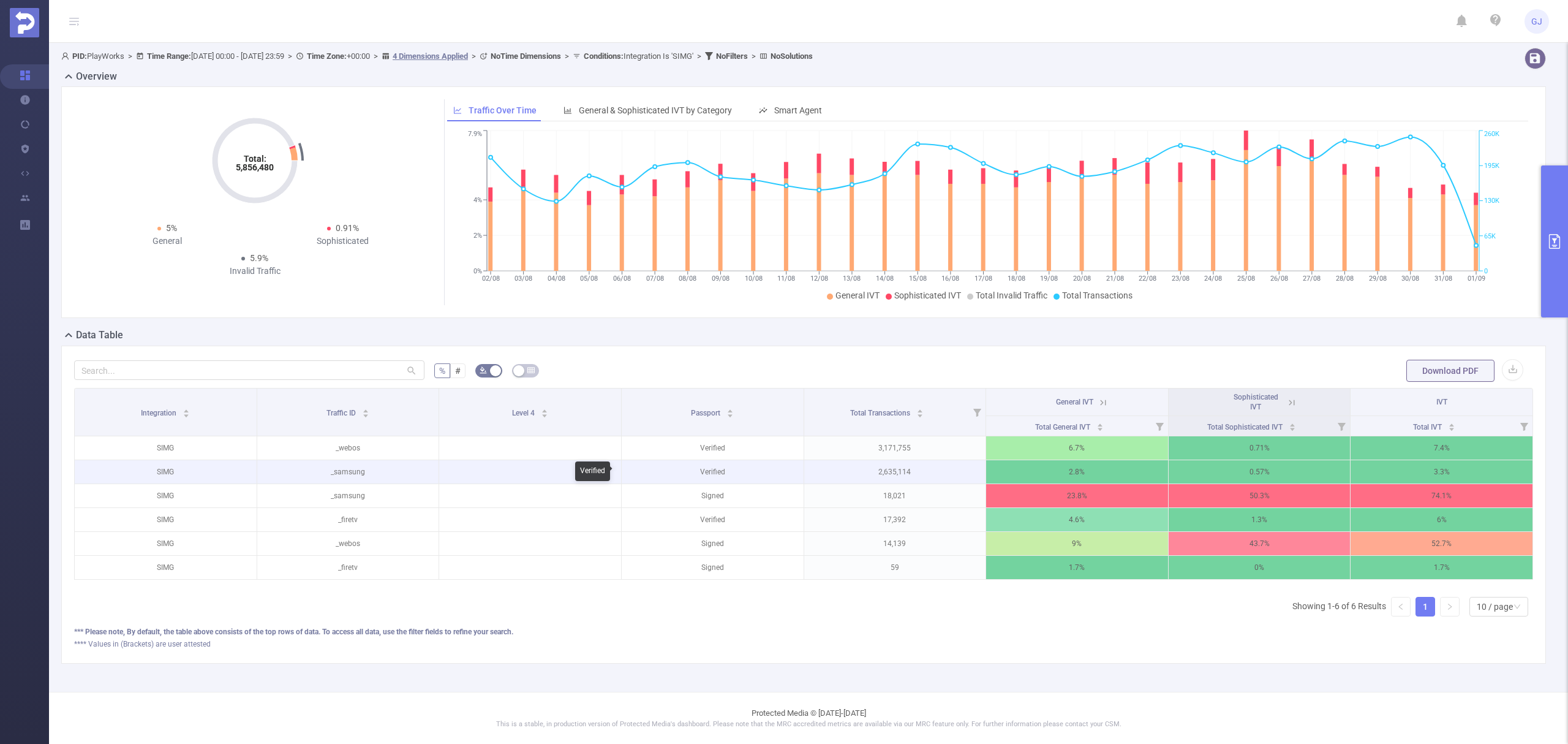
click at [713, 476] on p "Verified" at bounding box center [713, 472] width 182 height 23
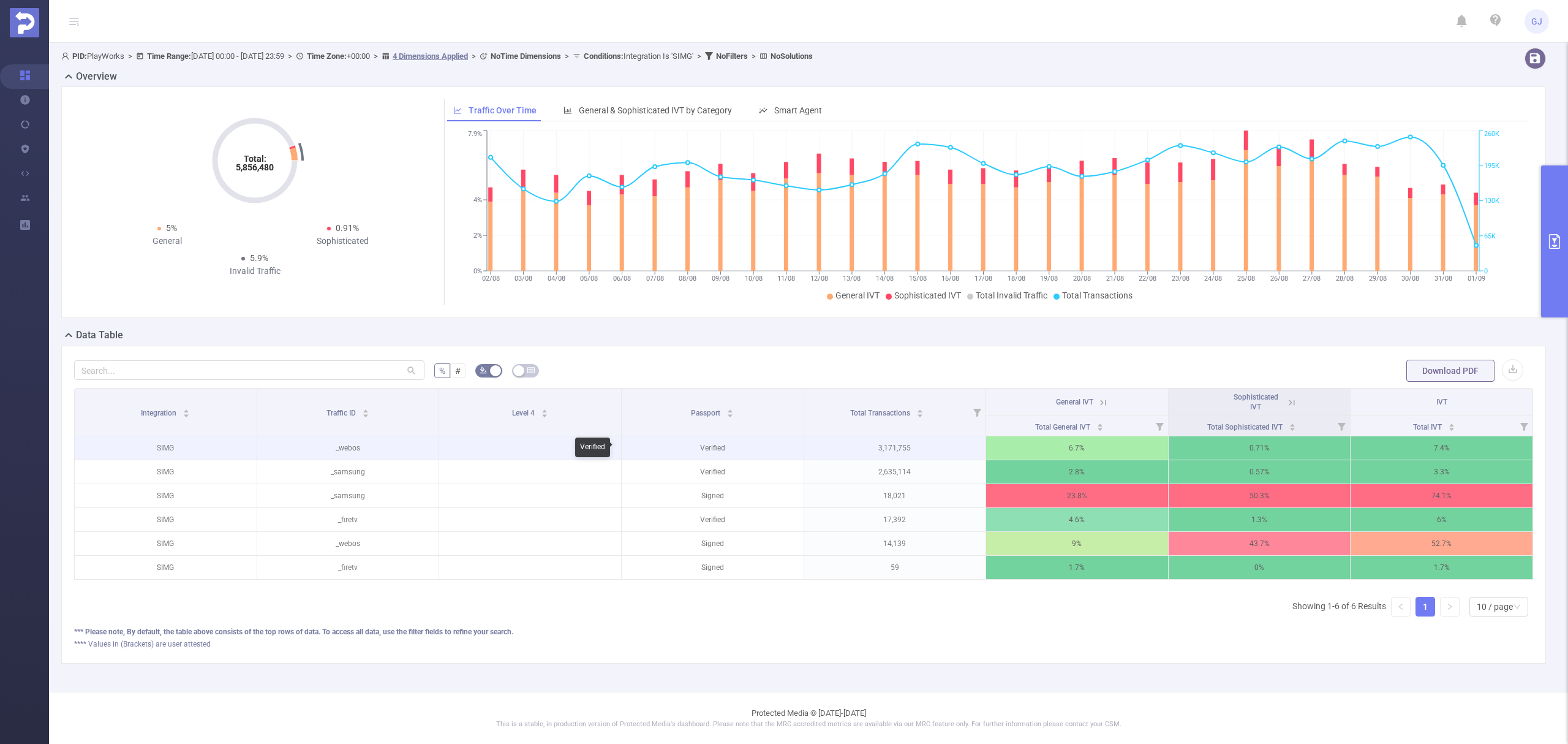
click at [716, 453] on p "Verified" at bounding box center [713, 448] width 182 height 23
click at [1559, 285] on button "primary" at bounding box center [1554, 241] width 27 height 152
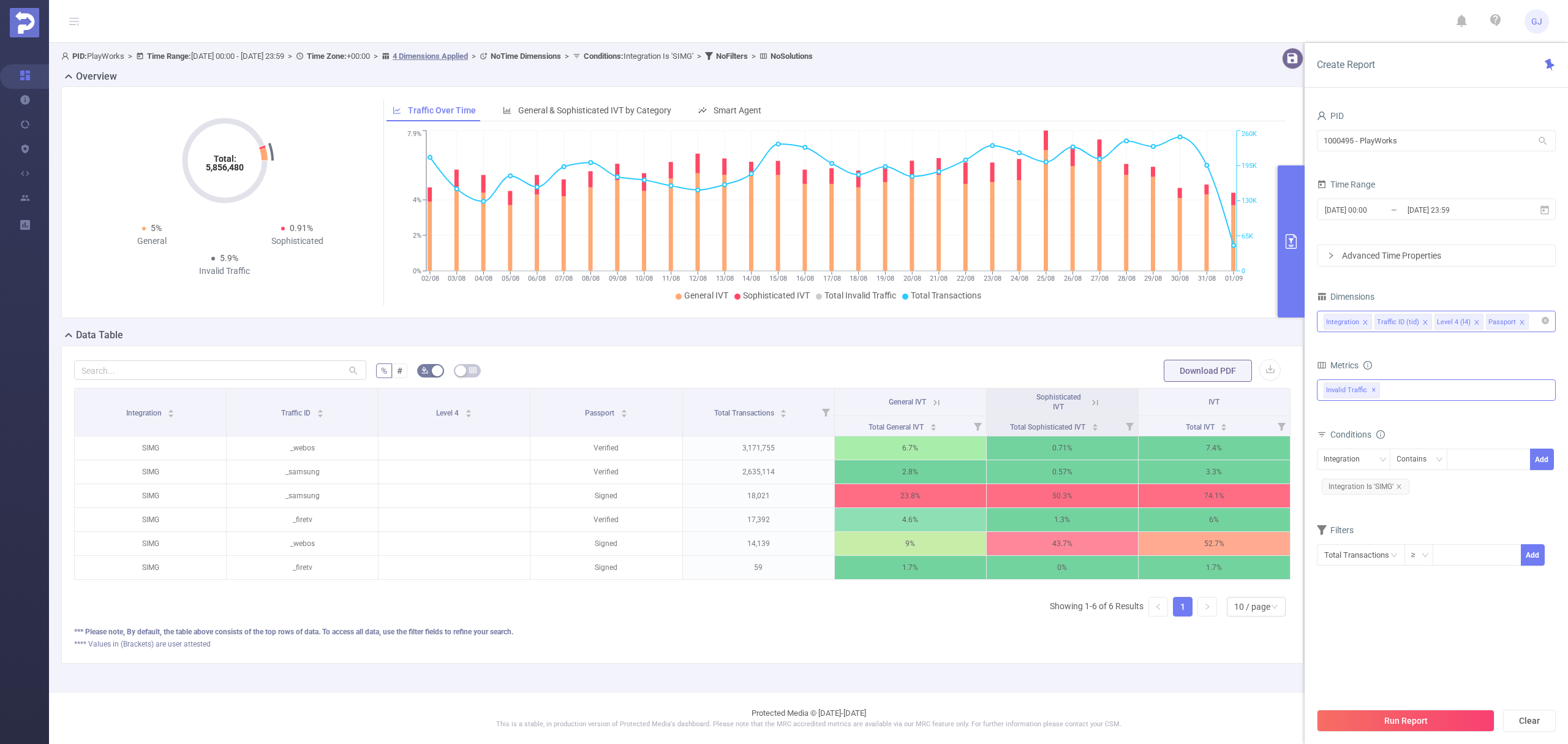
click at [1519, 323] on icon "icon: close" at bounding box center [1522, 323] width 6 height 6
click at [1477, 323] on icon "icon: close" at bounding box center [1476, 323] width 6 height 6
click at [1479, 323] on div "Integration Traffic ID (tid)" at bounding box center [1436, 321] width 225 height 20
click at [1382, 410] on li "Level 2 (l2)" at bounding box center [1436, 404] width 238 height 19
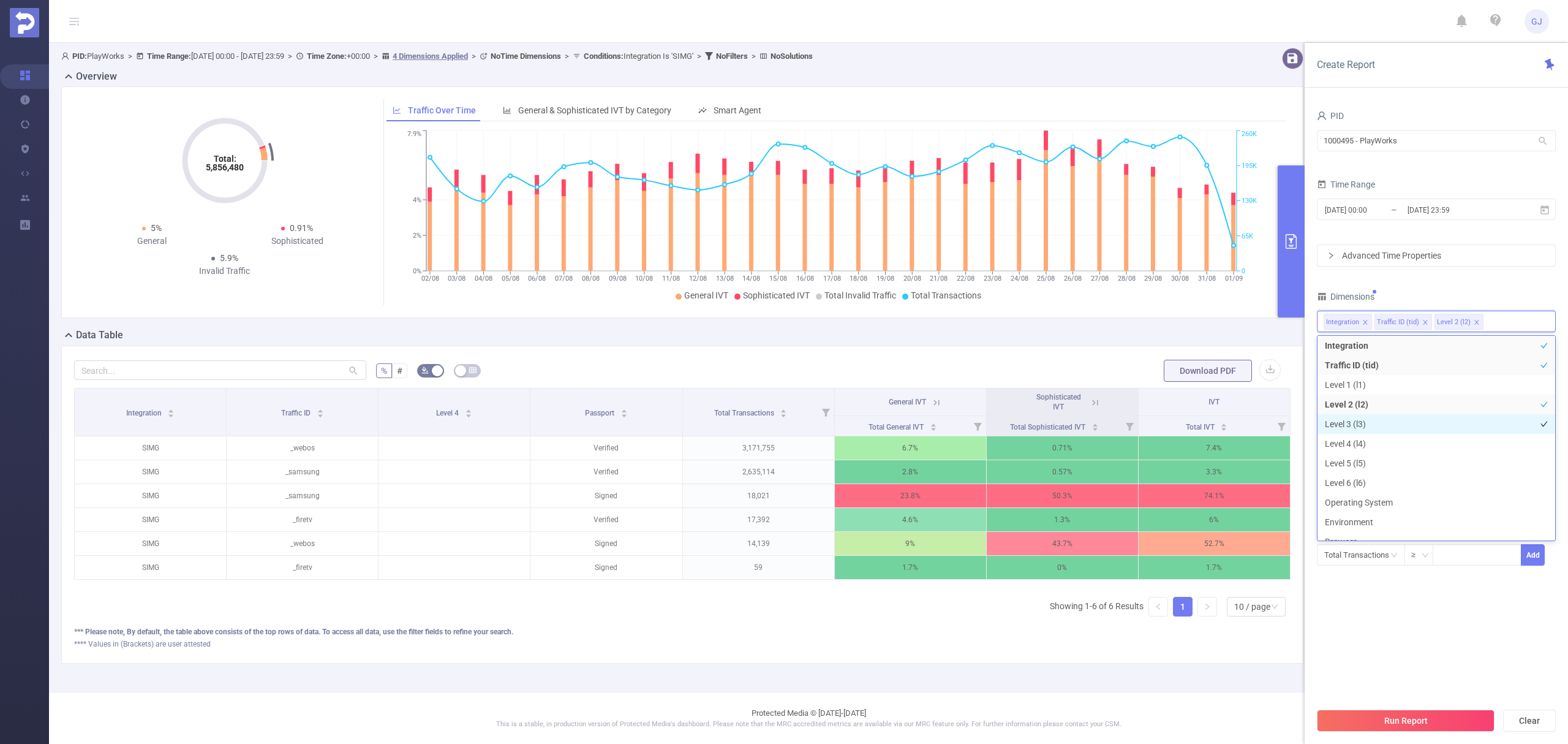
drag, startPoint x: 1385, startPoint y: 421, endPoint x: 1387, endPoint y: 413, distance: 8.2
click at [1386, 421] on li "Level 3 (l3)" at bounding box center [1436, 424] width 238 height 19
click at [1389, 407] on li "Level 2 (l2)" at bounding box center [1436, 404] width 238 height 19
click at [1448, 721] on button "Run Report" at bounding box center [1406, 721] width 178 height 22
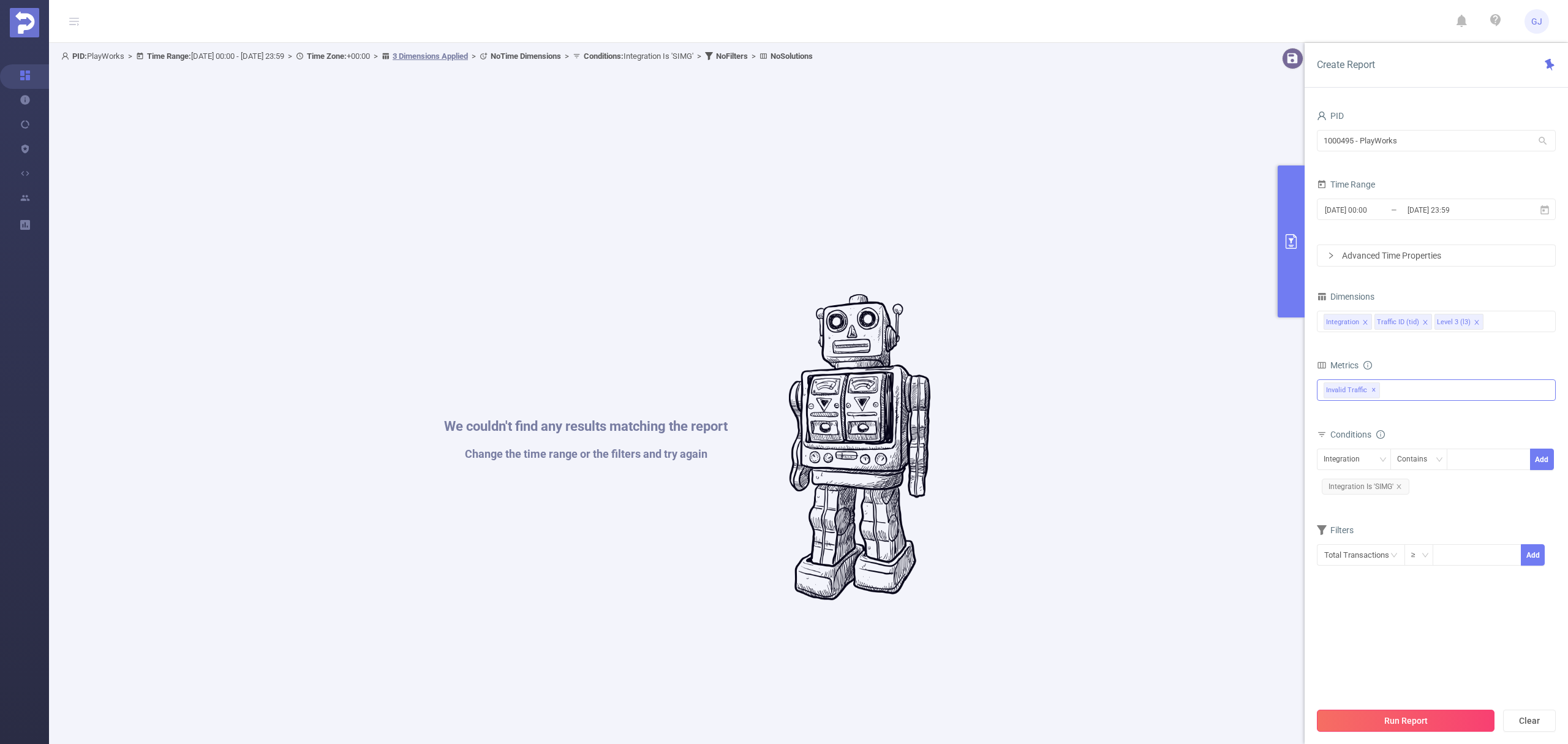
click at [1352, 729] on button "Run Report" at bounding box center [1406, 721] width 178 height 22
click at [1438, 712] on button "Run Report" at bounding box center [1406, 721] width 178 height 22
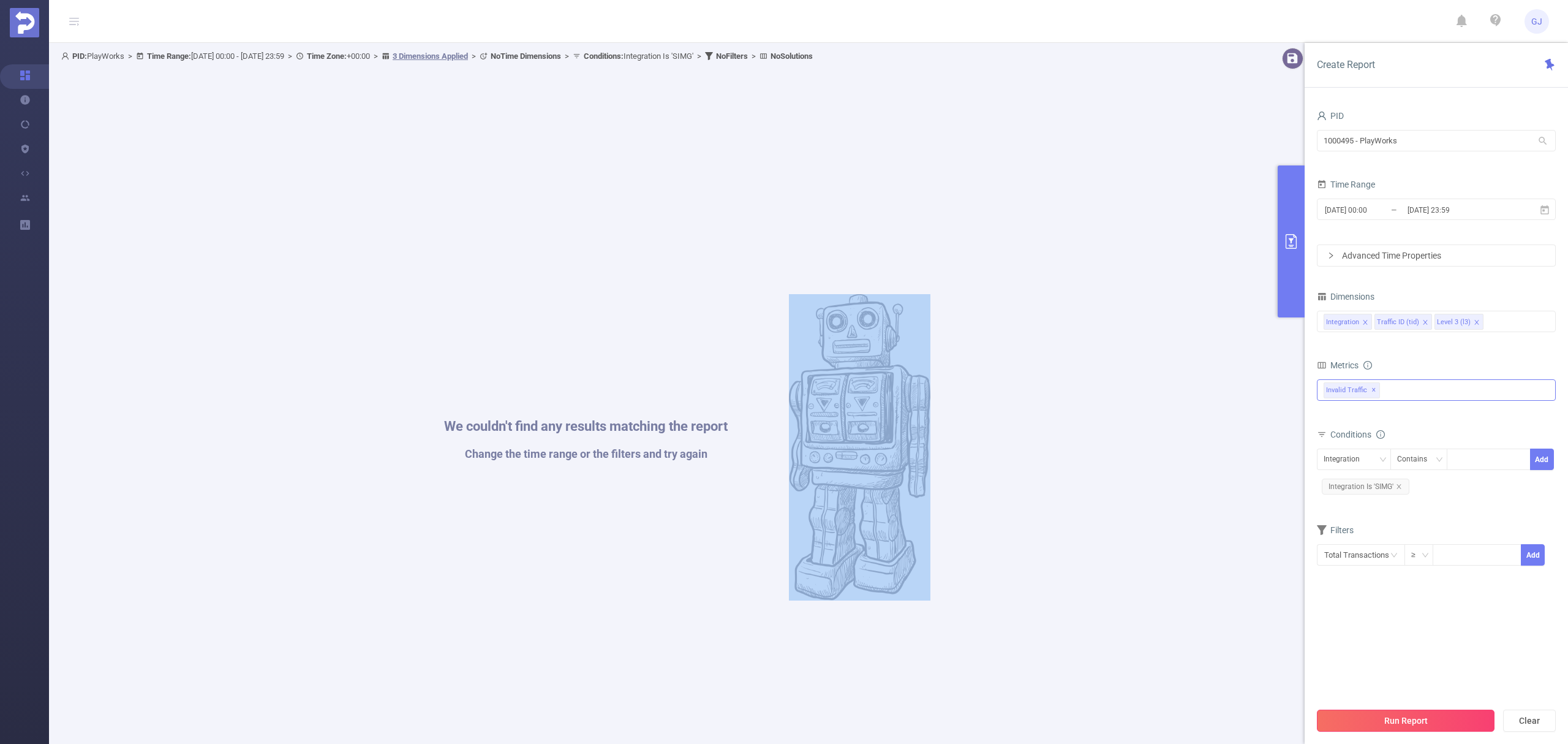
click at [1438, 712] on button "Run Report" at bounding box center [1406, 721] width 178 height 22
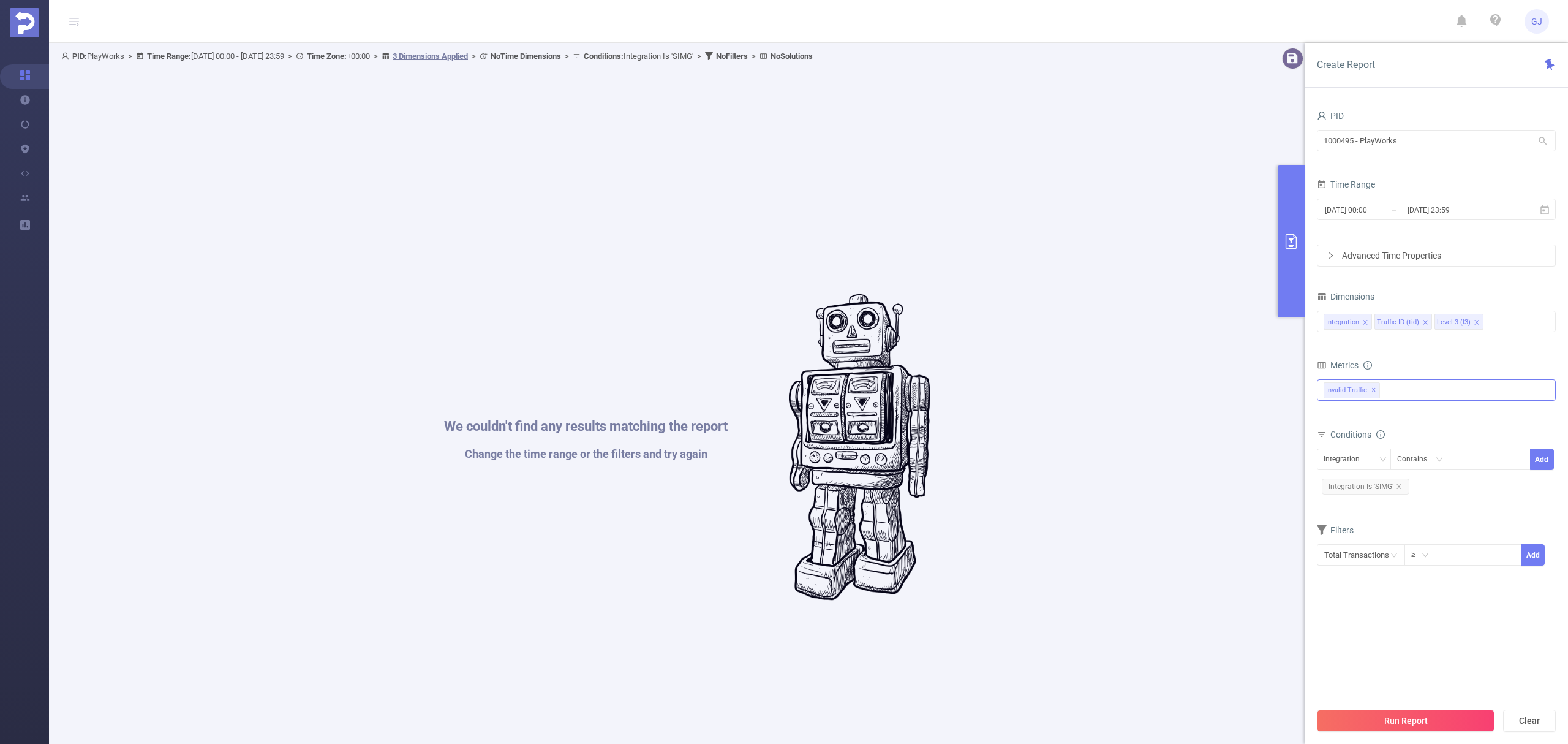
click at [1428, 704] on div "Run Report Clear" at bounding box center [1436, 721] width 263 height 47
click at [1428, 721] on button "Run Report" at bounding box center [1406, 721] width 178 height 22
click at [1423, 712] on button "Run Report" at bounding box center [1406, 721] width 178 height 22
click at [1433, 721] on button "Run Report" at bounding box center [1406, 721] width 178 height 22
click at [1434, 721] on button "Run Report" at bounding box center [1406, 721] width 178 height 22
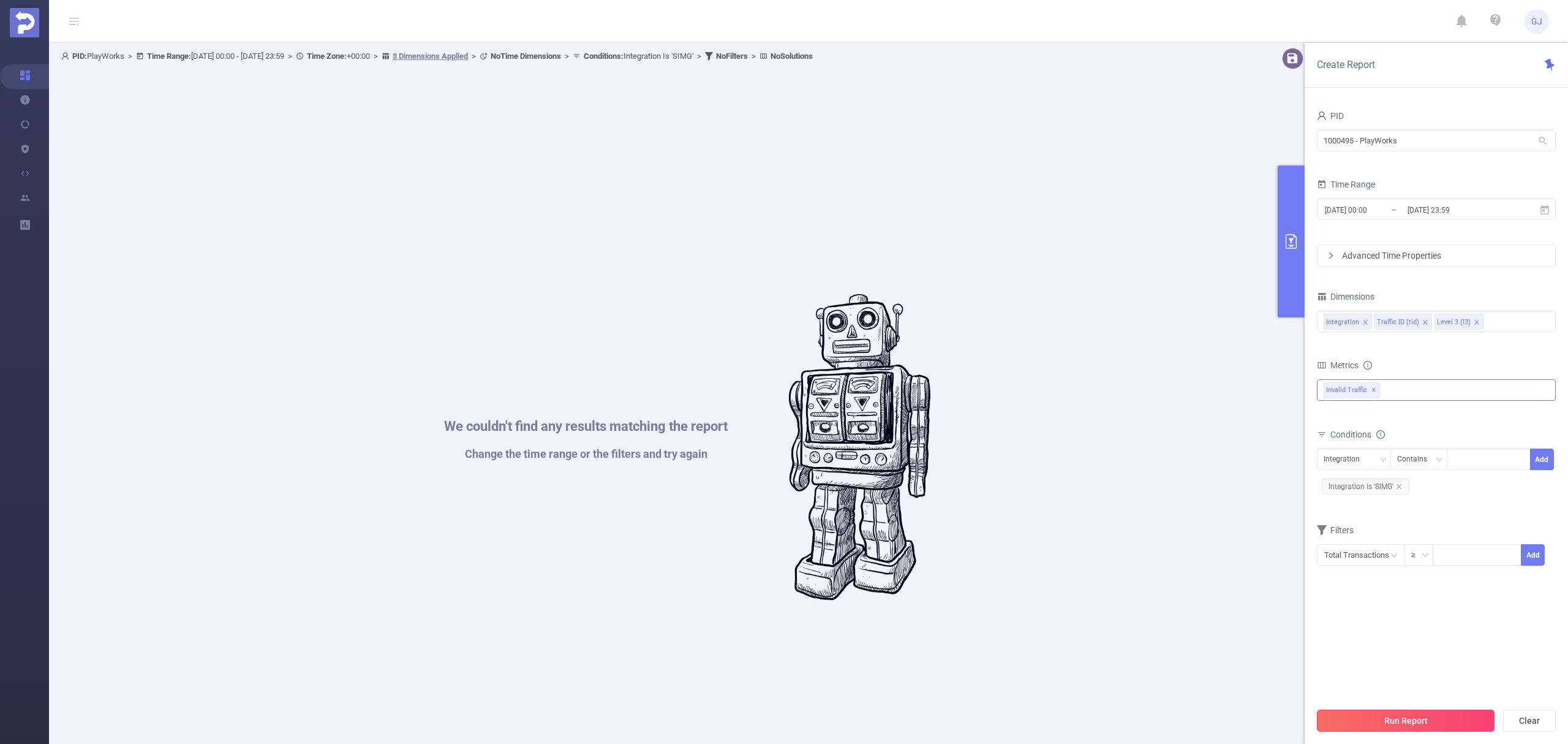
click at [1434, 721] on button "Run Report" at bounding box center [1406, 721] width 178 height 22
click at [1435, 718] on button "Run Report" at bounding box center [1406, 721] width 178 height 22
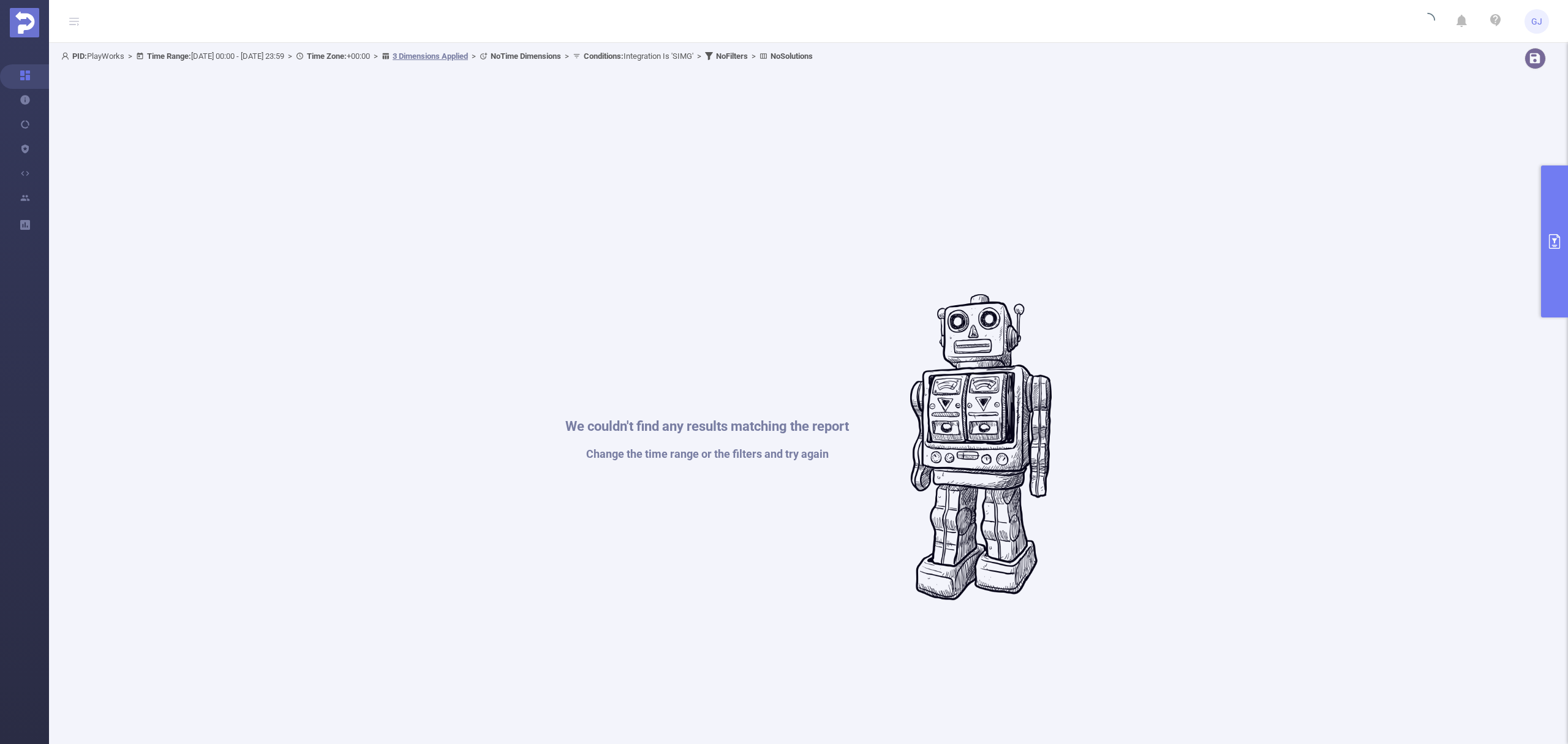
click at [1435, 718] on section "PID: PlayWorks > Time Range: 2025-08-02 00:00 - 2025-09-01 23:59 > Time Zone: +…" at bounding box center [808, 547] width 1519 height 1008
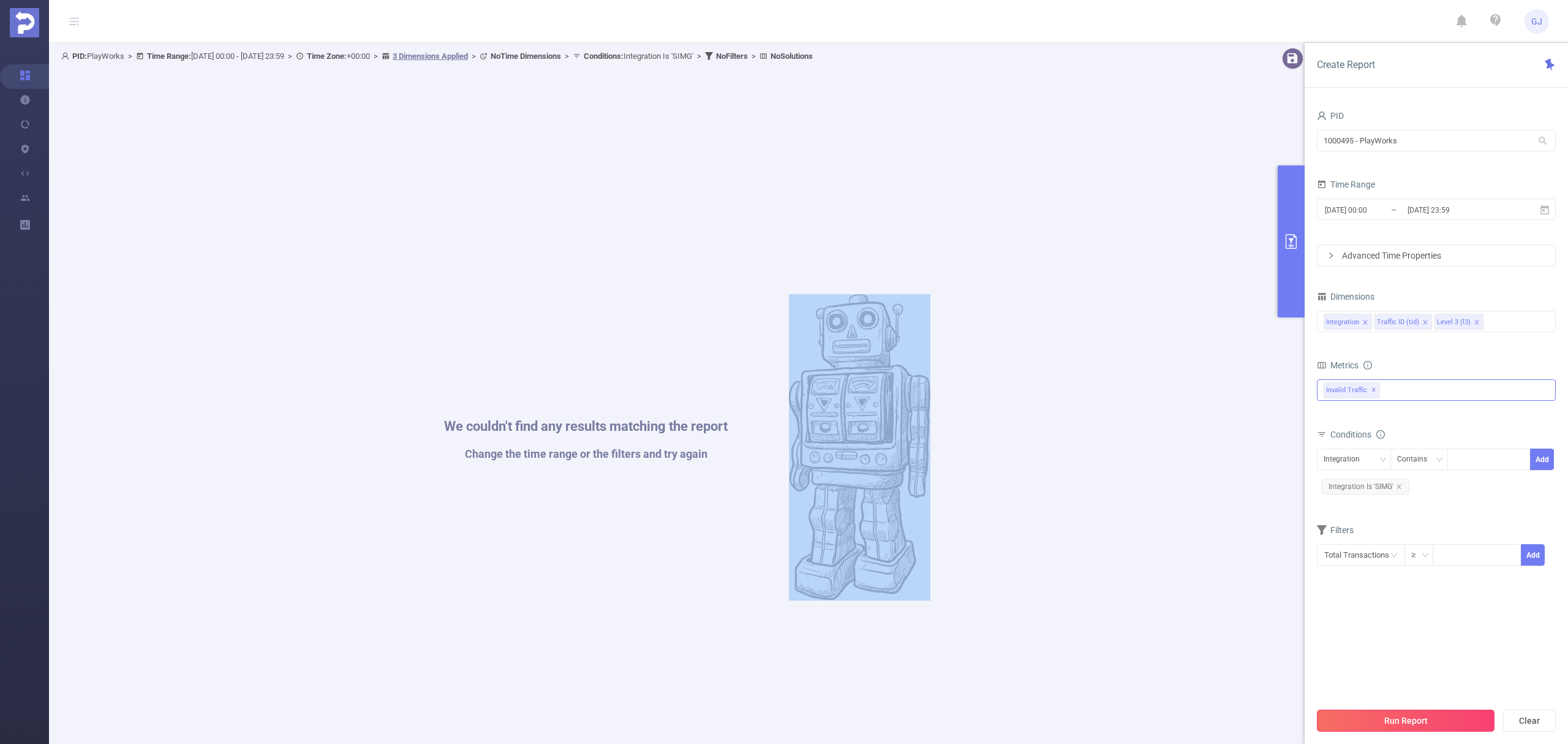
click at [1435, 718] on button "Run Report" at bounding box center [1406, 721] width 178 height 22
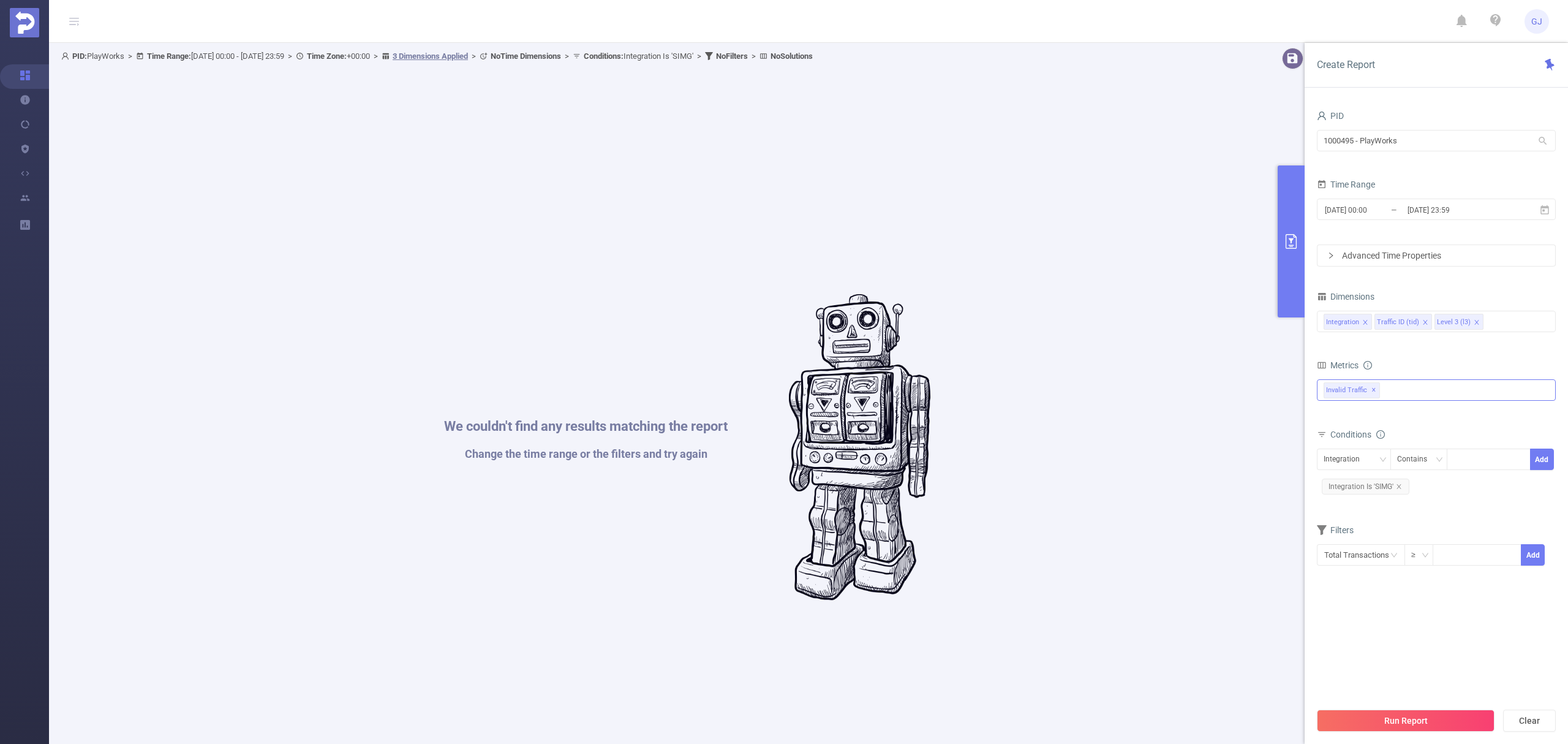
click at [1167, 579] on div "We couldn't find any results matching the report Change the time range or the f…" at bounding box center [687, 447] width 1239 height 744
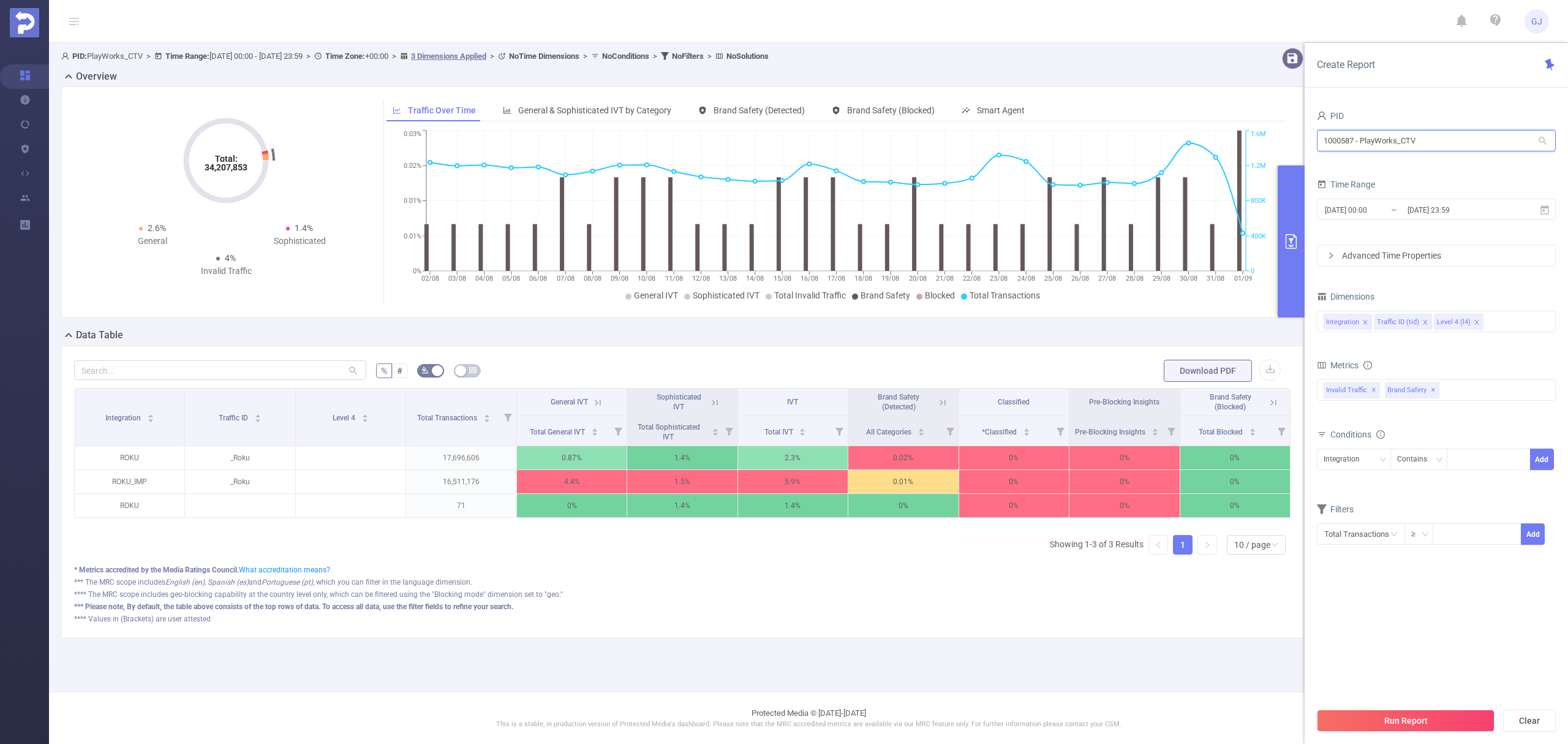
click at [1465, 130] on input "1000587 - PlayWorks_CTV" at bounding box center [1436, 141] width 239 height 22
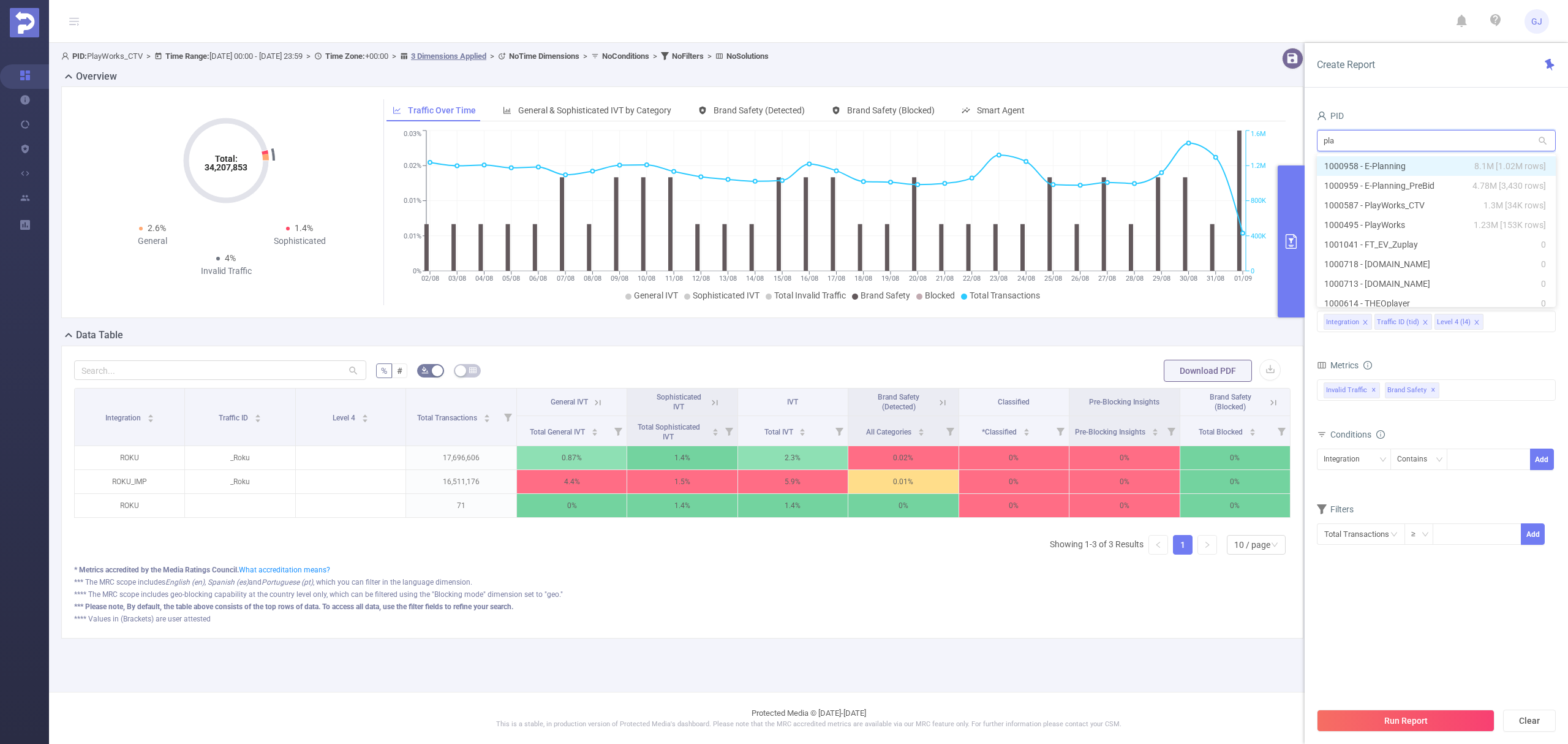
type input "play"
click at [1465, 130] on input "play" at bounding box center [1436, 141] width 239 height 22
click at [1483, 182] on span "1.23M [153K rows]" at bounding box center [1509, 185] width 72 height 13
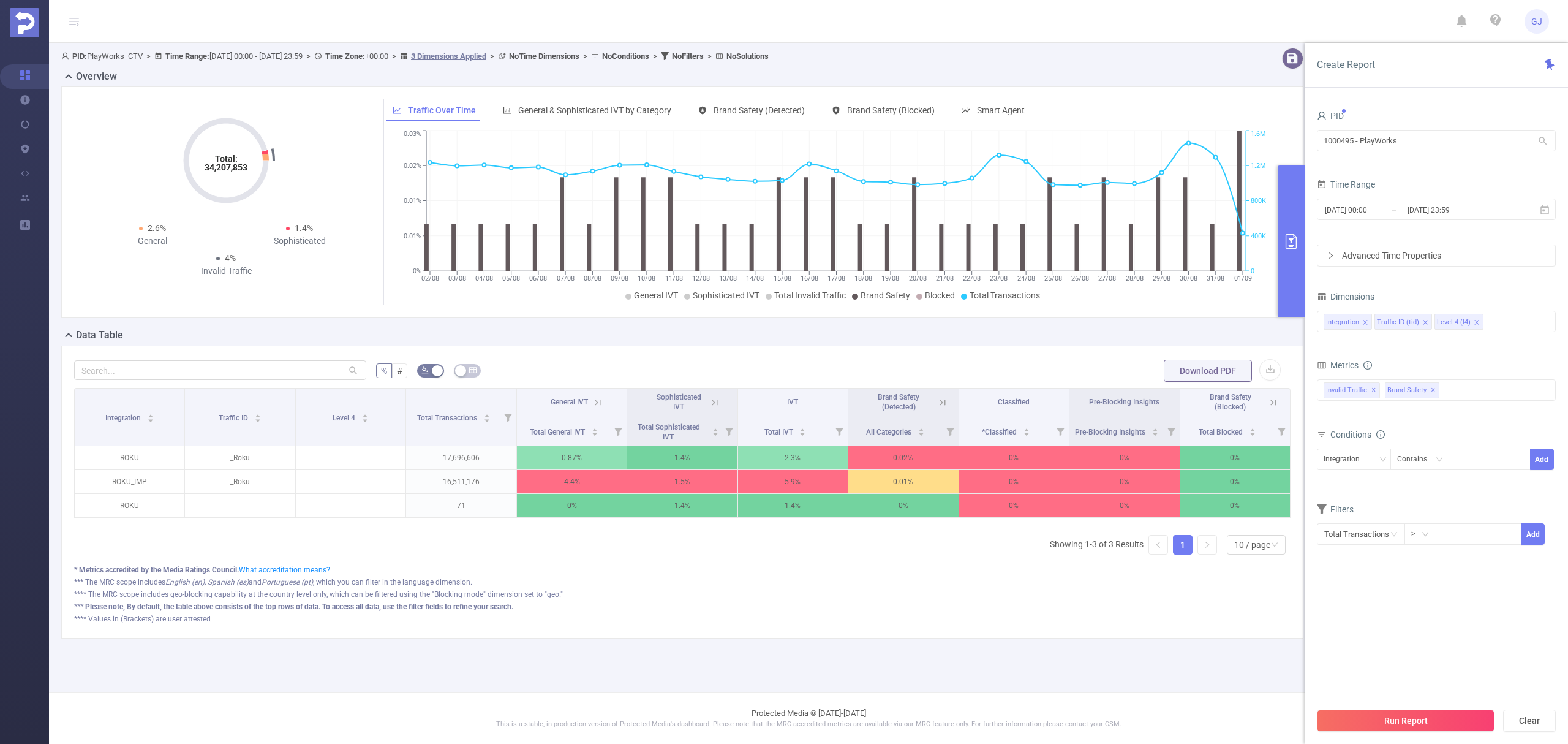
click at [1453, 716] on button "Run Report" at bounding box center [1406, 721] width 178 height 22
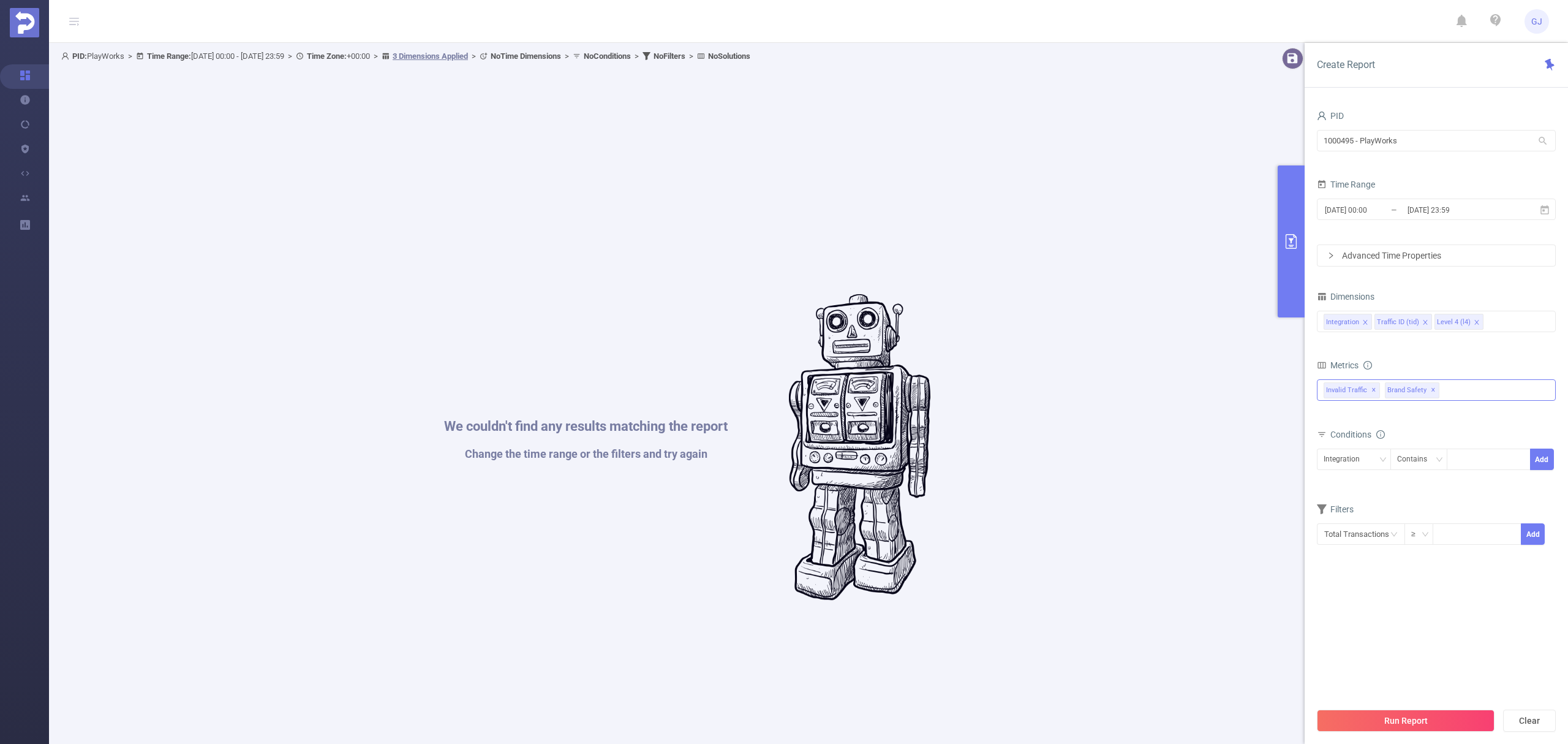
click at [1430, 395] on span "✕" at bounding box center [1433, 390] width 5 height 15
click at [1445, 727] on button "Run Report" at bounding box center [1406, 721] width 178 height 22
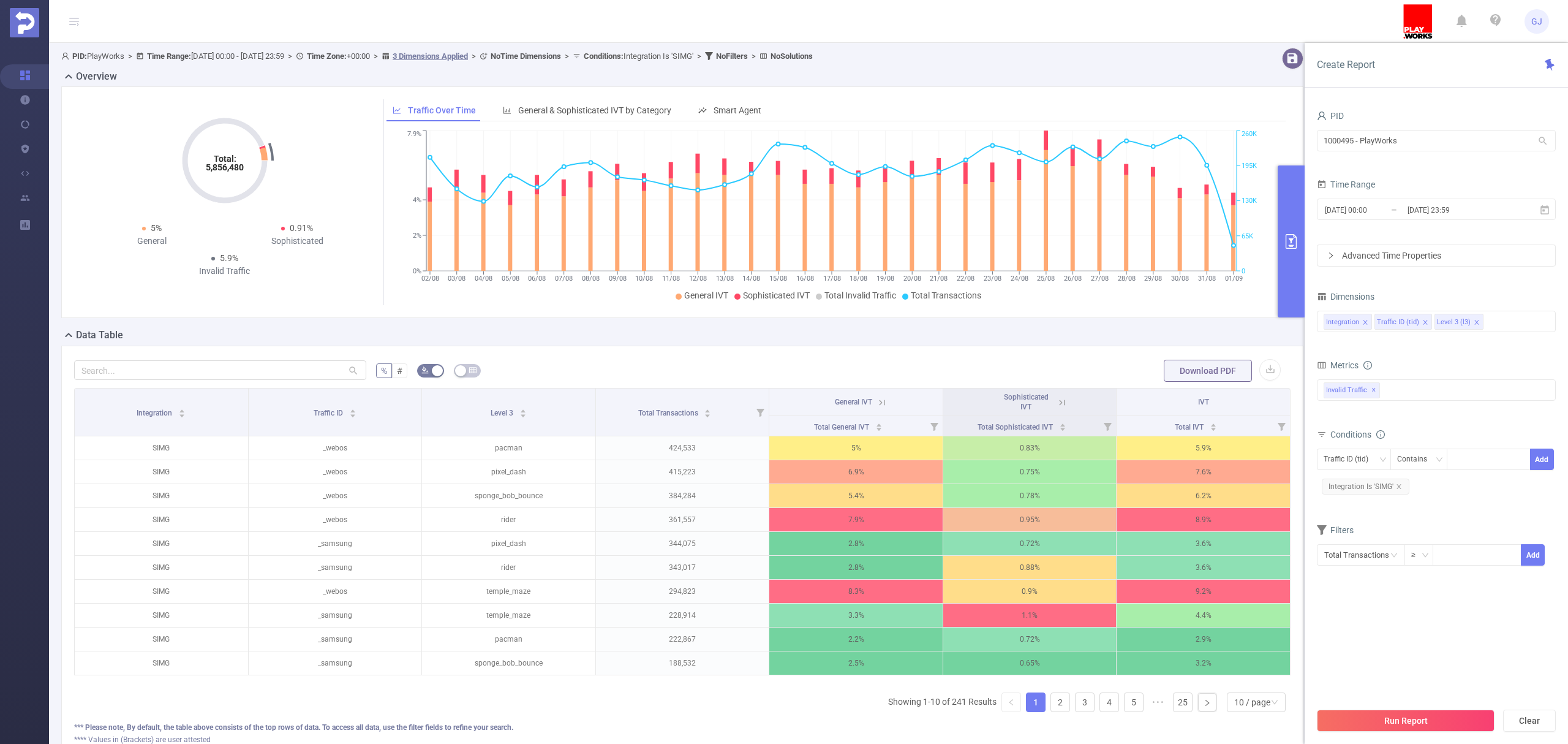
click at [876, 400] on icon at bounding box center [882, 403] width 11 height 11
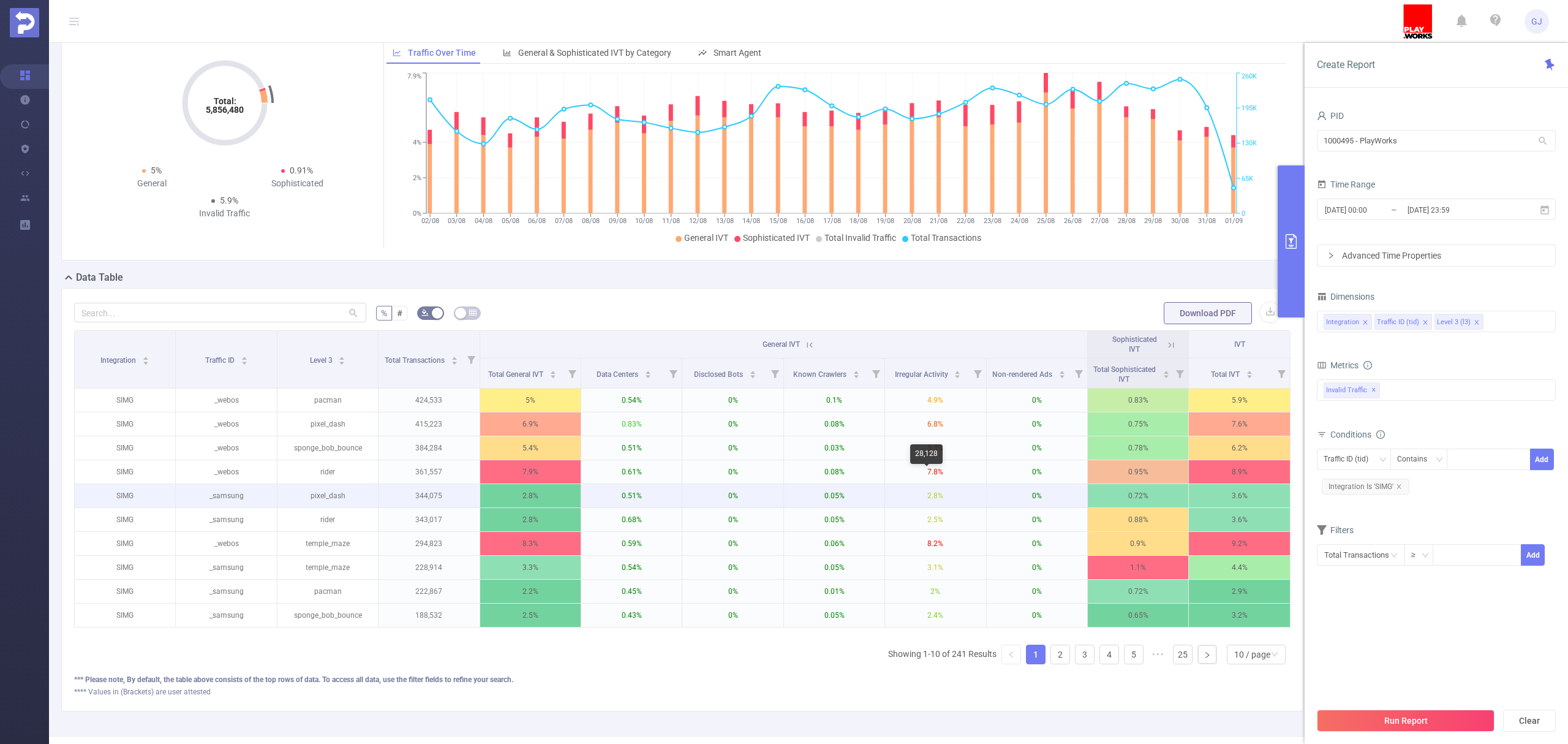
scroll to position [117, 0]
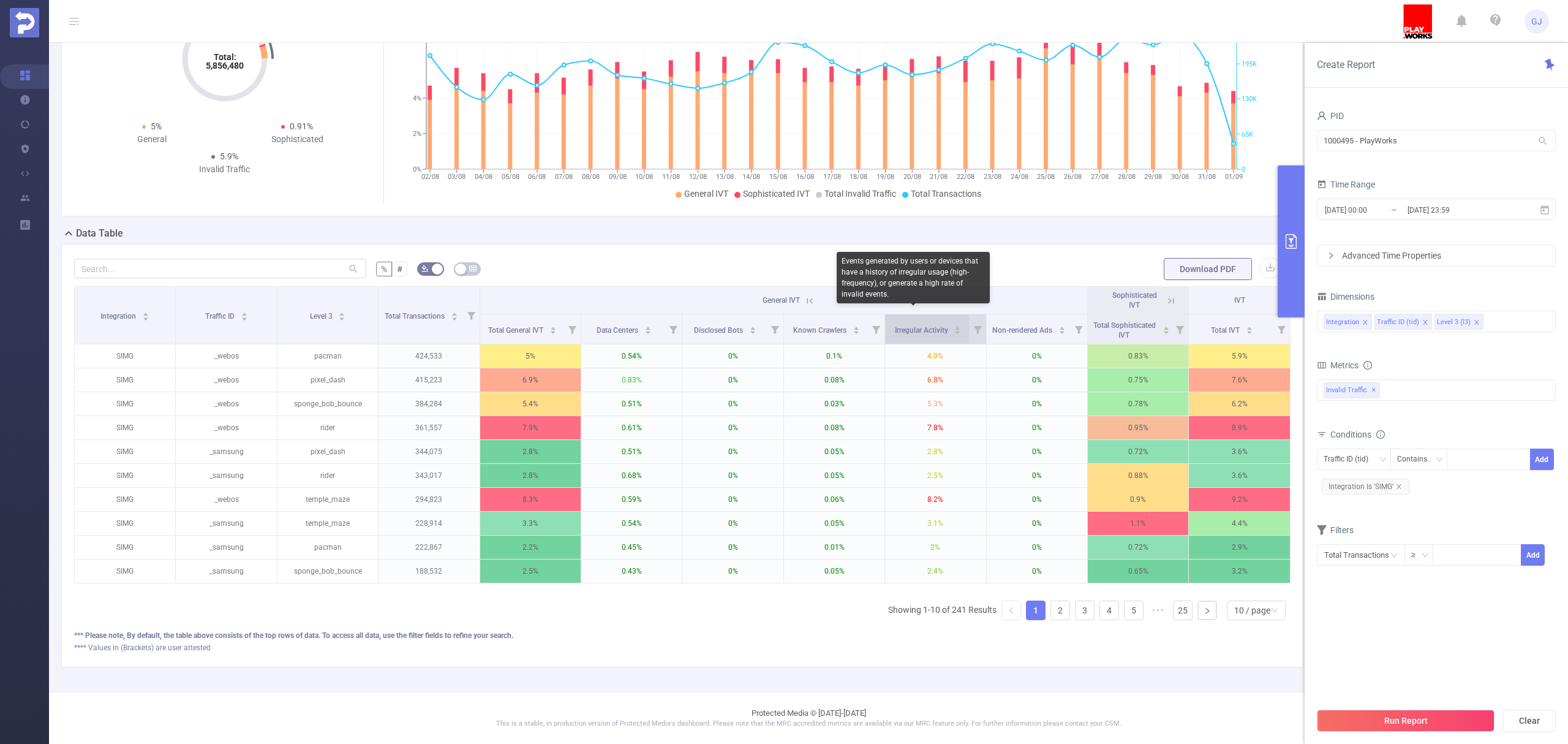
click at [895, 326] on span "Irregular Activity" at bounding box center [922, 330] width 55 height 9
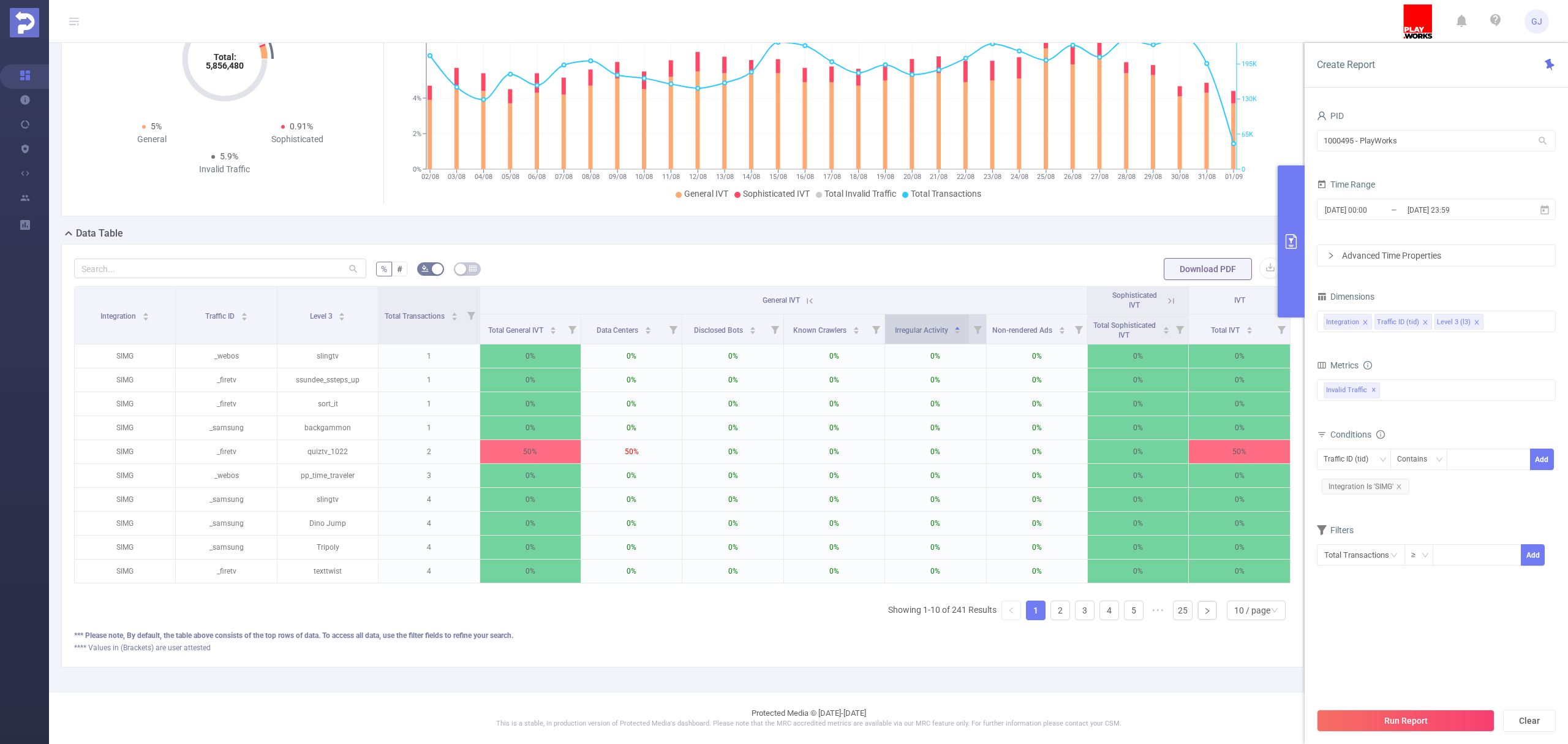
click at [910, 323] on span "Irregular Activity" at bounding box center [922, 329] width 55 height 12
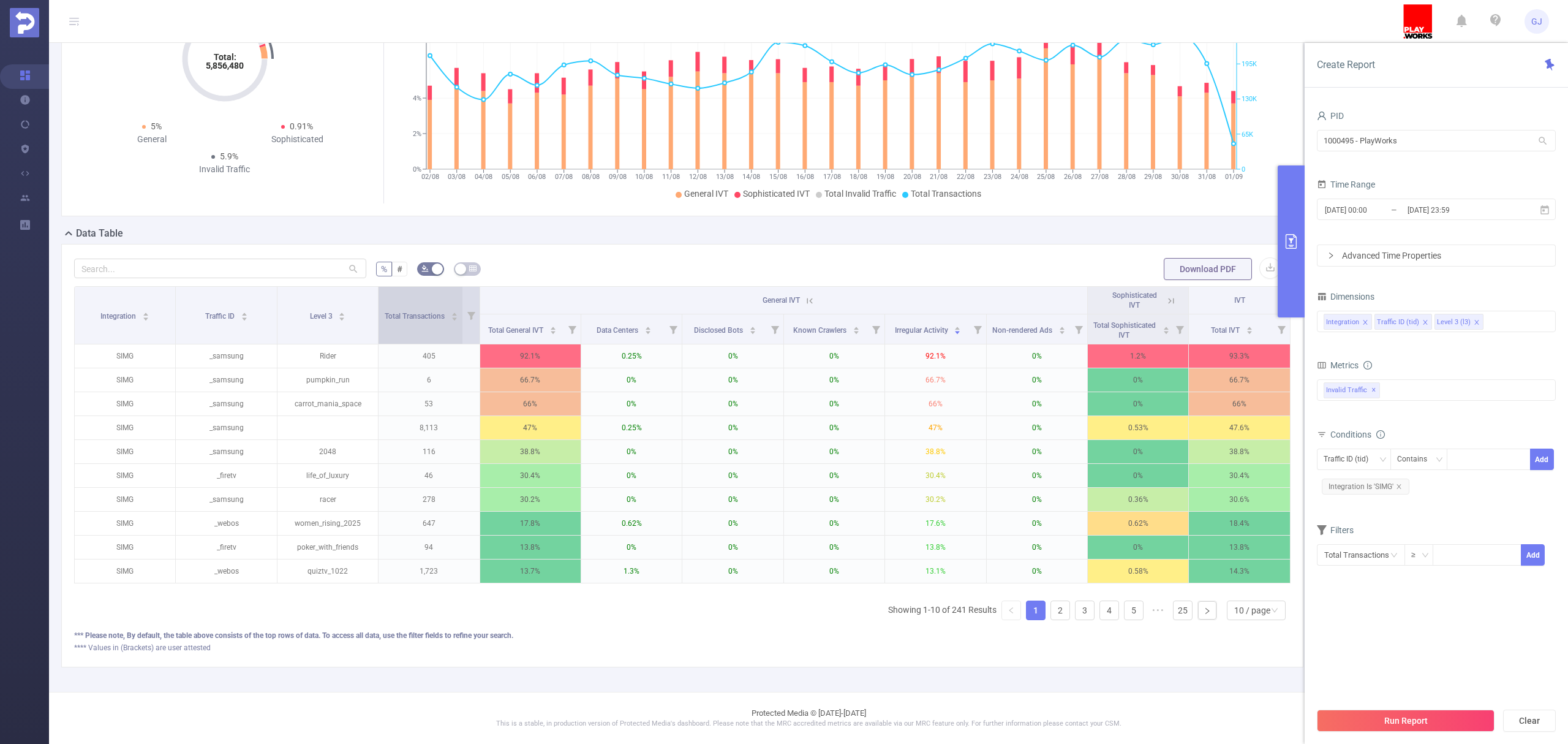
click at [454, 316] on icon "icon: caret-down" at bounding box center [454, 319] width 7 height 7
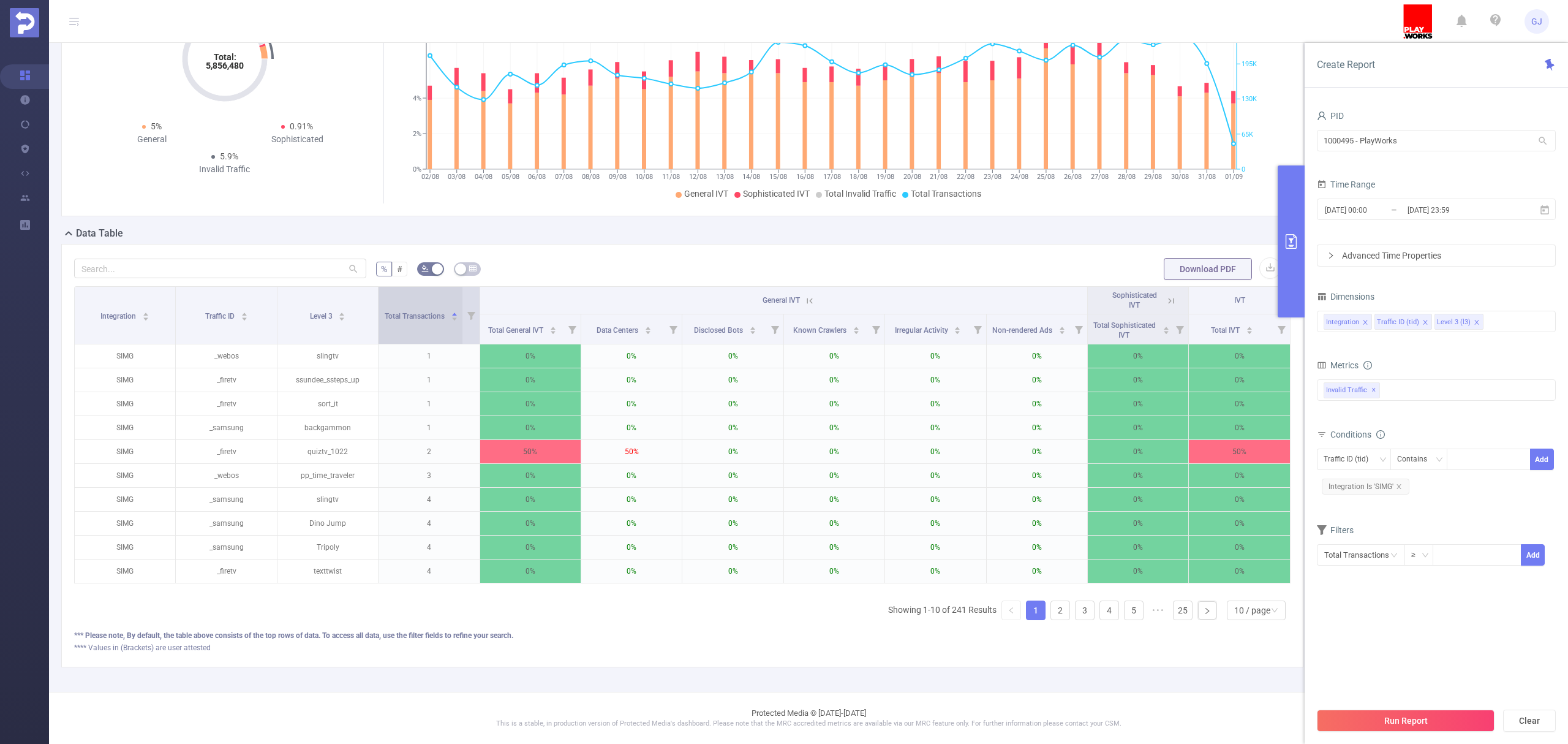
click at [454, 316] on icon "icon: caret-down" at bounding box center [454, 319] width 7 height 7
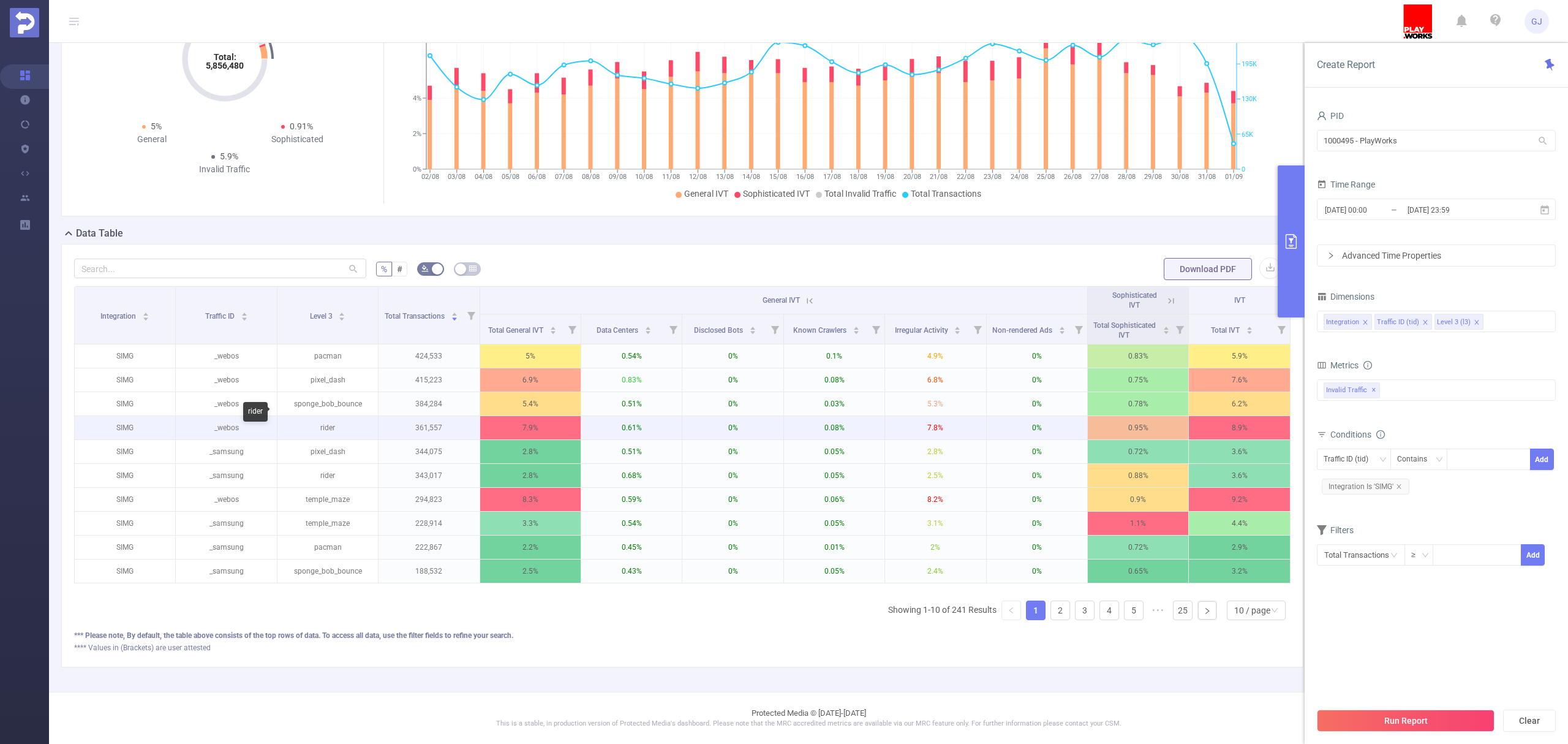
click at [331, 416] on p "rider" at bounding box center [327, 428] width 100 height 23
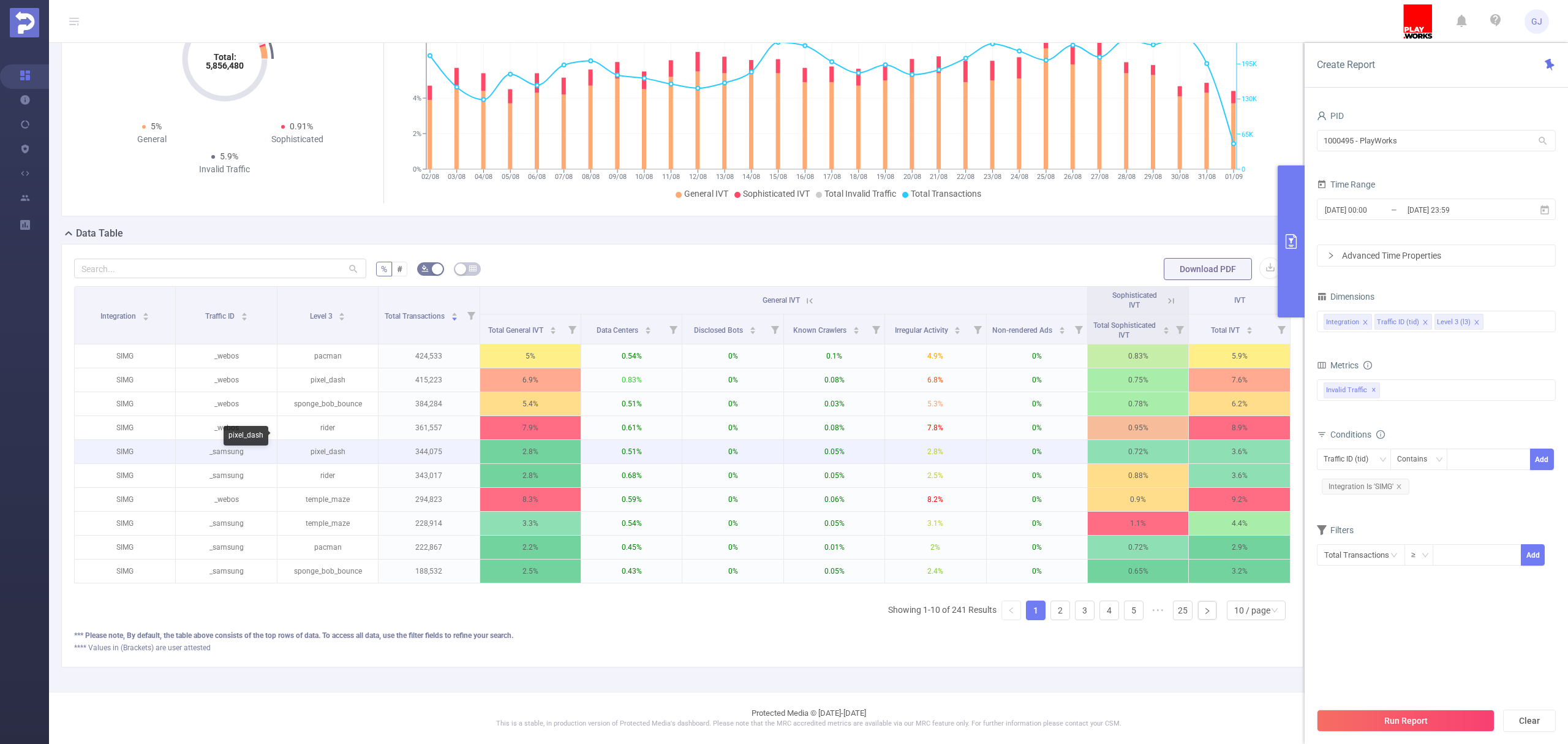
click at [336, 440] on p "pixel_dash" at bounding box center [327, 452] width 100 height 23
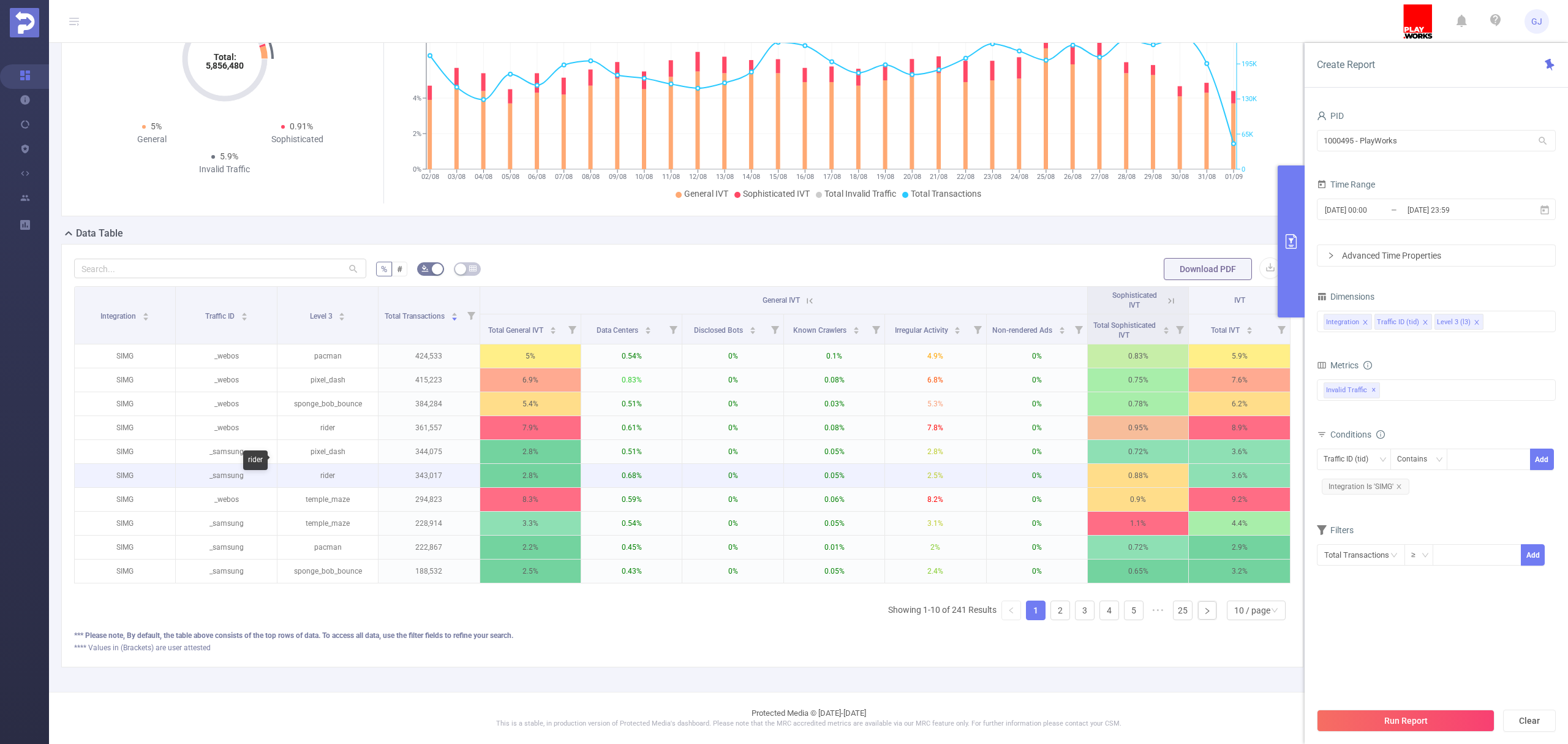
click at [336, 464] on p "rider" at bounding box center [327, 476] width 100 height 23
drag, startPoint x: 336, startPoint y: 464, endPoint x: 300, endPoint y: 428, distance: 50.9
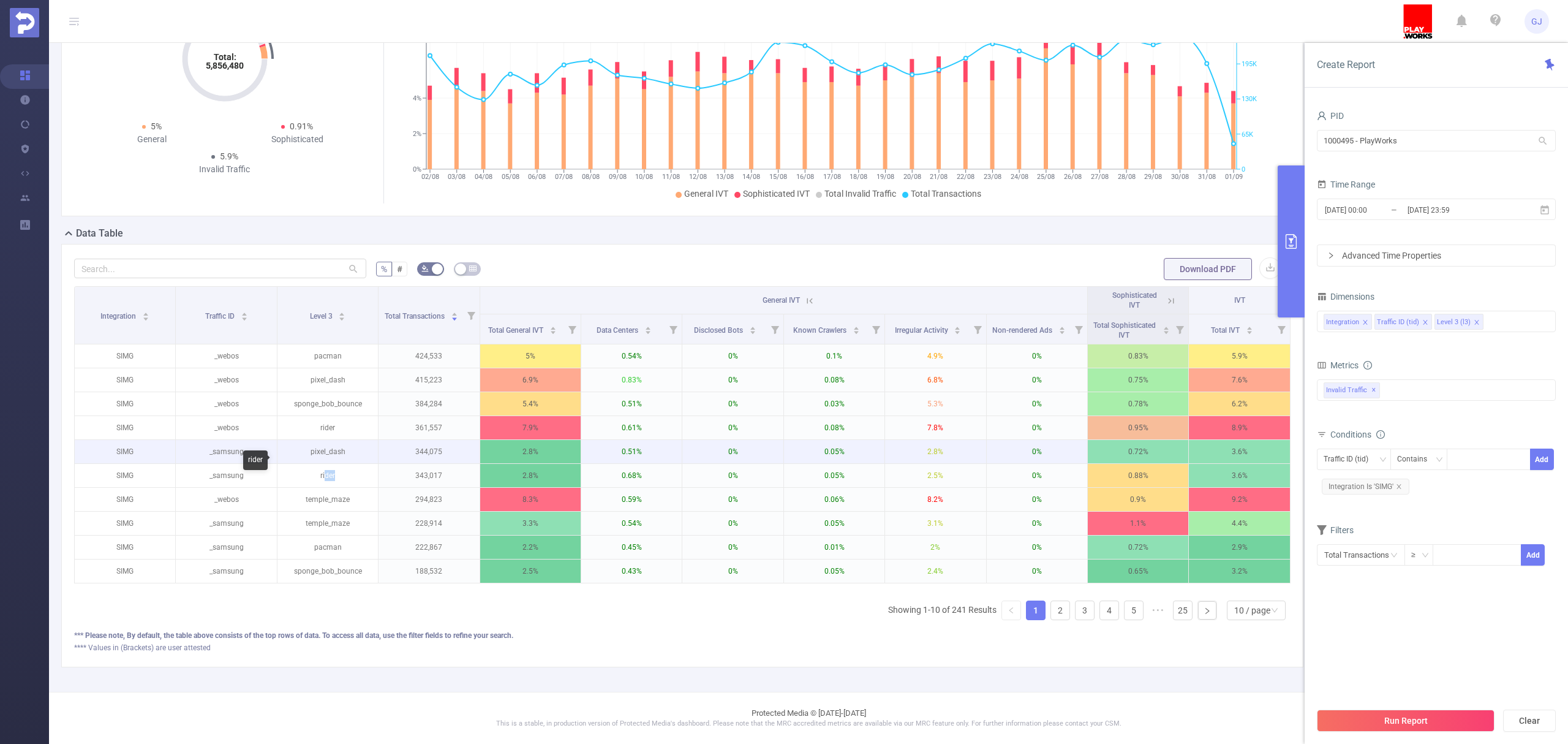
click at [319, 464] on p "rider" at bounding box center [327, 476] width 100 height 23
drag, startPoint x: 307, startPoint y: 439, endPoint x: 346, endPoint y: 436, distance: 39.1
click at [346, 440] on p "pixel_dash" at bounding box center [327, 452] width 100 height 23
click at [806, 295] on icon at bounding box center [810, 301] width 11 height 11
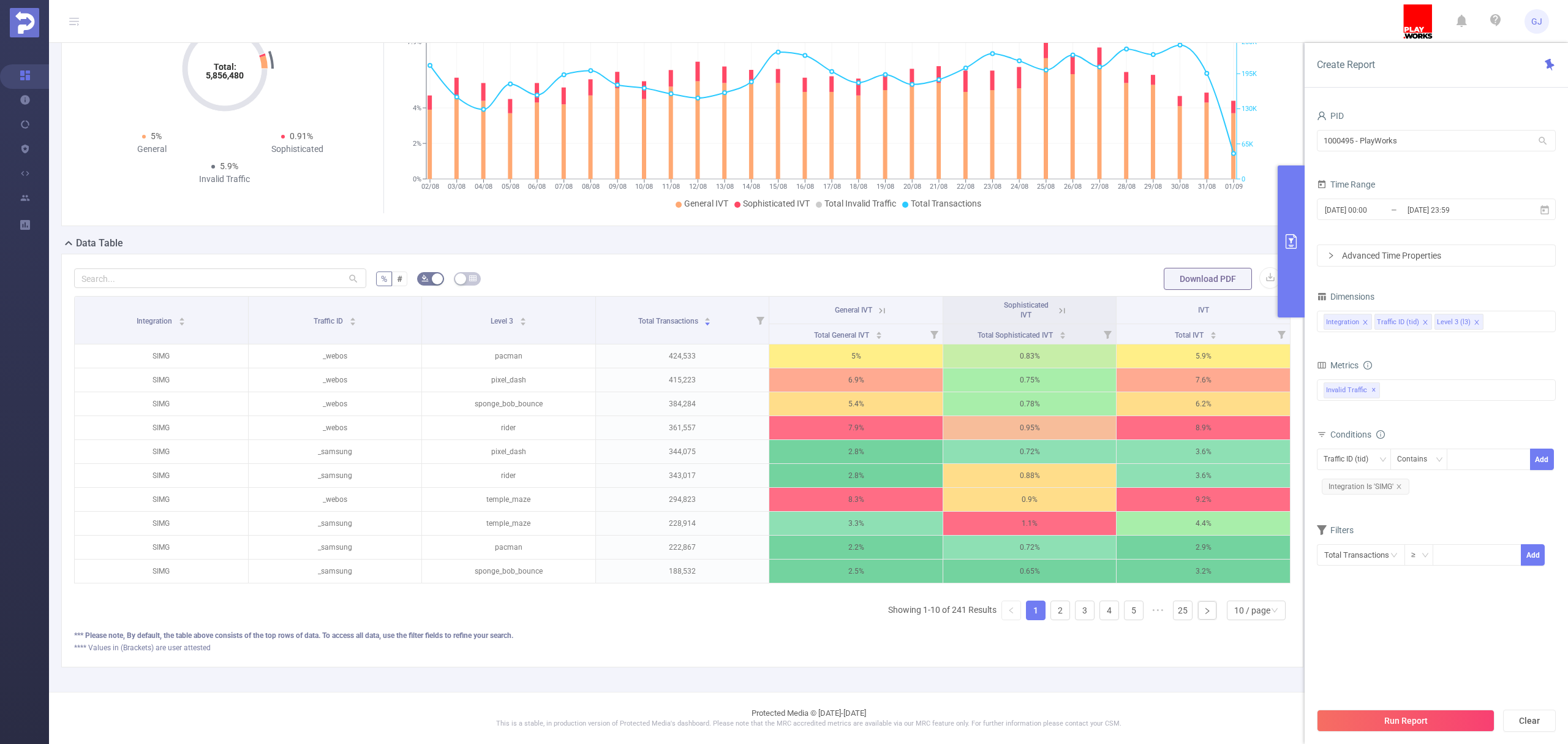
click at [880, 308] on icon at bounding box center [882, 310] width 5 height 5
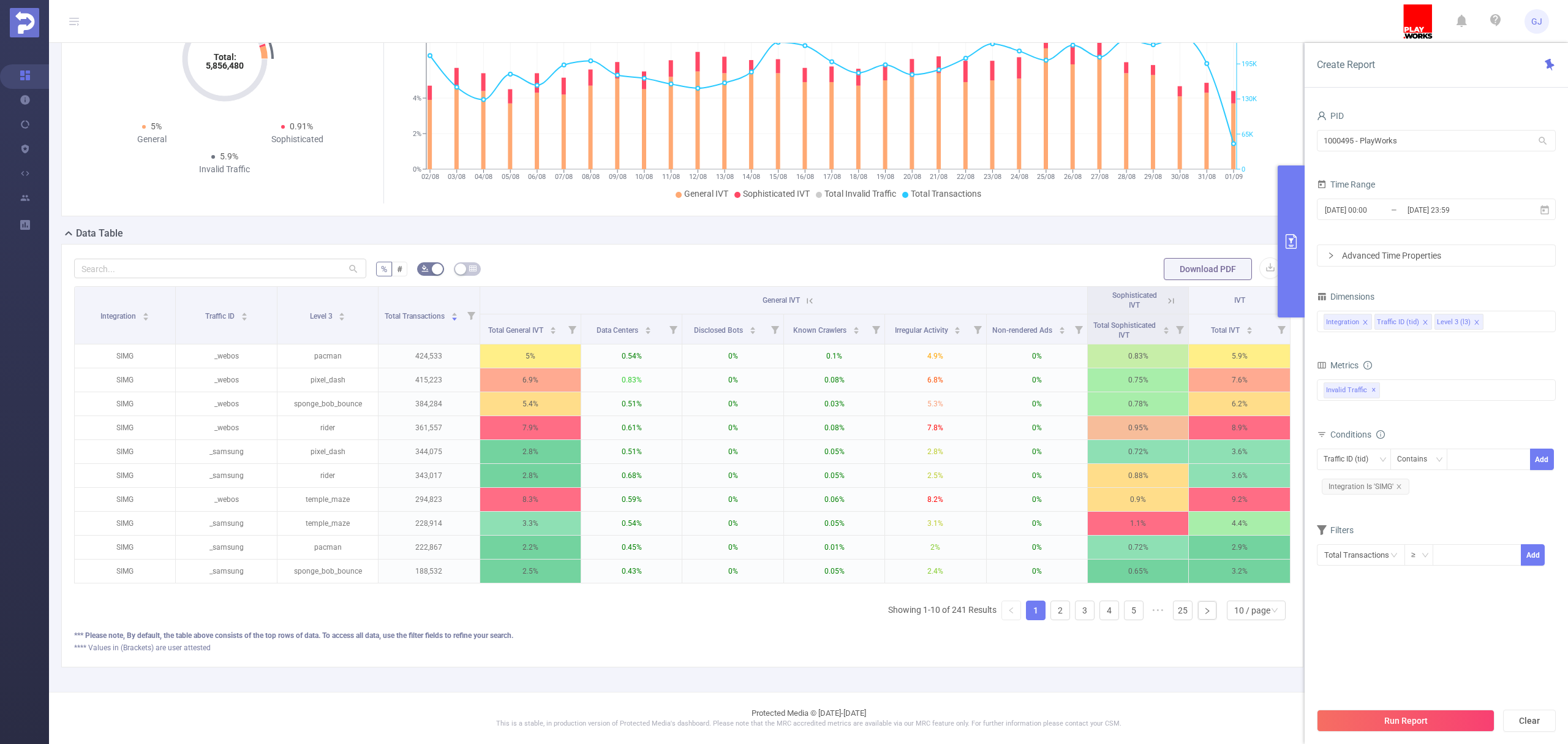
scroll to position [117, 0]
click at [1421, 140] on input "1000495 - PlayWorks" at bounding box center [1436, 141] width 239 height 22
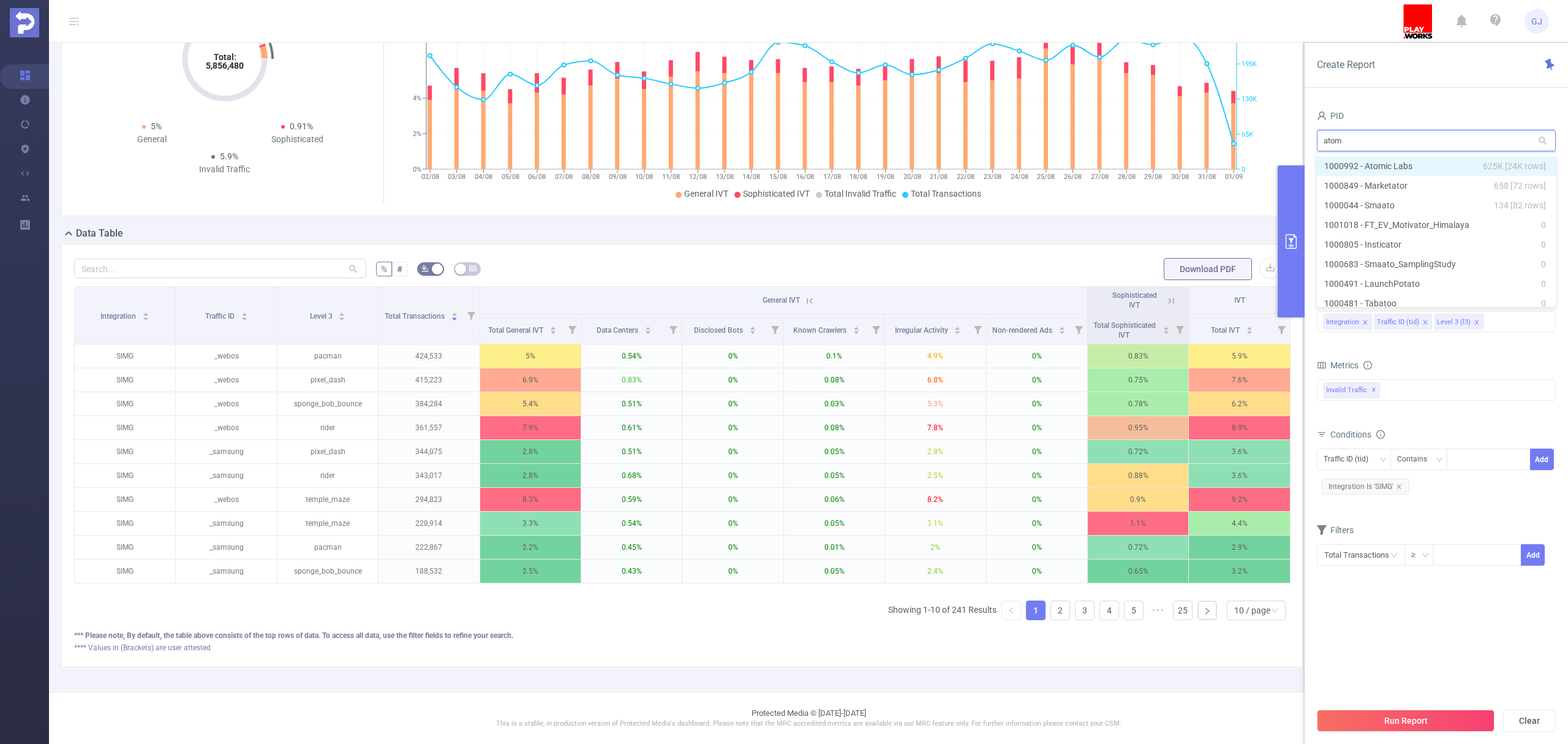
type input "atomi"
click at [1428, 170] on li "1000992 - Atomic Labs 625K [24K rows]" at bounding box center [1436, 166] width 239 height 19
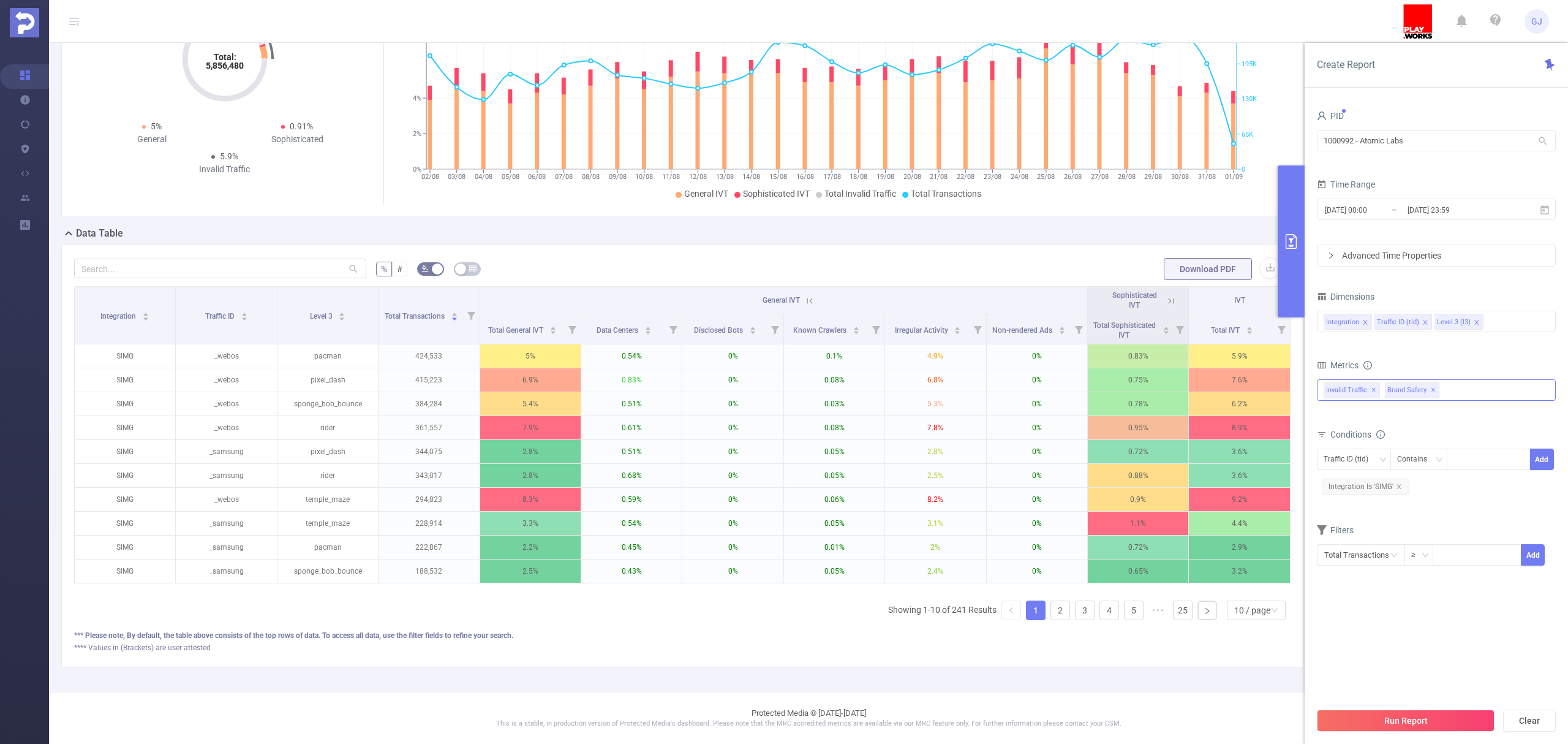
click at [1430, 392] on span "✕" at bounding box center [1433, 390] width 5 height 15
click at [1427, 395] on div "Invalid Traffic ✕" at bounding box center [1436, 390] width 239 height 22
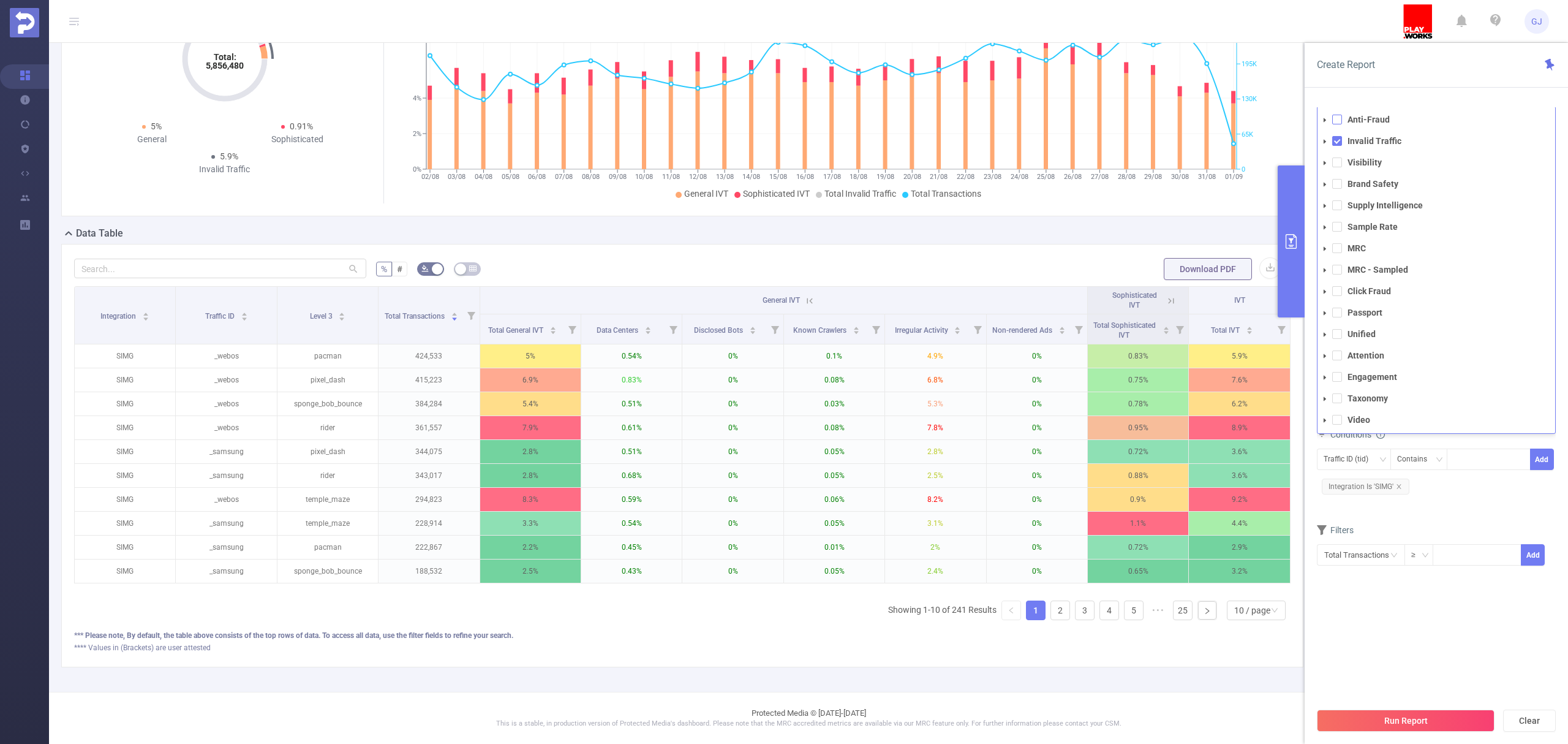
click at [1337, 117] on span at bounding box center [1336, 119] width 10 height 10
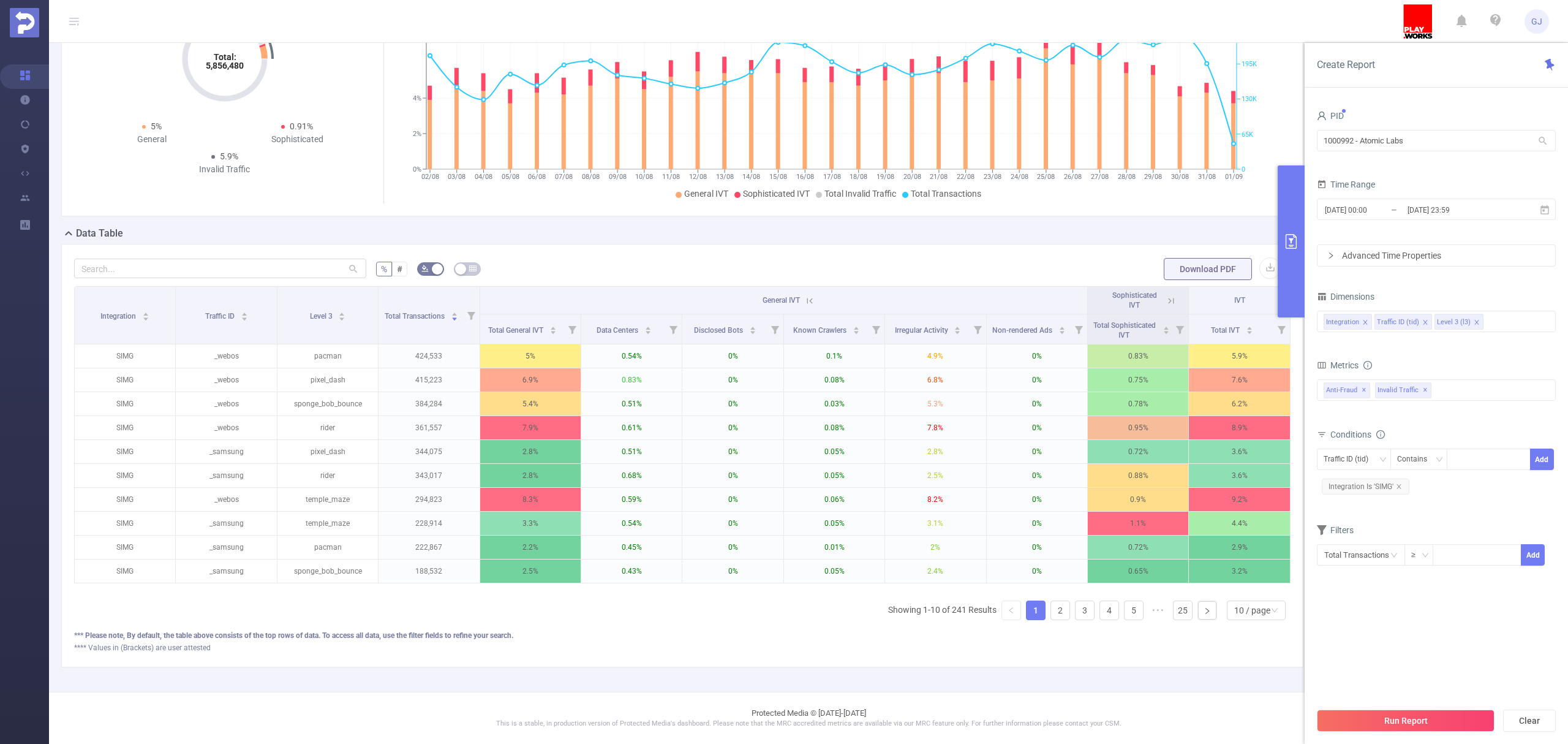
drag, startPoint x: 1473, startPoint y: 633, endPoint x: 1475, endPoint y: 650, distance: 17.1
click at [1473, 634] on section "PID 1000992 - Atomic Labs 1000992 - Atomic Labs Time Range 2025-08-02 00:00 _ 2…" at bounding box center [1436, 404] width 239 height 594
click at [1400, 488] on icon "icon: close" at bounding box center [1399, 487] width 5 height 5
click at [1421, 716] on button "Run Report" at bounding box center [1406, 721] width 178 height 22
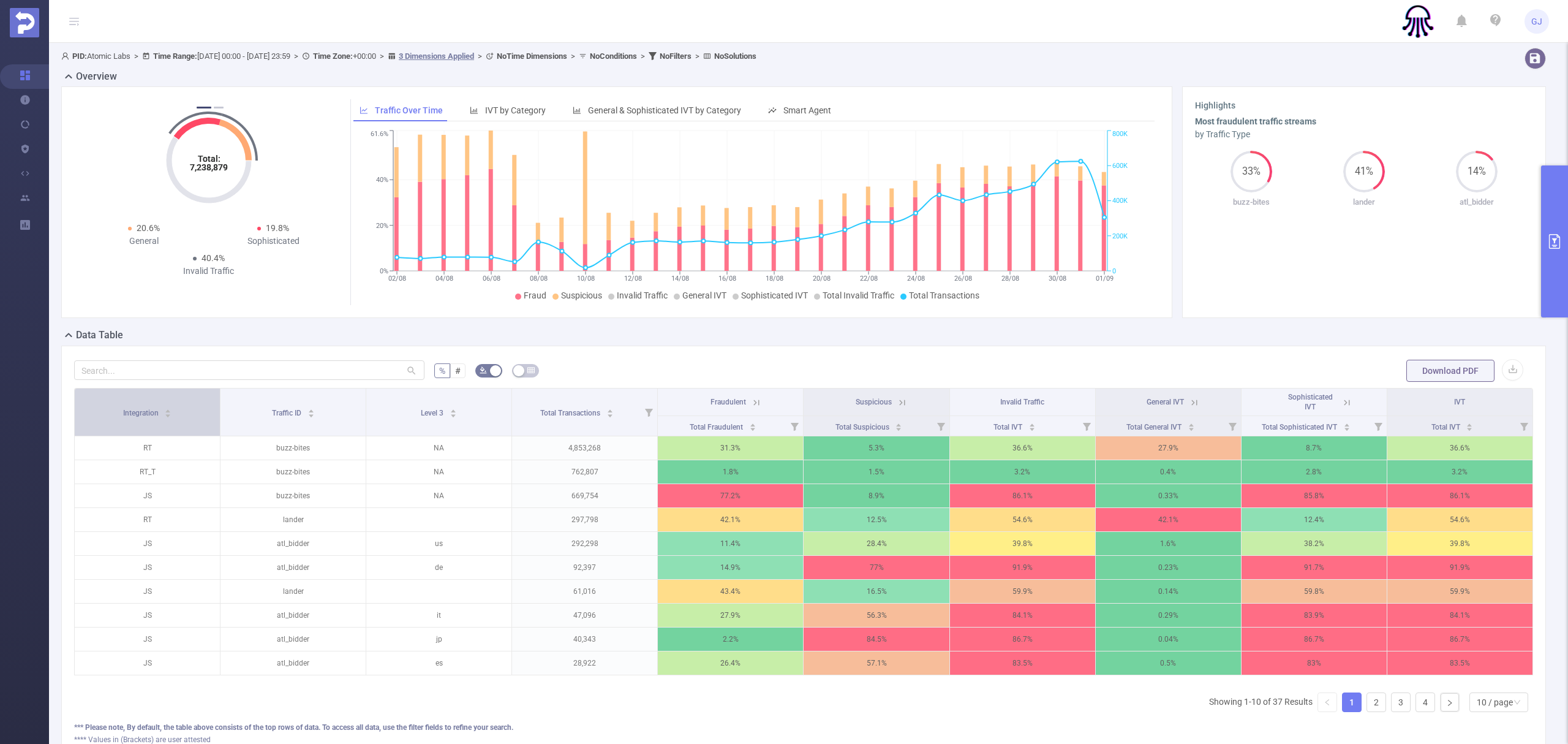
click at [155, 415] on span "Integration" at bounding box center [141, 413] width 37 height 9
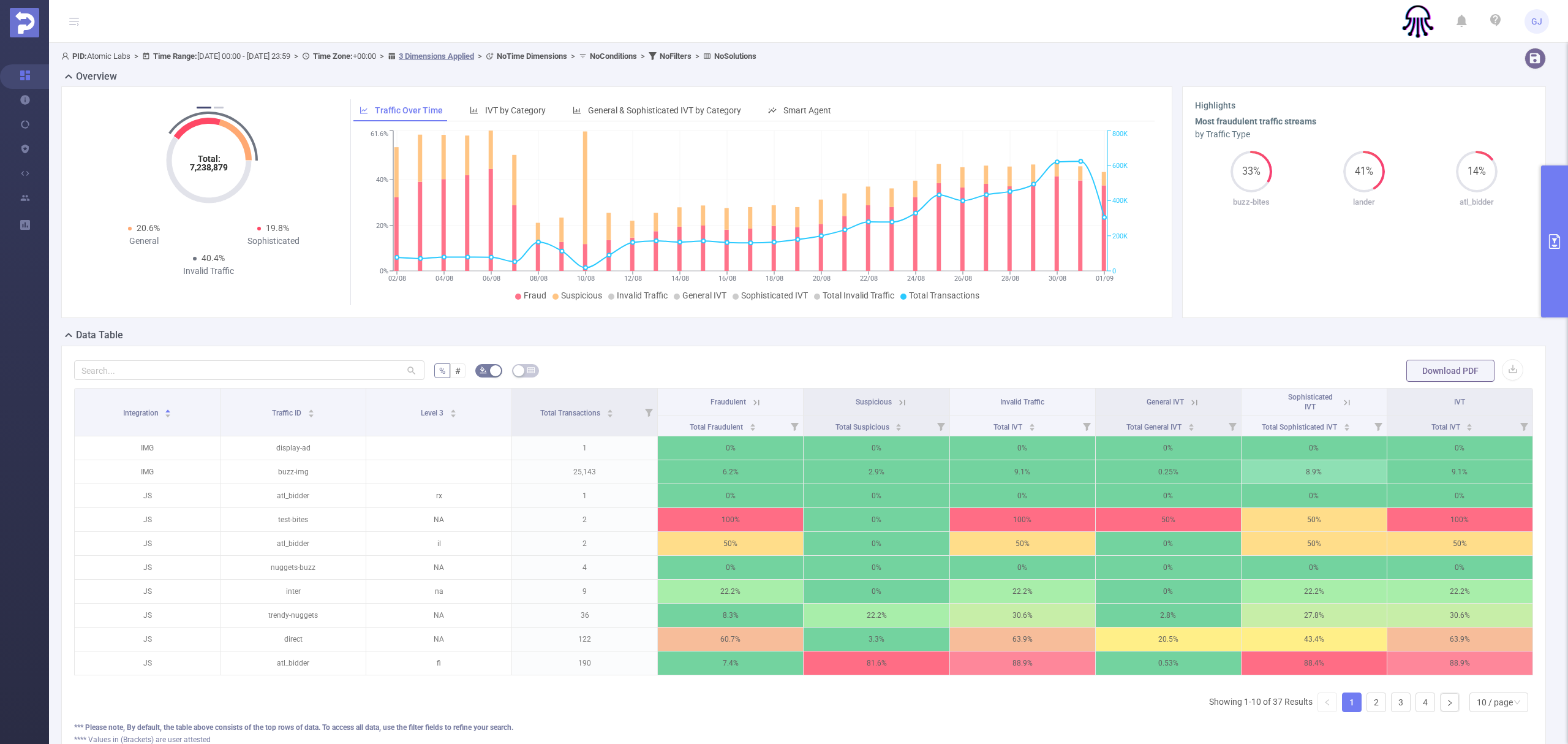
click at [751, 400] on icon at bounding box center [756, 403] width 11 height 11
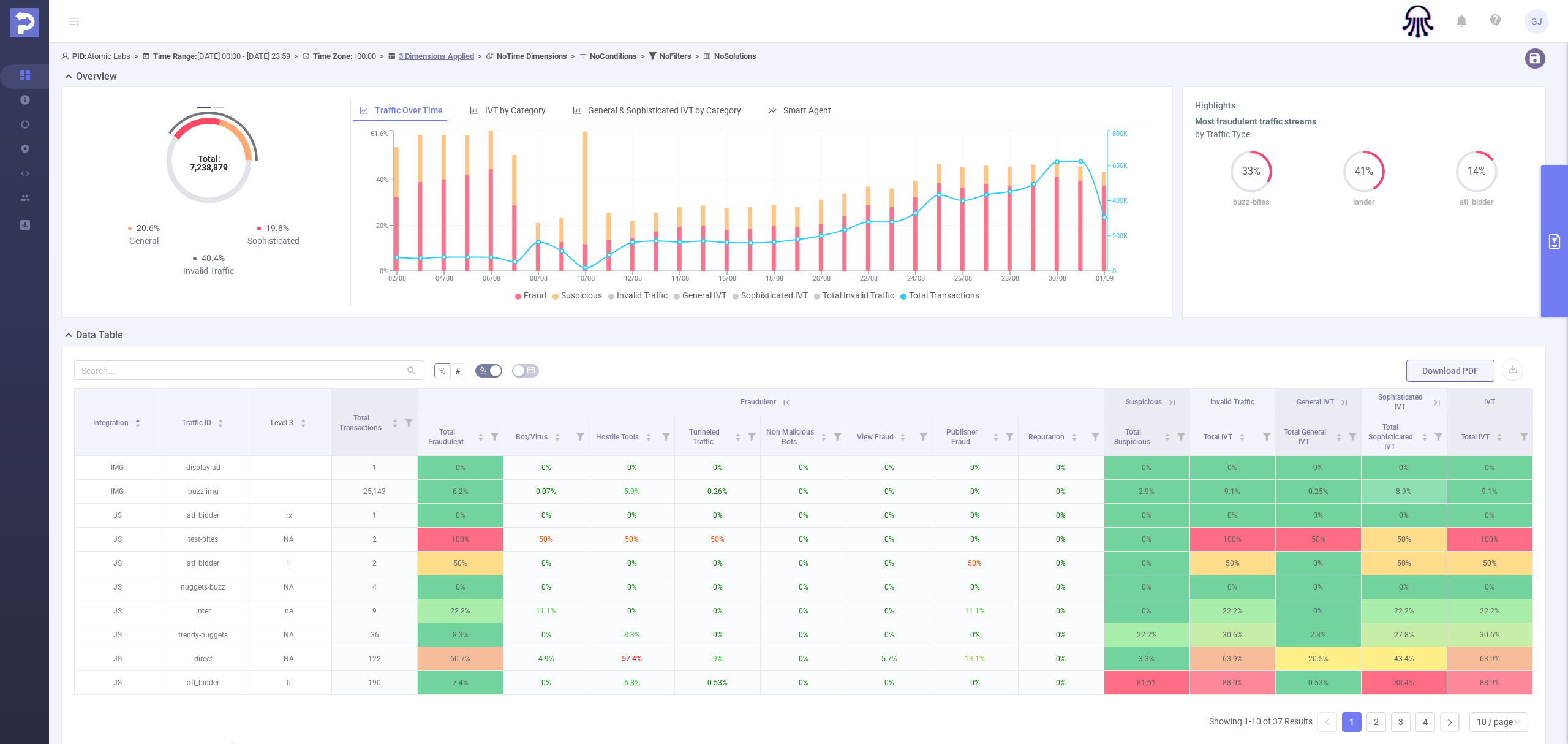
drag, startPoint x: 744, startPoint y: 417, endPoint x: 646, endPoint y: 321, distance: 137.2
click at [646, 321] on div "Total: 7,238,879 Total: 7,238,879 31.5% Fraudulent 8.9% Suspicious 40.4% Invali…" at bounding box center [803, 207] width 1494 height 242
click at [781, 403] on icon at bounding box center [786, 403] width 11 height 11
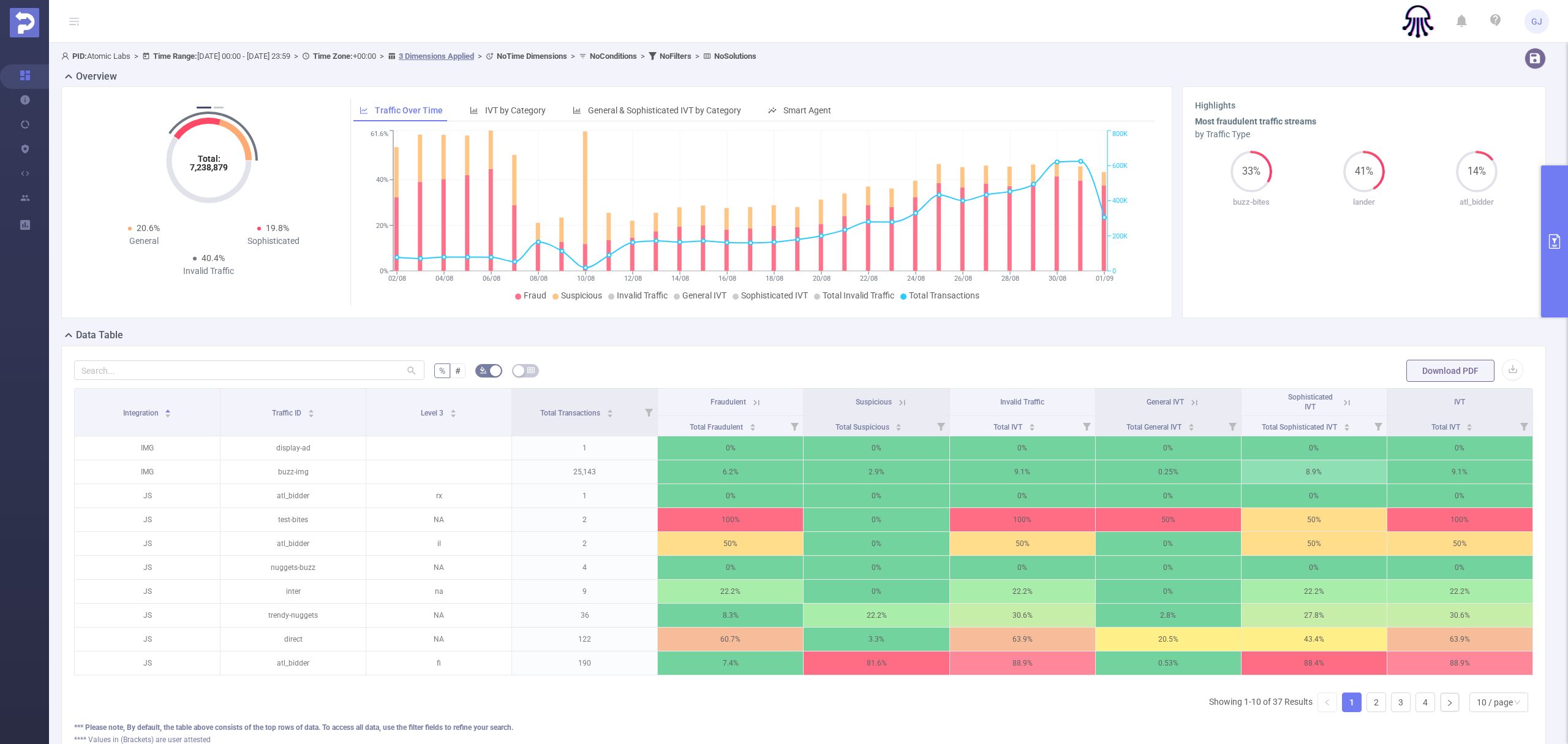
click at [1341, 407] on icon at bounding box center [1347, 403] width 11 height 11
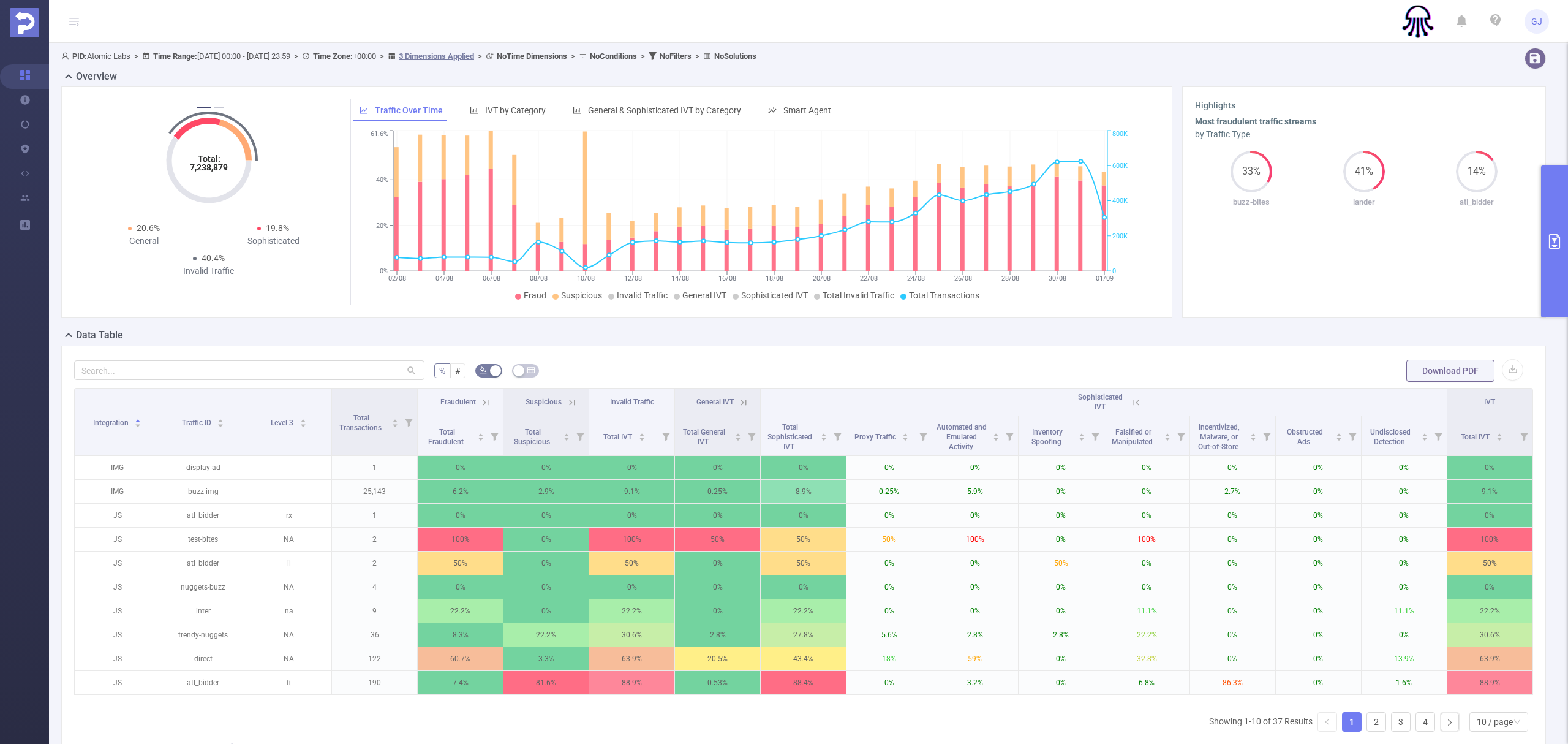
click at [1131, 400] on icon at bounding box center [1136, 403] width 11 height 11
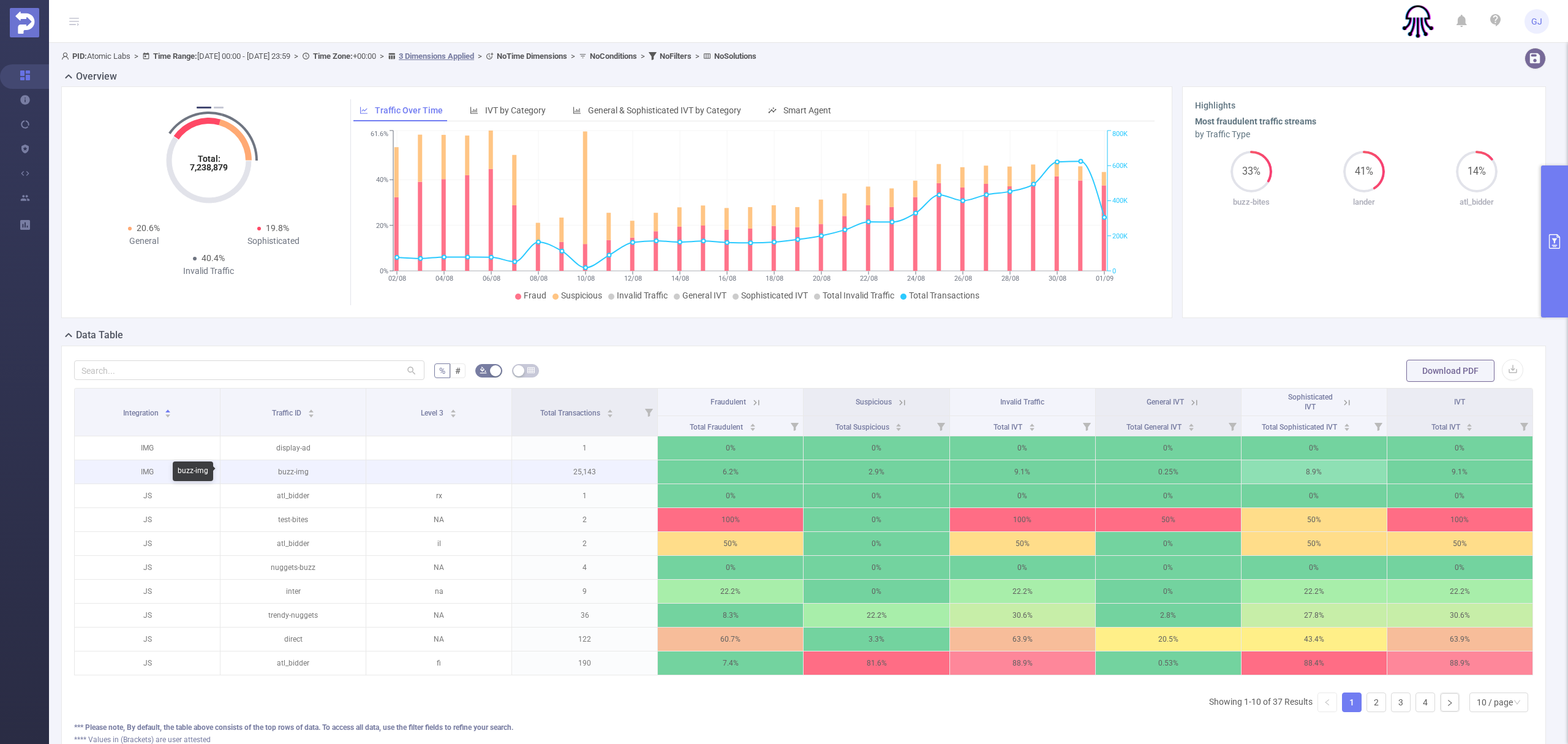
click at [305, 476] on p "buzz-img" at bounding box center [293, 472] width 145 height 23
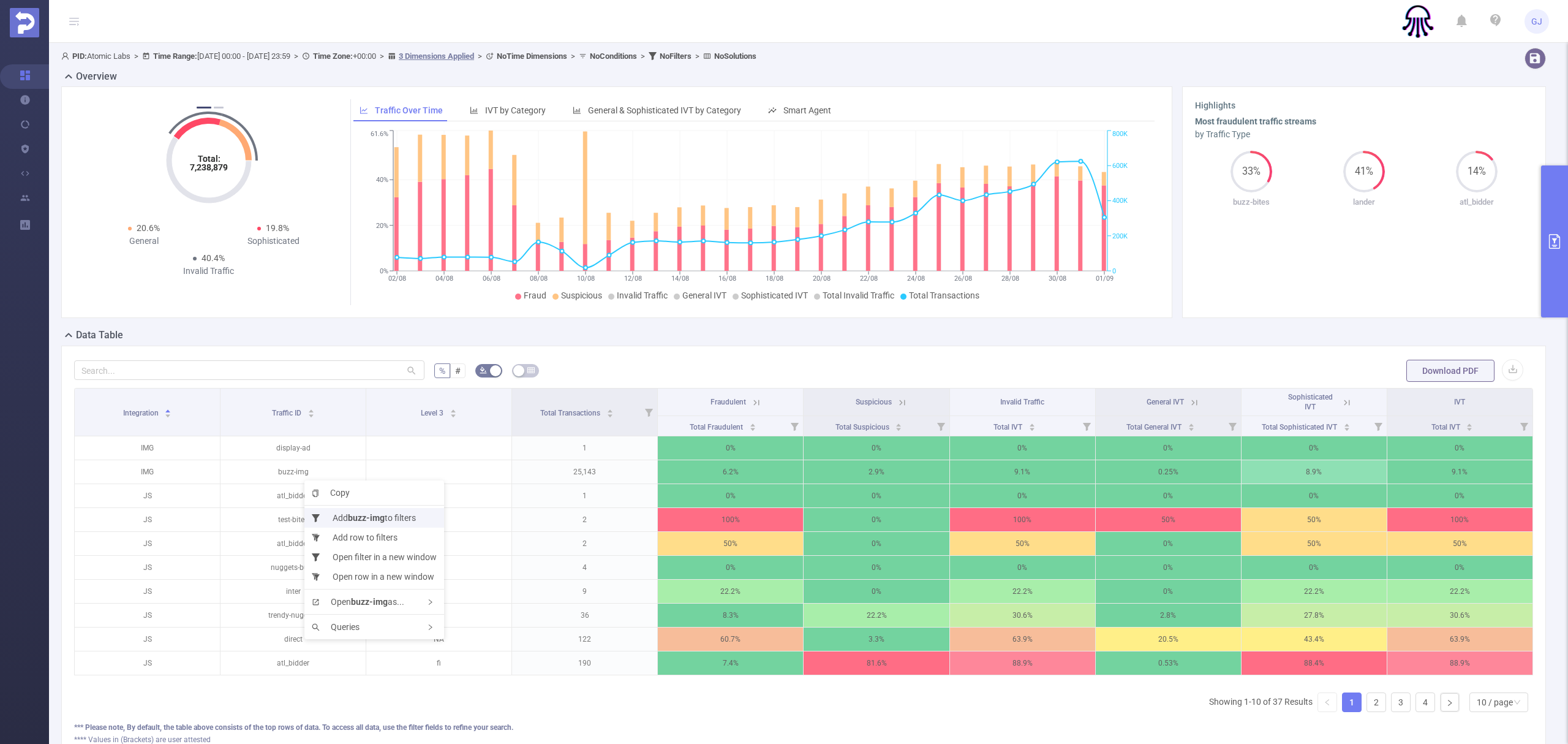
click at [381, 510] on li "Add buzz-img to filters" at bounding box center [375, 517] width 140 height 19
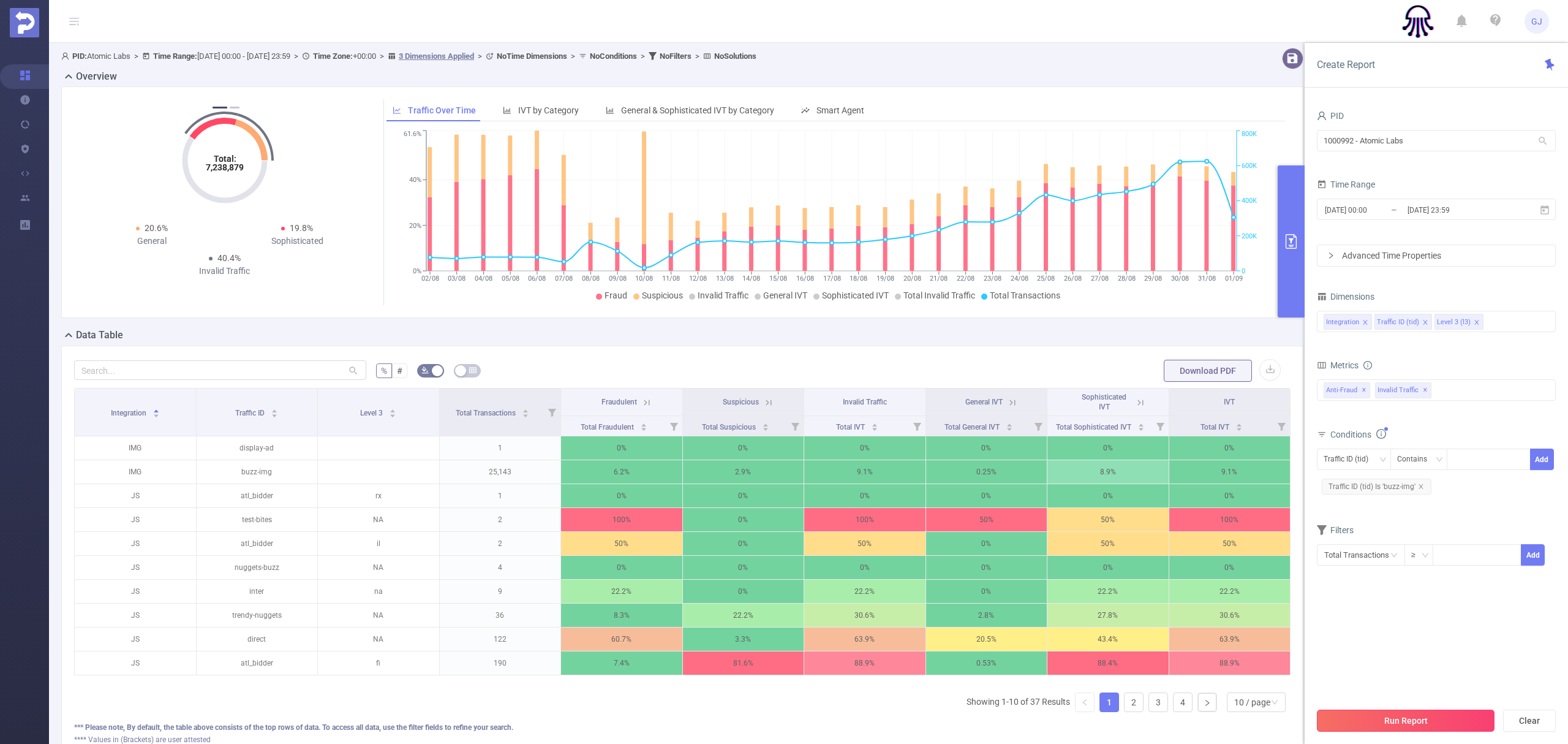
click at [1426, 718] on button "Run Report" at bounding box center [1406, 721] width 178 height 22
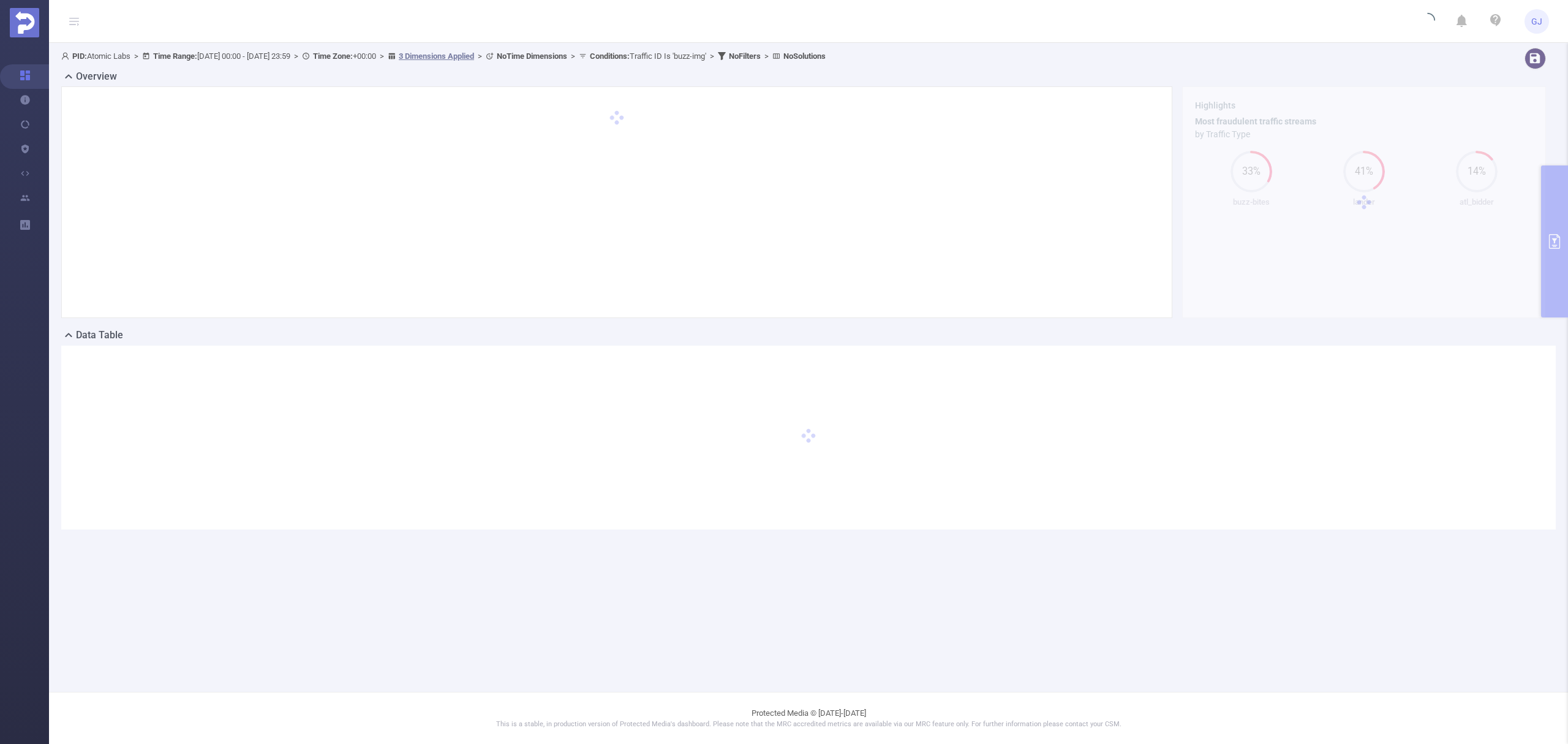
drag, startPoint x: 214, startPoint y: 54, endPoint x: 531, endPoint y: 82, distance: 318.2
click at [531, 82] on div "PID: Atomic Labs > Time Range: 2025-08-02 00:00 - 2025-09-01 23:59 > Time Zone:…" at bounding box center [808, 298] width 1519 height 511
click at [1044, 19] on header "GJ" at bounding box center [784, 21] width 1568 height 43
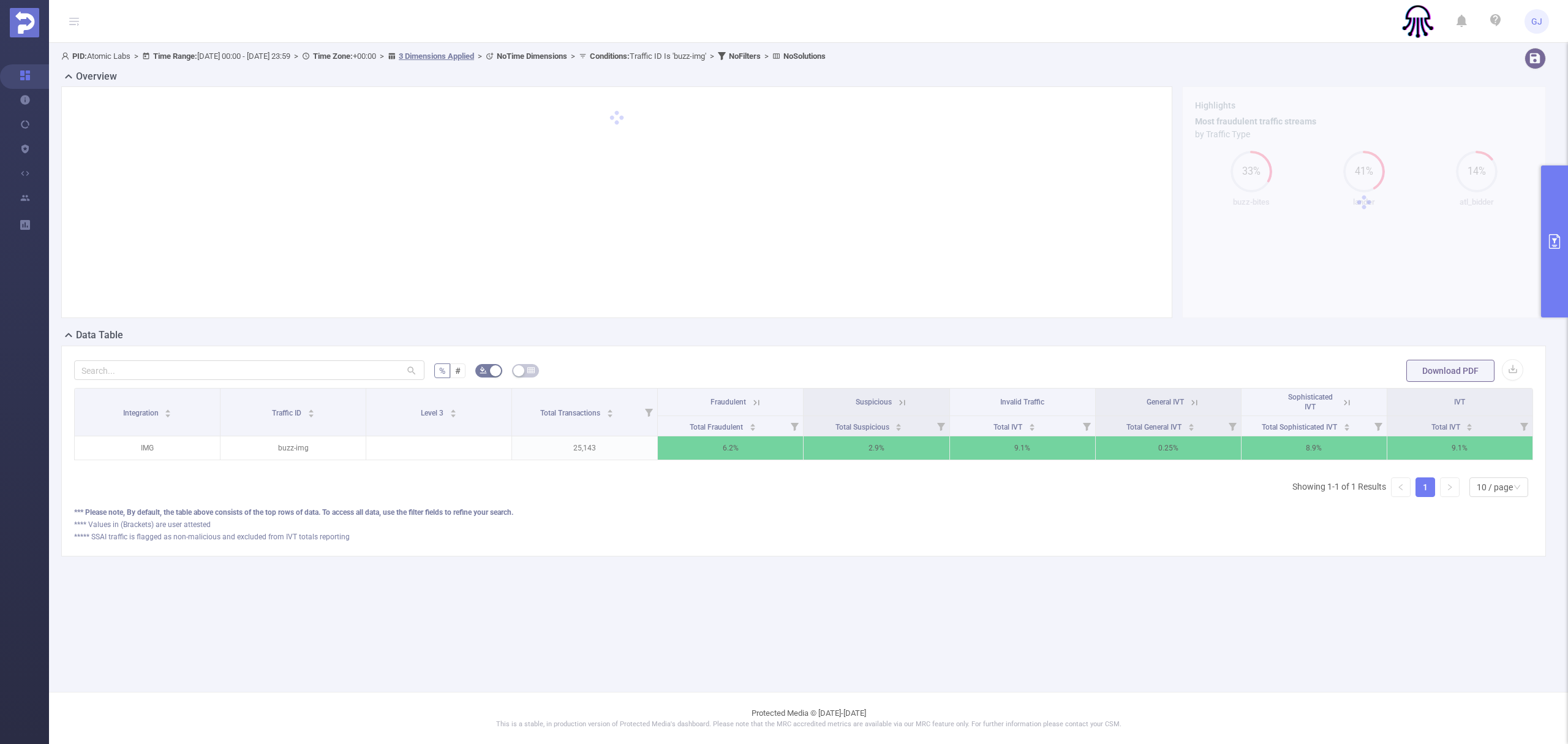
click at [1554, 204] on button "primary" at bounding box center [1554, 241] width 27 height 152
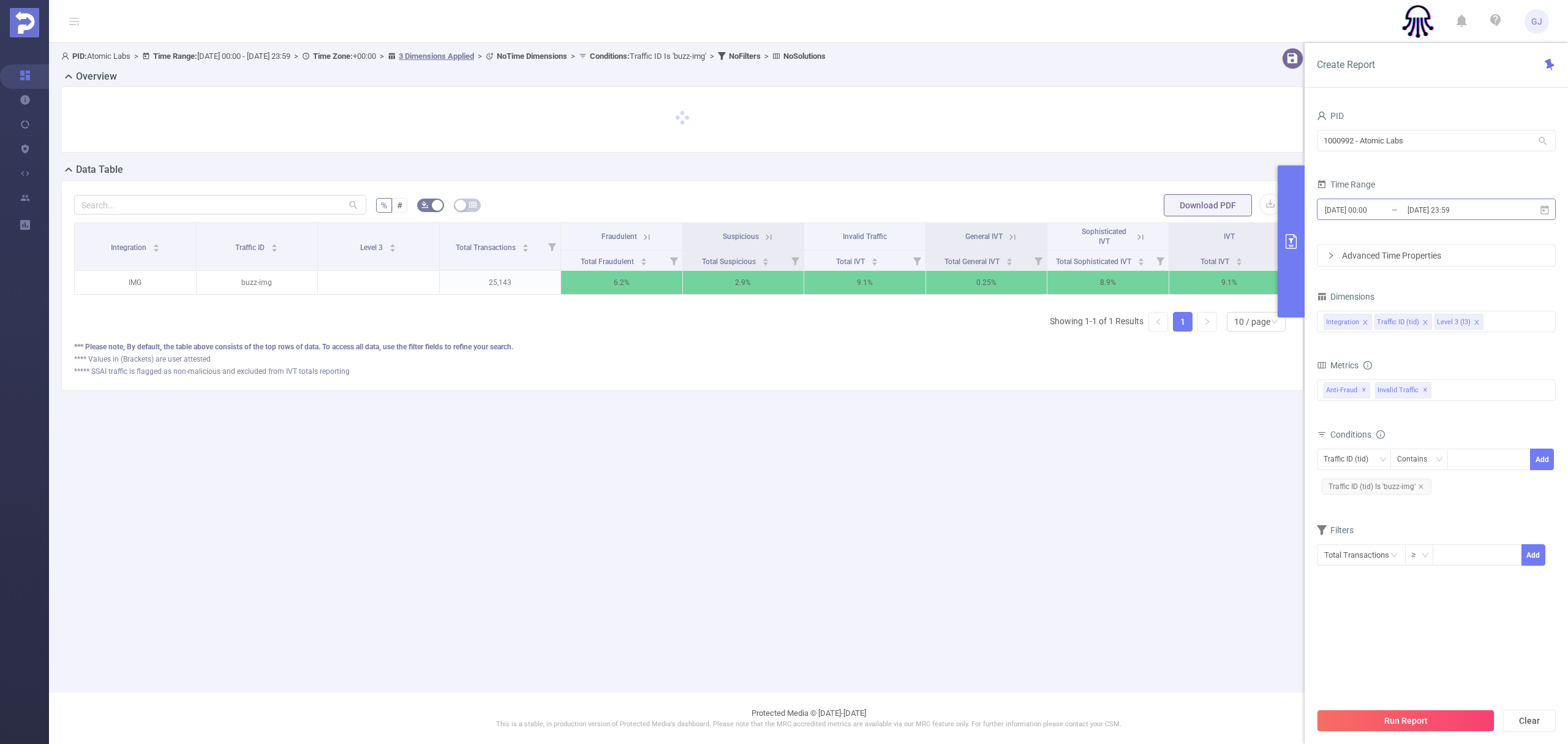
click at [1451, 208] on input "[DATE] 23:59" at bounding box center [1456, 209] width 99 height 16
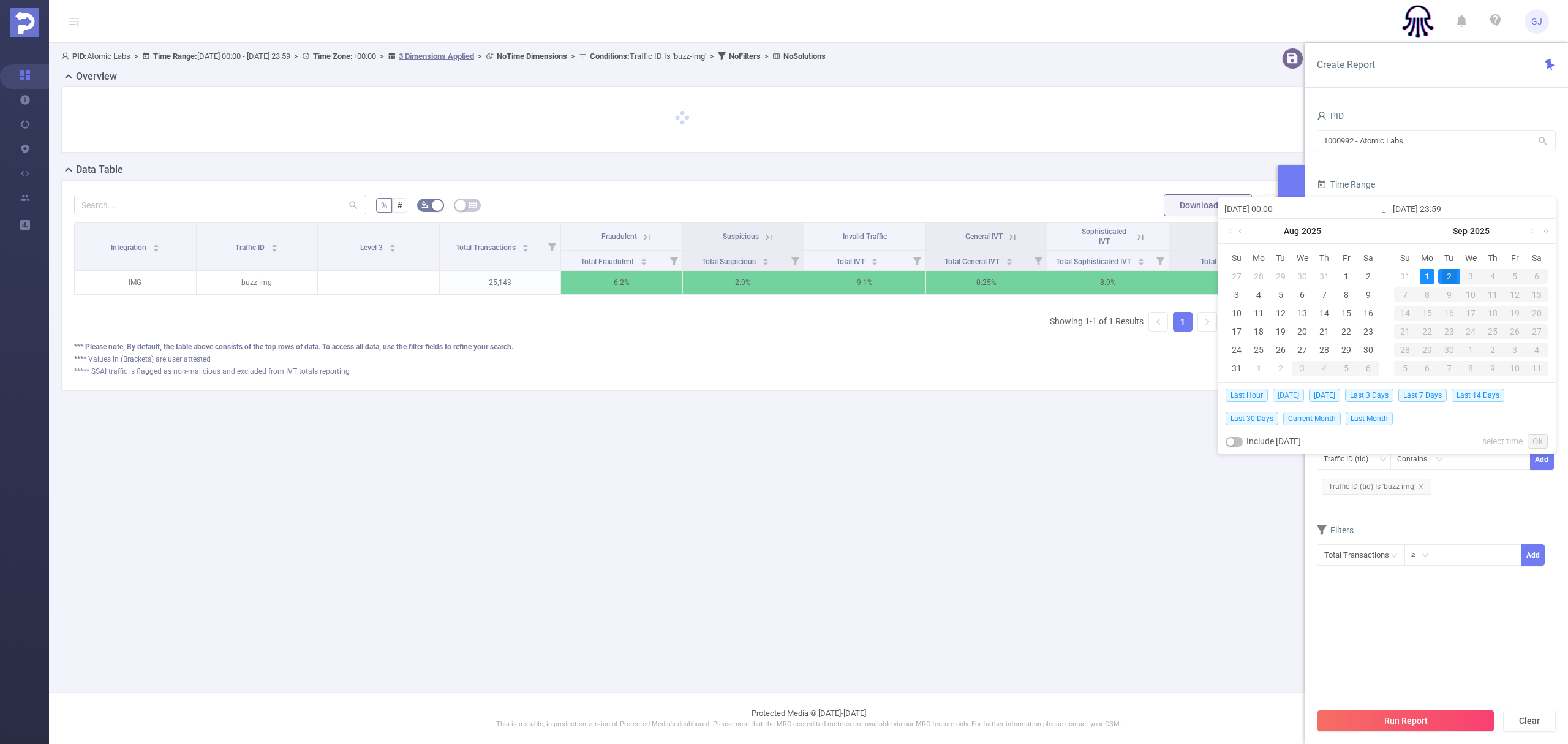
click at [1281, 393] on span "Today" at bounding box center [1288, 395] width 31 height 13
type input "2025-09-01 00:00"
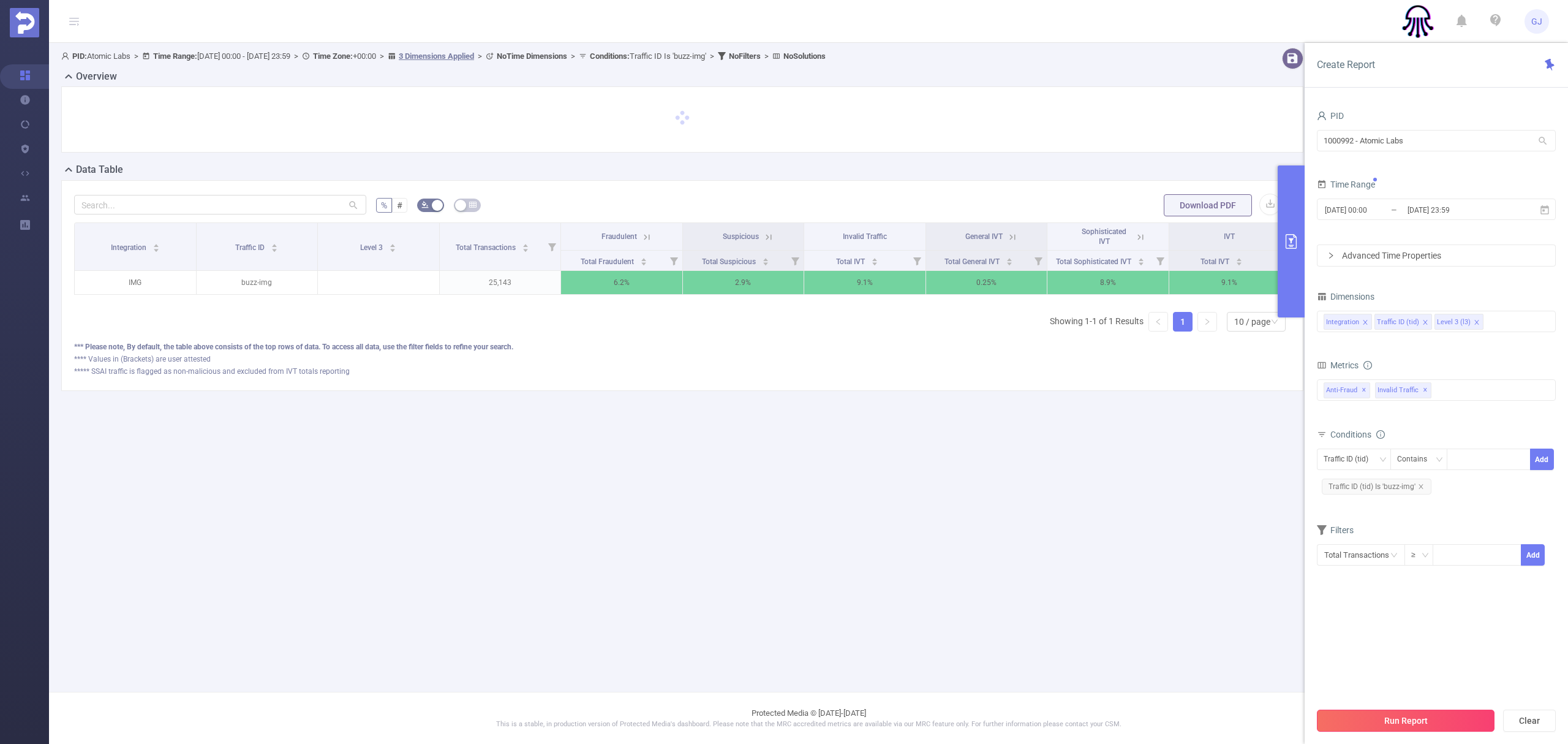
click at [1409, 716] on button "Run Report" at bounding box center [1406, 721] width 178 height 22
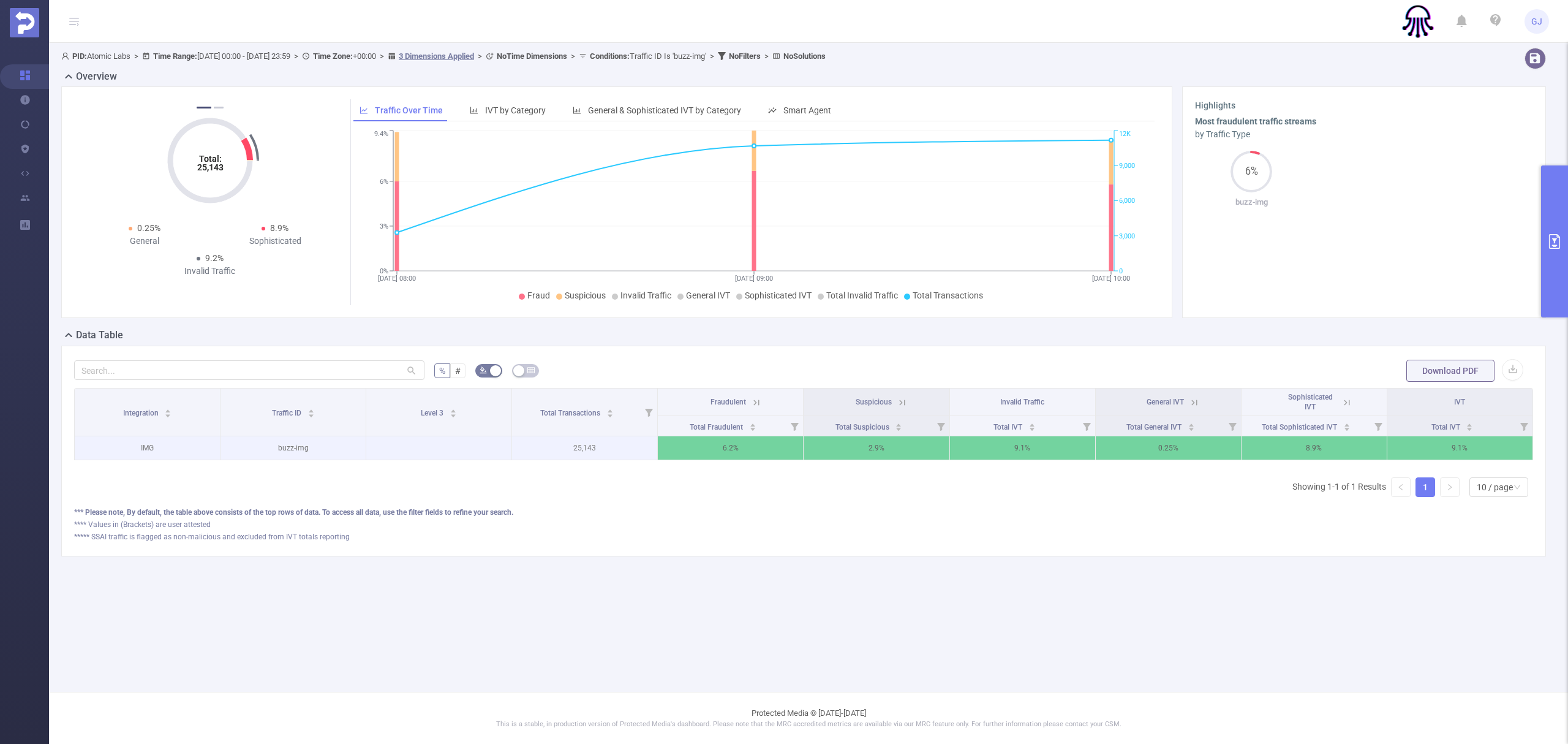
click at [591, 445] on p "25,143" at bounding box center [584, 448] width 145 height 23
click at [946, 518] on div "*** Please note, By default, the table above consists of the top rows of data. …" at bounding box center [803, 512] width 1458 height 11
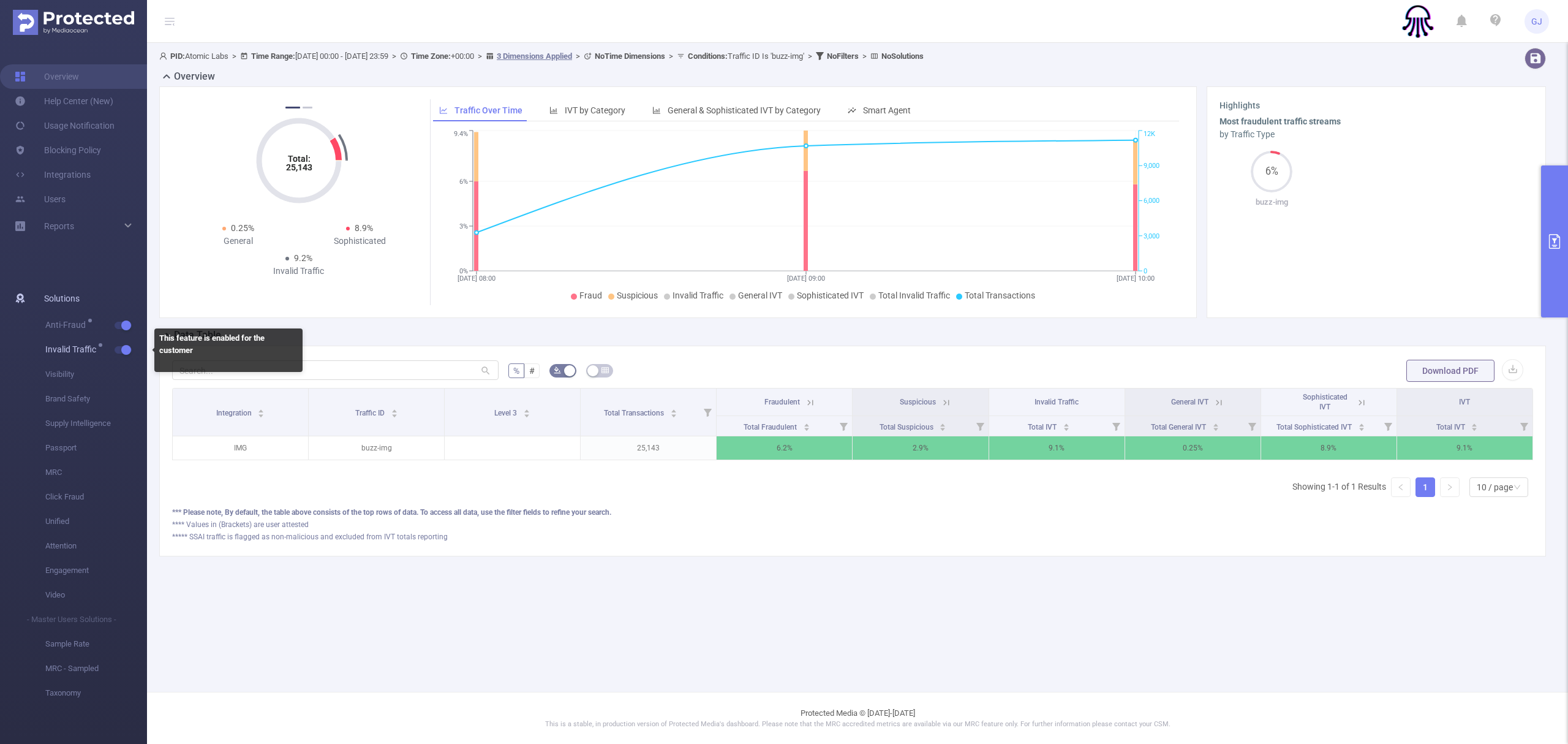
click at [126, 348] on button "button" at bounding box center [123, 349] width 17 height 7
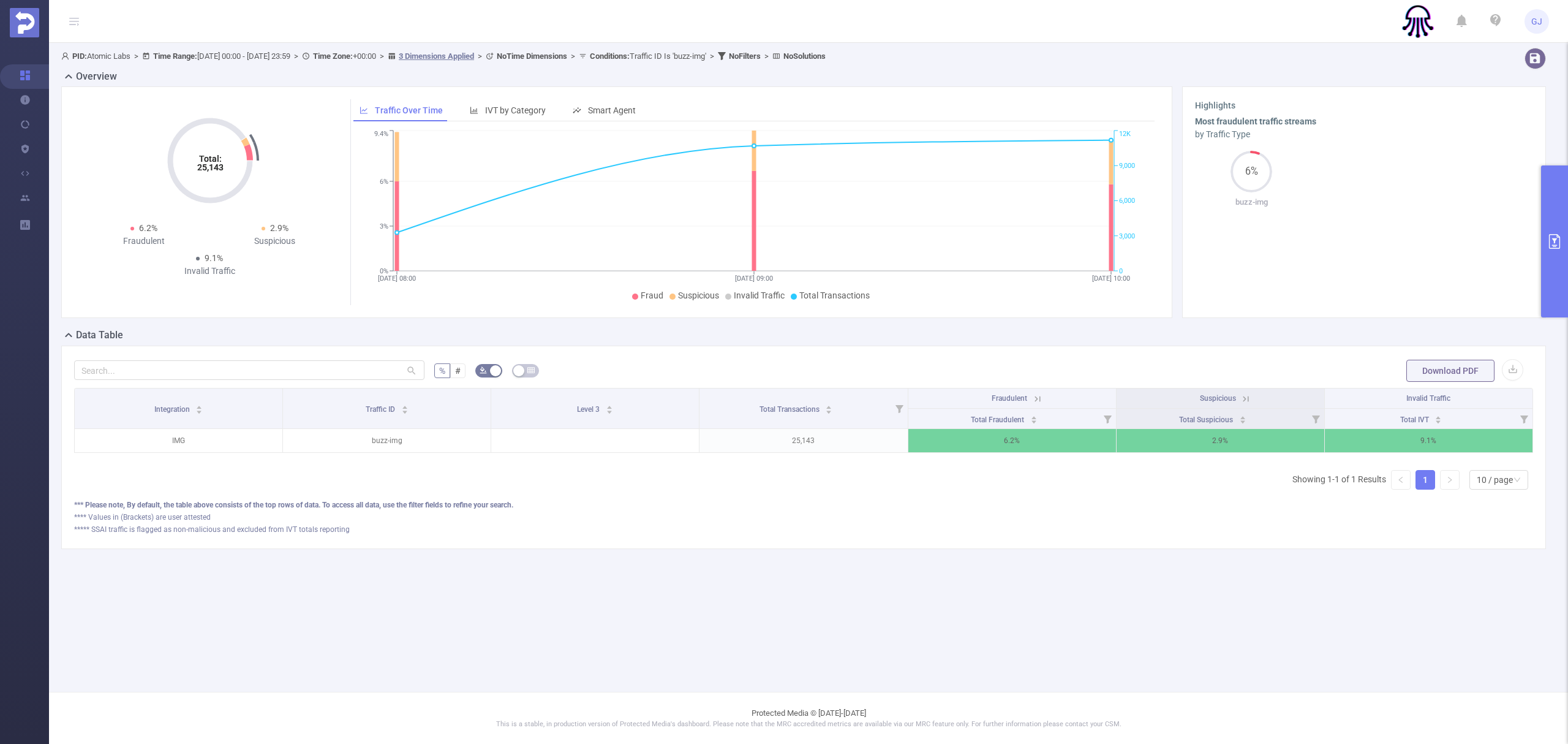
click at [1233, 332] on div "Data Table" at bounding box center [808, 337] width 1494 height 17
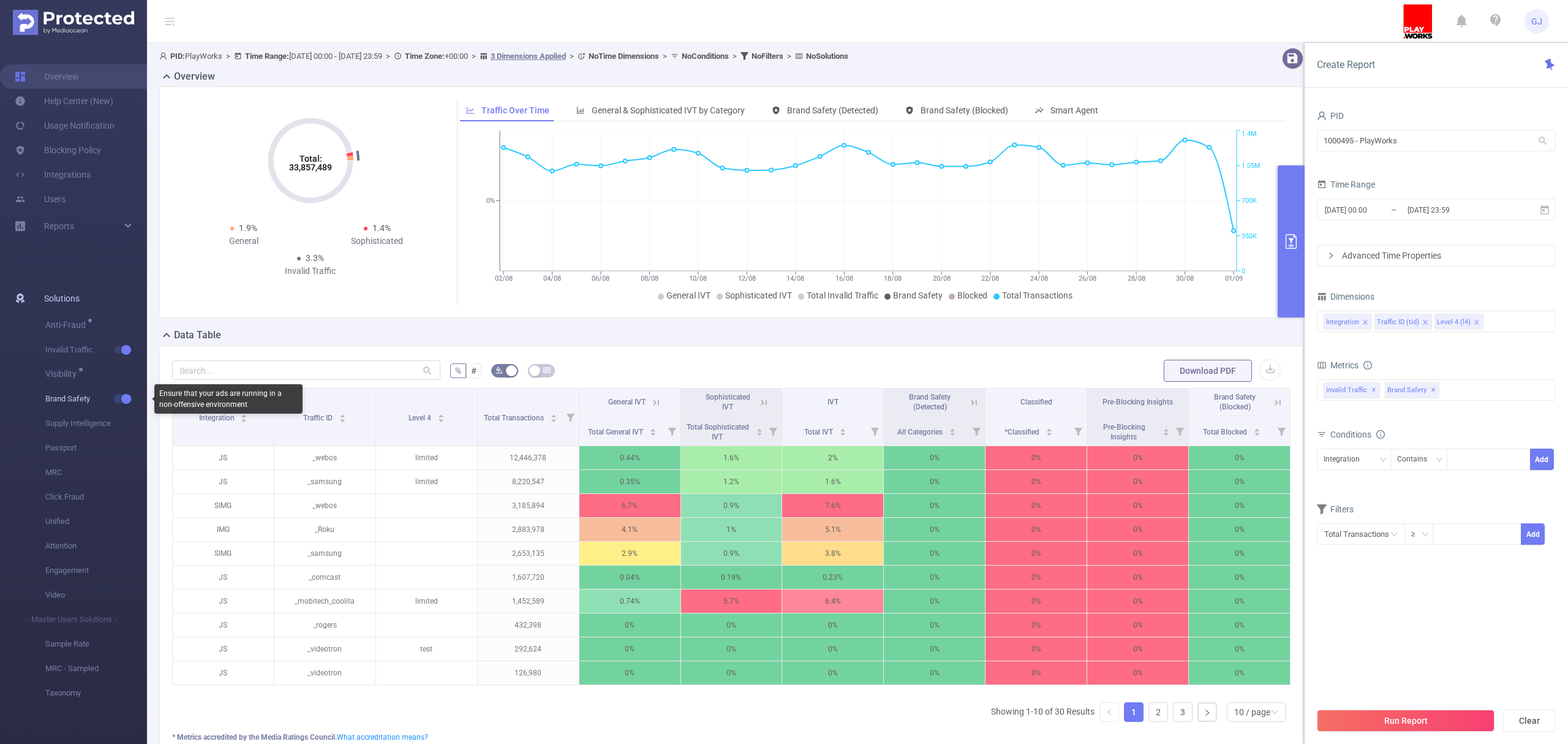
click at [129, 403] on span "Brand Safety" at bounding box center [96, 399] width 102 height 25
click at [129, 400] on button "button" at bounding box center [123, 398] width 17 height 7
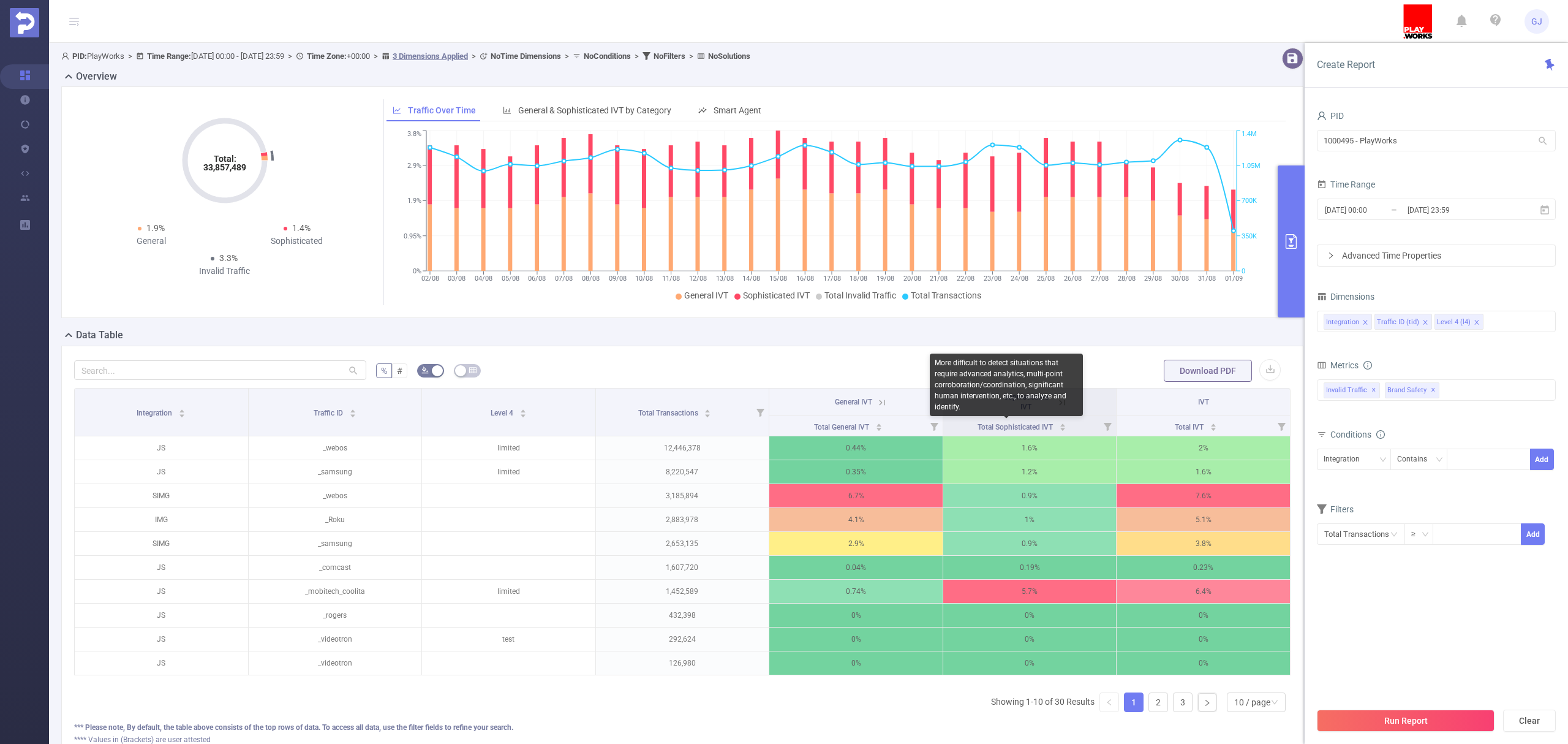
click at [1054, 403] on div "More difficult to detect situations that require advanced analytics, multi-poin…" at bounding box center [1005, 385] width 153 height 62
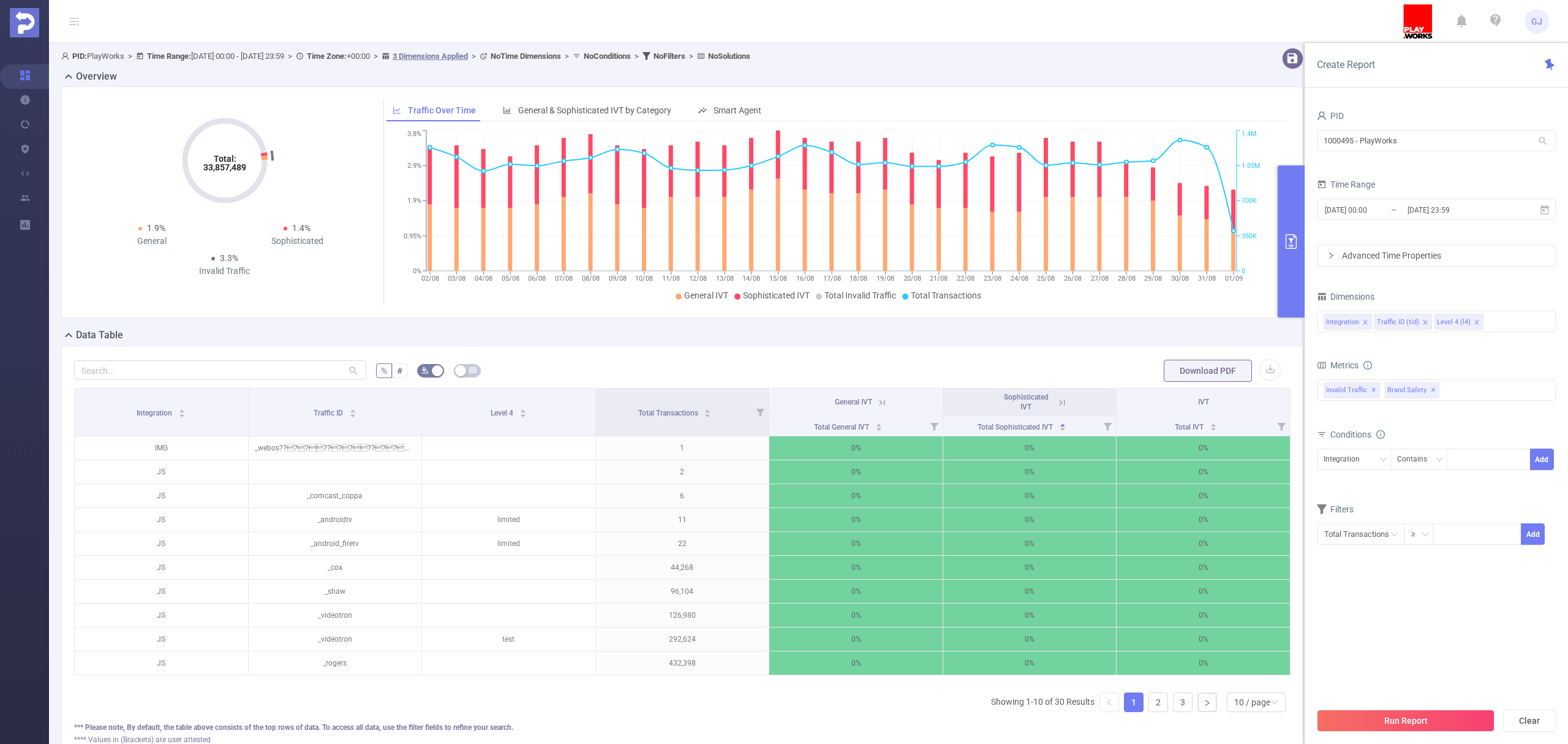
click at [1060, 403] on icon at bounding box center [1062, 402] width 5 height 5
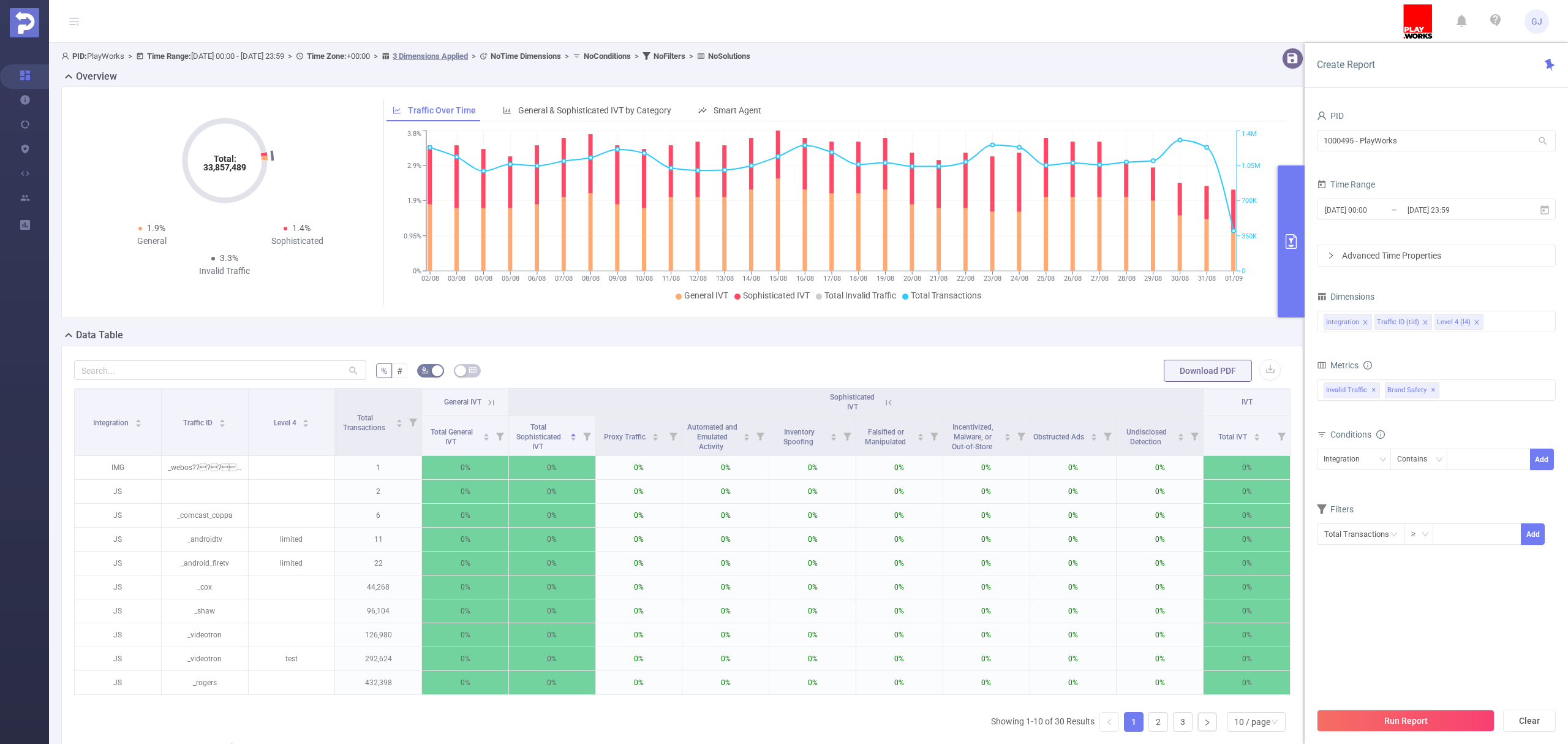
click at [841, 398] on span "Sophisticated IVT" at bounding box center [852, 402] width 45 height 19
click at [883, 403] on icon at bounding box center [889, 403] width 11 height 11
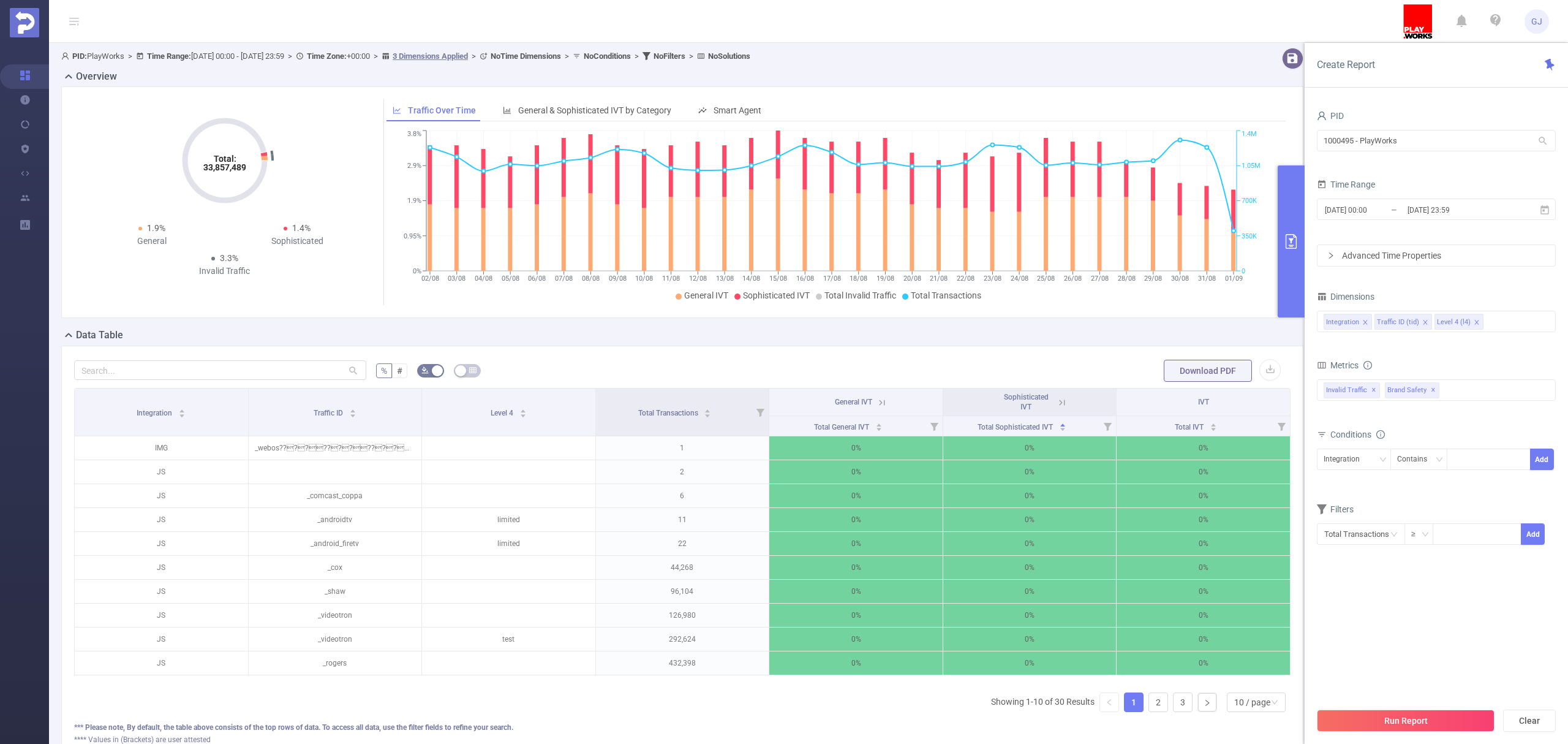
click at [1002, 403] on div "Sophisticated IVT" at bounding box center [1026, 401] width 54 height 19
click at [1022, 432] on div "Total Sophisticated IVT" at bounding box center [1022, 426] width 89 height 12
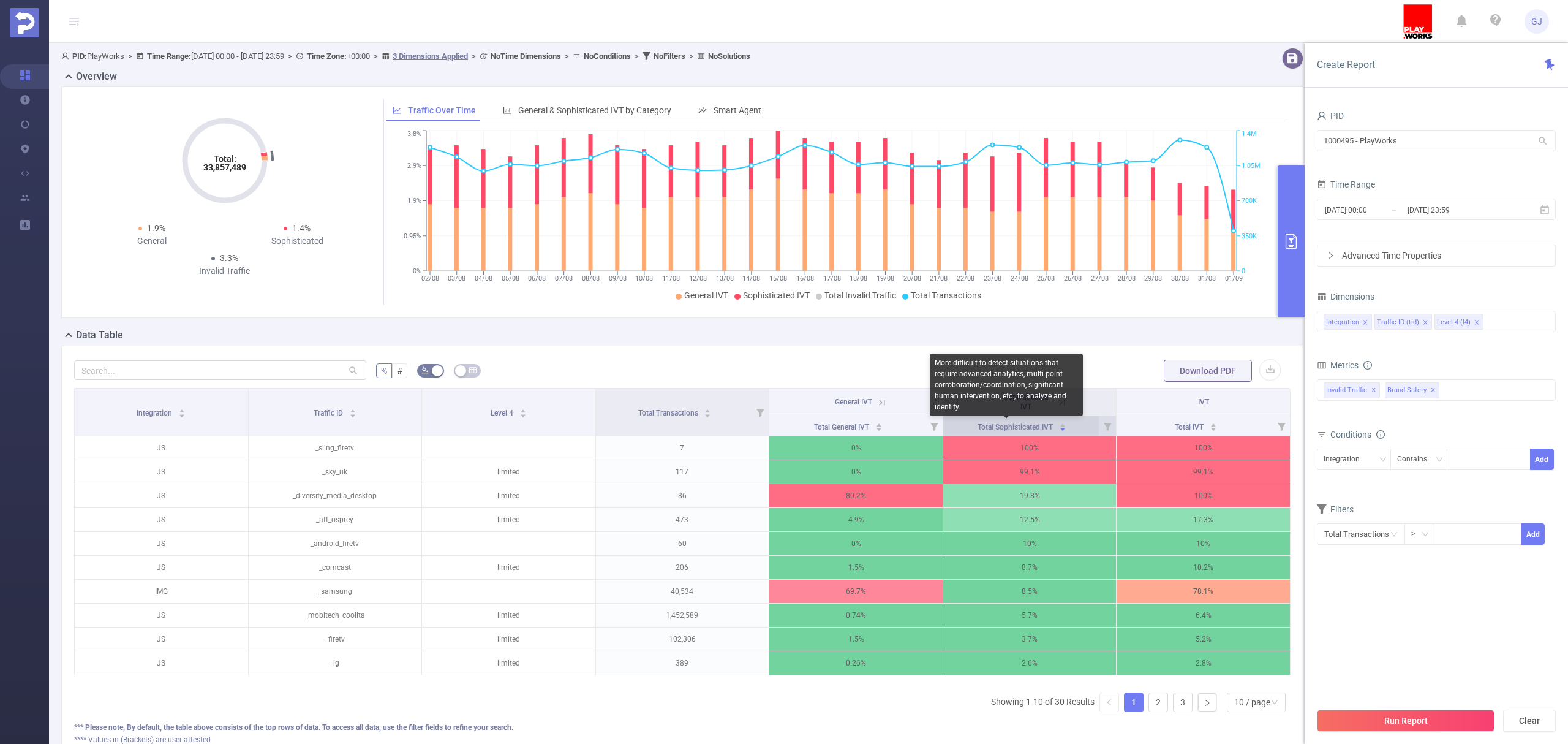
click at [1022, 428] on span "Total Sophisticated IVT" at bounding box center [1016, 427] width 77 height 9
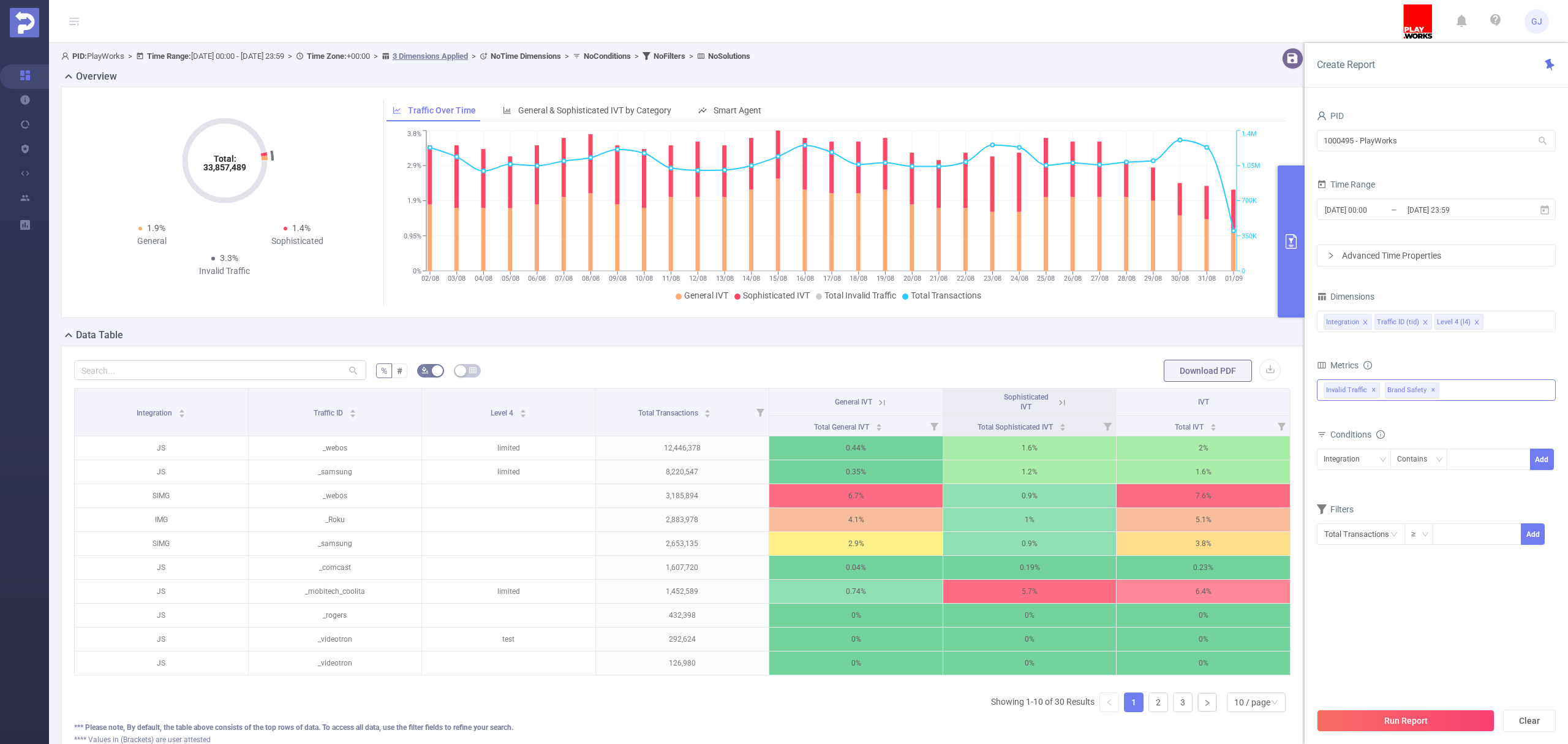
click at [1431, 395] on span "✕" at bounding box center [1433, 390] width 5 height 15
